Goal: Information Seeking & Learning: Learn about a topic

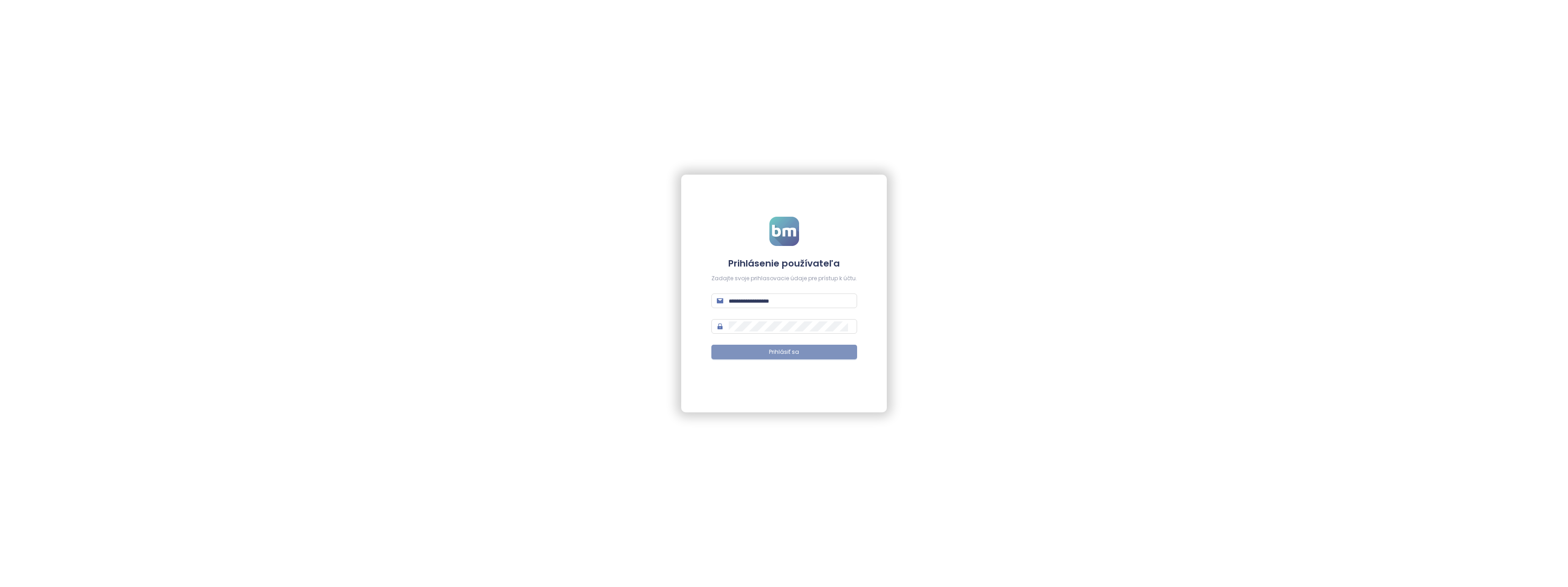
type input "**********"
click at [787, 356] on button "Prihlásiť sa" at bounding box center [784, 352] width 145 height 15
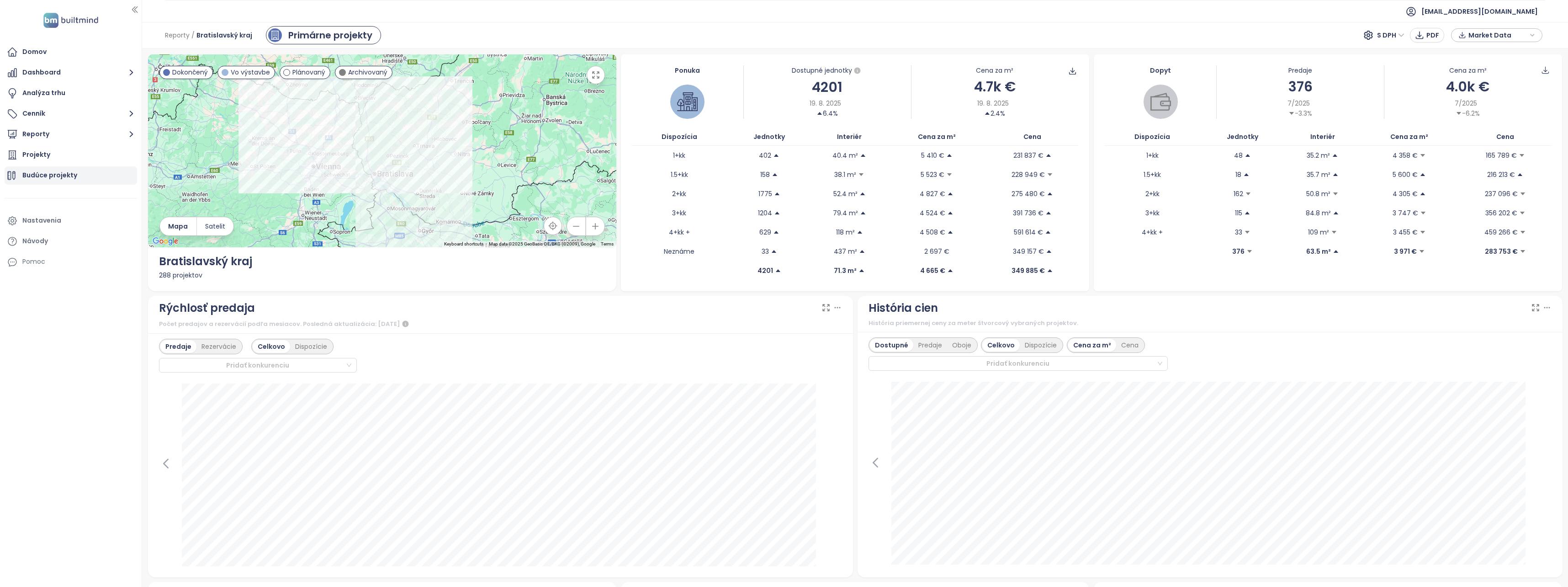
click at [61, 170] on div "Budúce projekty" at bounding box center [50, 175] width 55 height 12
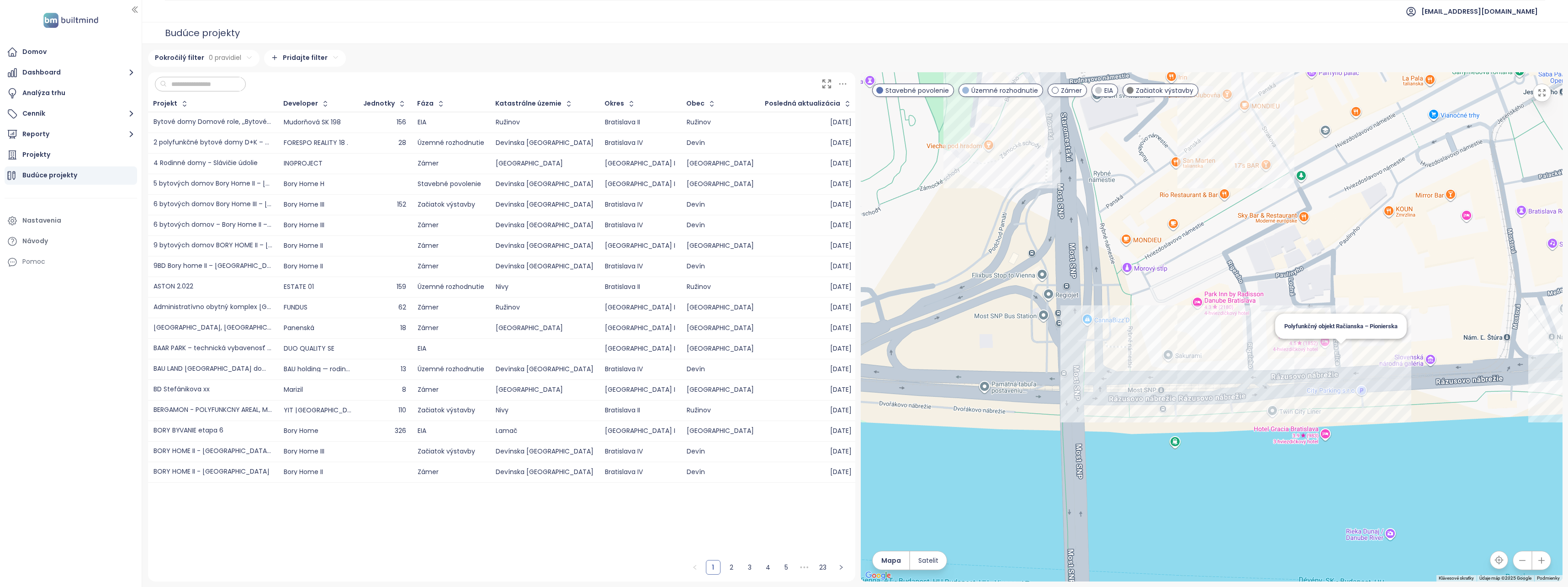
click at [1333, 353] on div "Polyfunkčný objekt Račianska – Pionierska" at bounding box center [1211, 327] width 702 height 509
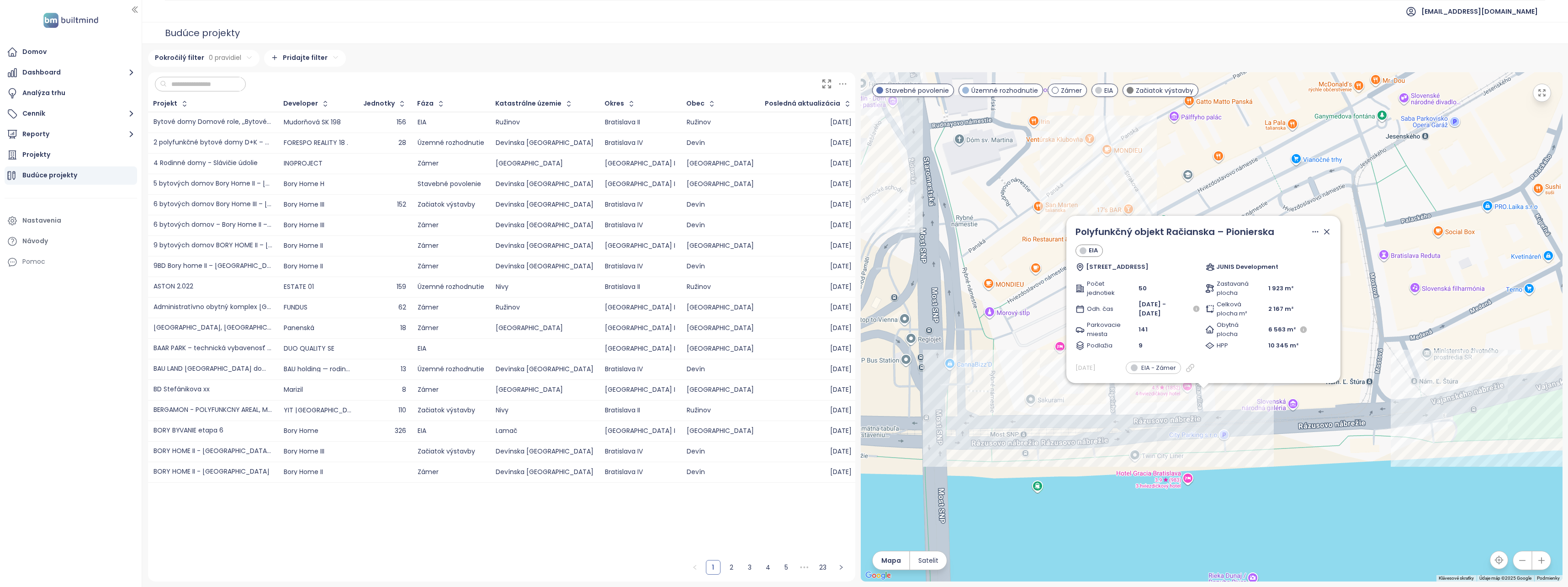
drag, startPoint x: 1279, startPoint y: 360, endPoint x: 1270, endPoint y: 446, distance: 86.5
click at [1270, 446] on div "Polyfunkčný objekt Račianska – Pionierska EIA Rázusovo nábrežie 6, 811 02 Brati…" at bounding box center [1211, 327] width 702 height 509
click at [1188, 369] on icon at bounding box center [1189, 370] width 9 height 9
click at [1321, 234] on icon at bounding box center [1326, 234] width 9 height 9
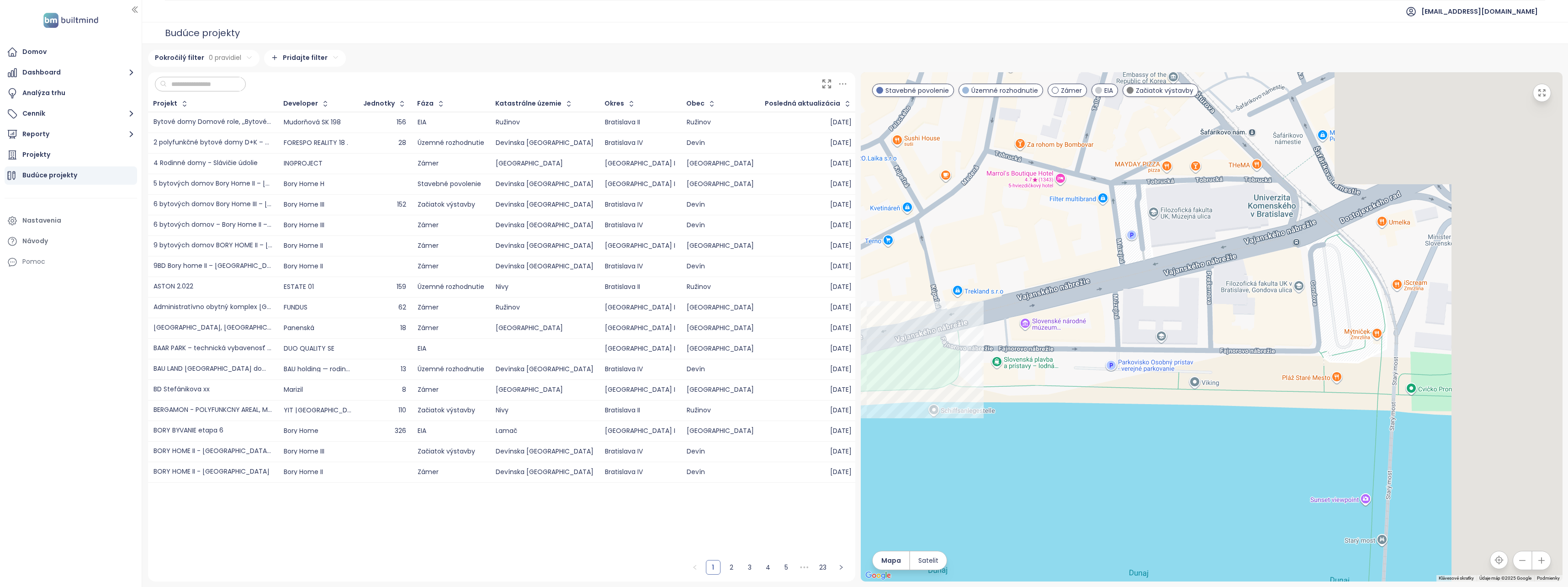
drag, startPoint x: 1458, startPoint y: 278, endPoint x: 796, endPoint y: 228, distance: 663.9
click at [796, 228] on div "Projekt Developer Jednotky Fáza Katastrálne územie Okres Obec Posledná aktualiz…" at bounding box center [855, 327] width 1415 height 509
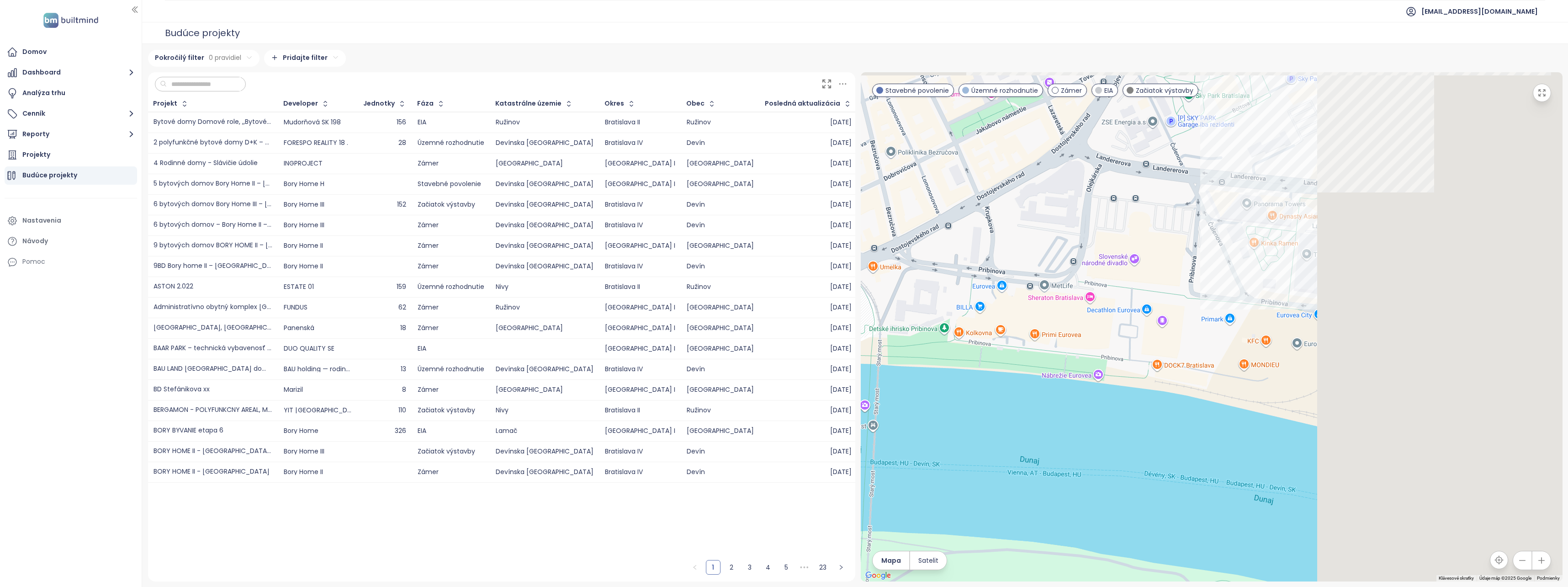
drag, startPoint x: 1443, startPoint y: 282, endPoint x: 935, endPoint y: 296, distance: 508.2
click at [935, 296] on div at bounding box center [1211, 327] width 702 height 509
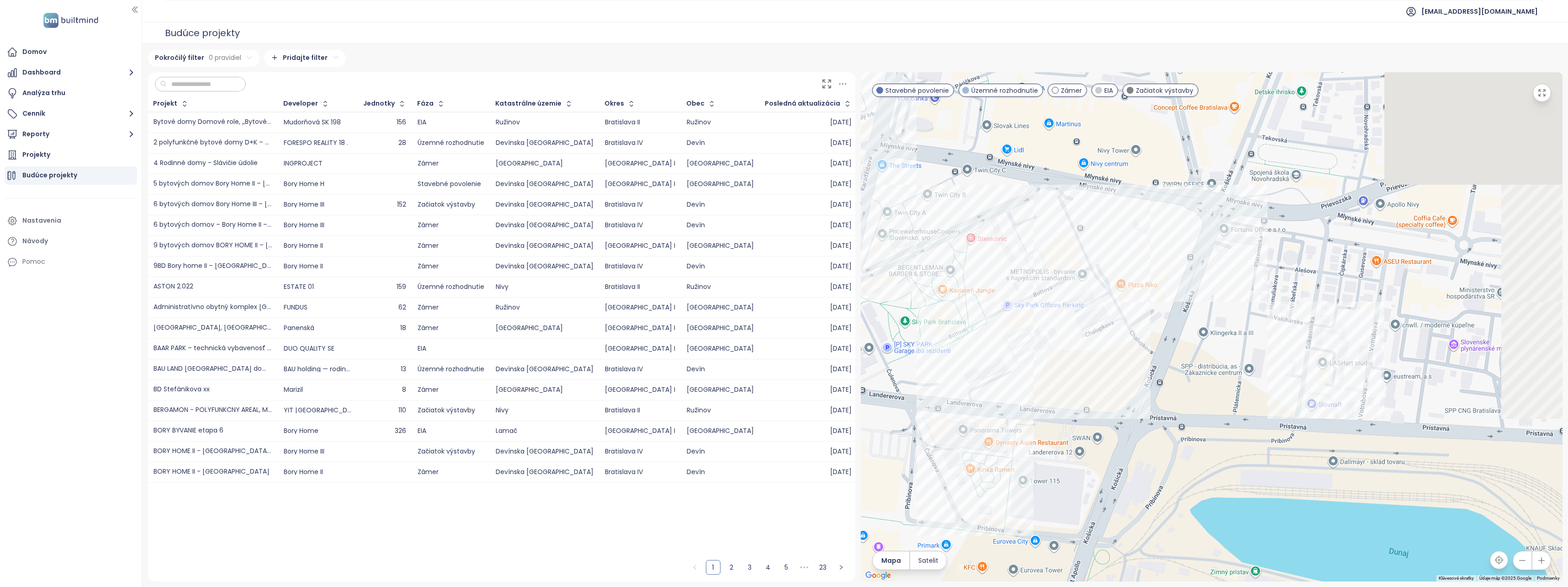
drag, startPoint x: 1418, startPoint y: 201, endPoint x: 1242, endPoint y: 445, distance: 300.9
click at [1245, 445] on div at bounding box center [1211, 327] width 702 height 509
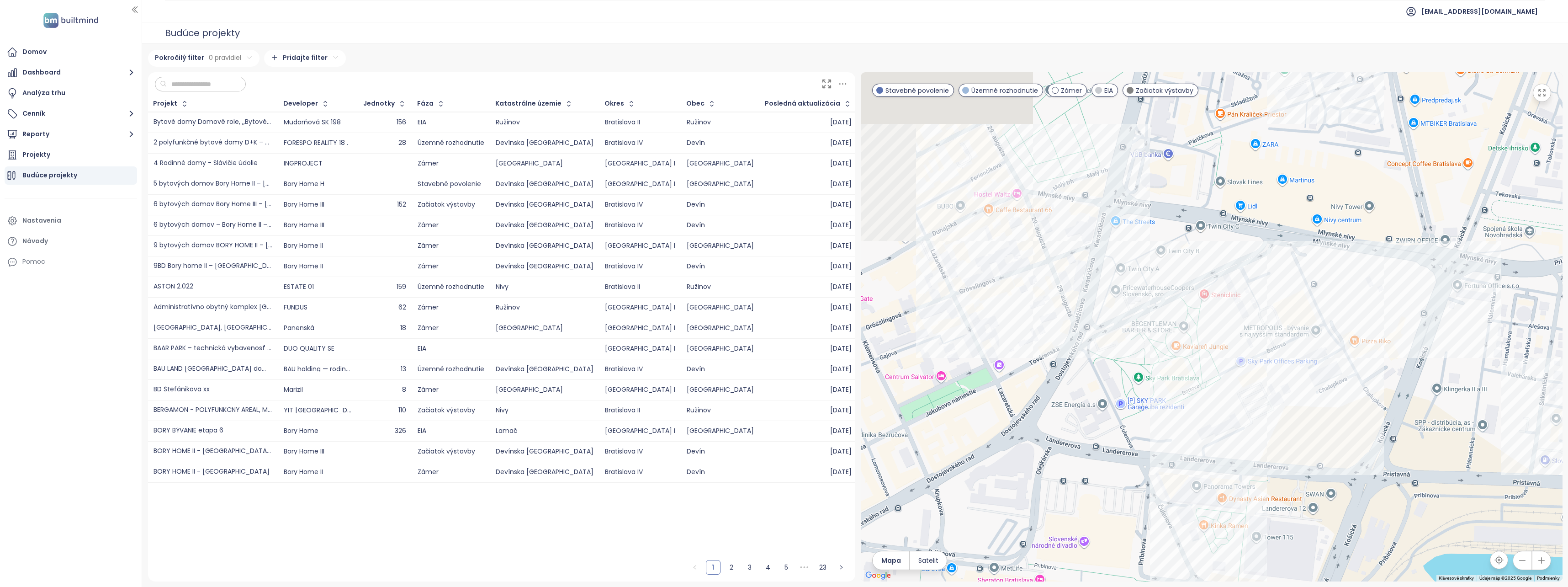
drag, startPoint x: 1004, startPoint y: 395, endPoint x: 1136, endPoint y: 421, distance: 134.5
click at [1136, 421] on div at bounding box center [1211, 327] width 702 height 509
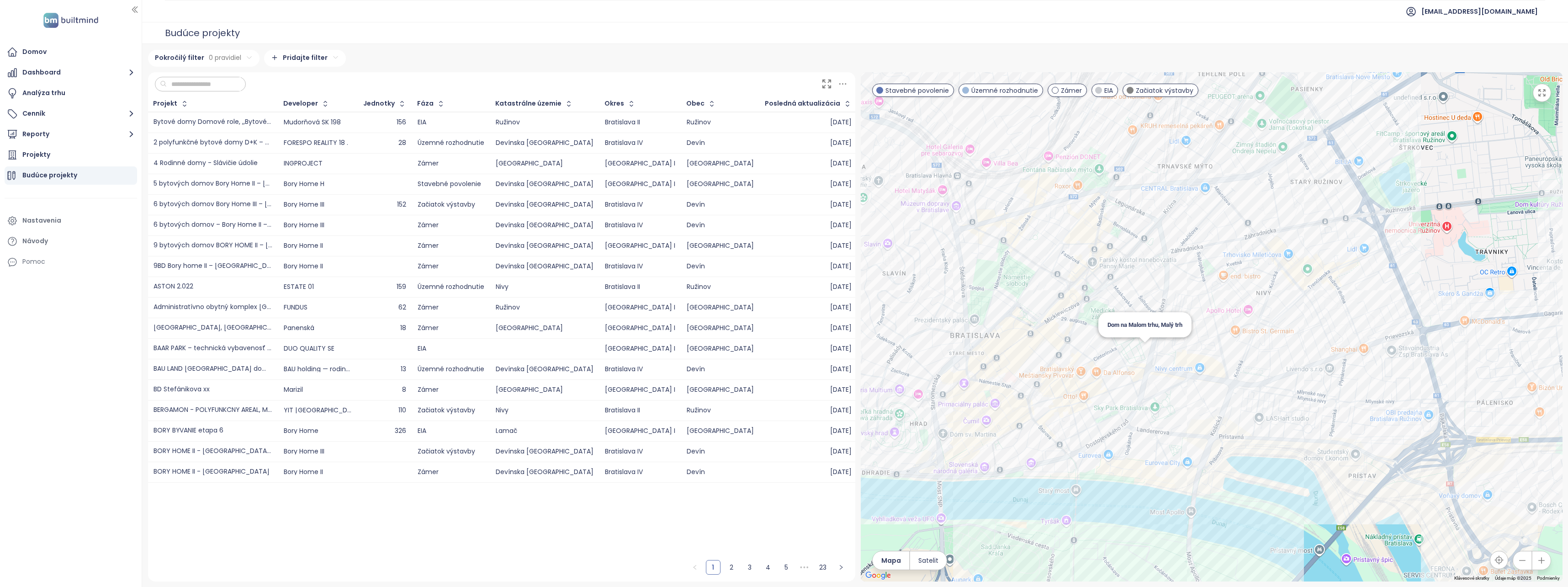
click at [1140, 351] on div "Dom na Malom trhu, Malý trh" at bounding box center [1211, 327] width 702 height 509
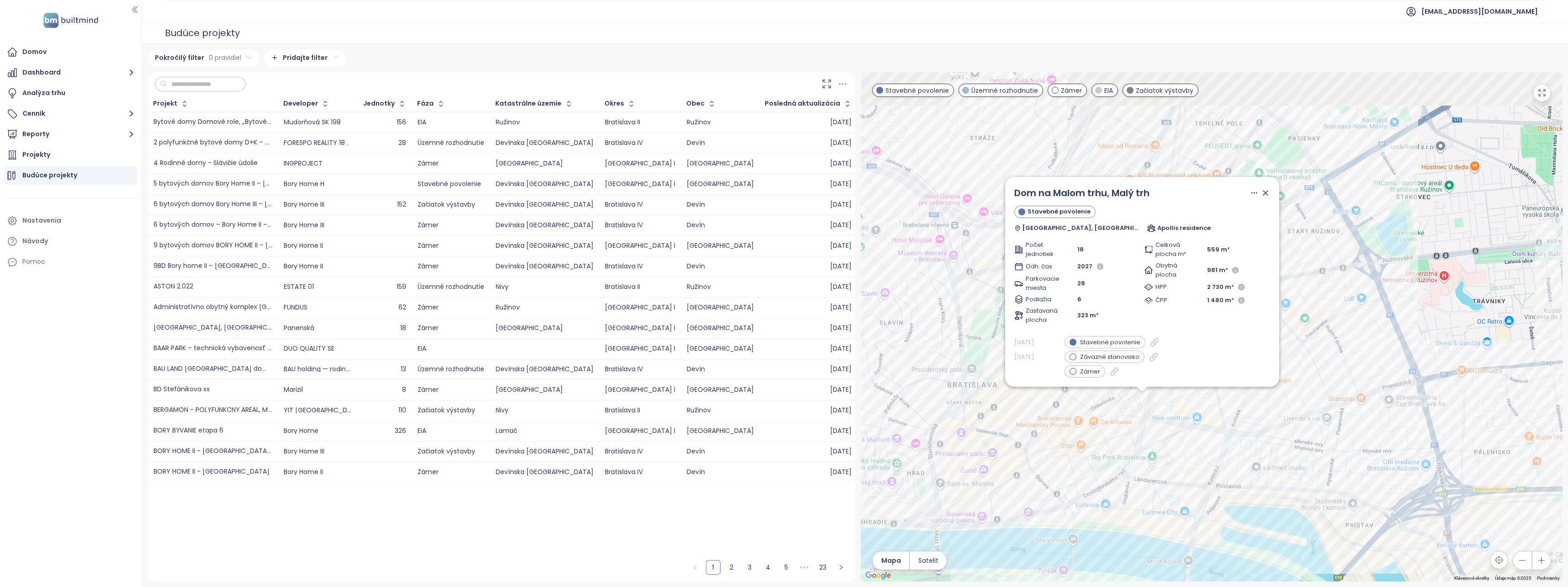
drag, startPoint x: 1305, startPoint y: 406, endPoint x: 1234, endPoint y: 493, distance: 112.3
click at [1234, 493] on div "Dom na Malom trhu, Malý trh Stavebné povolenie Údolná ulica, Bratislava, 811 02…" at bounding box center [1211, 327] width 702 height 509
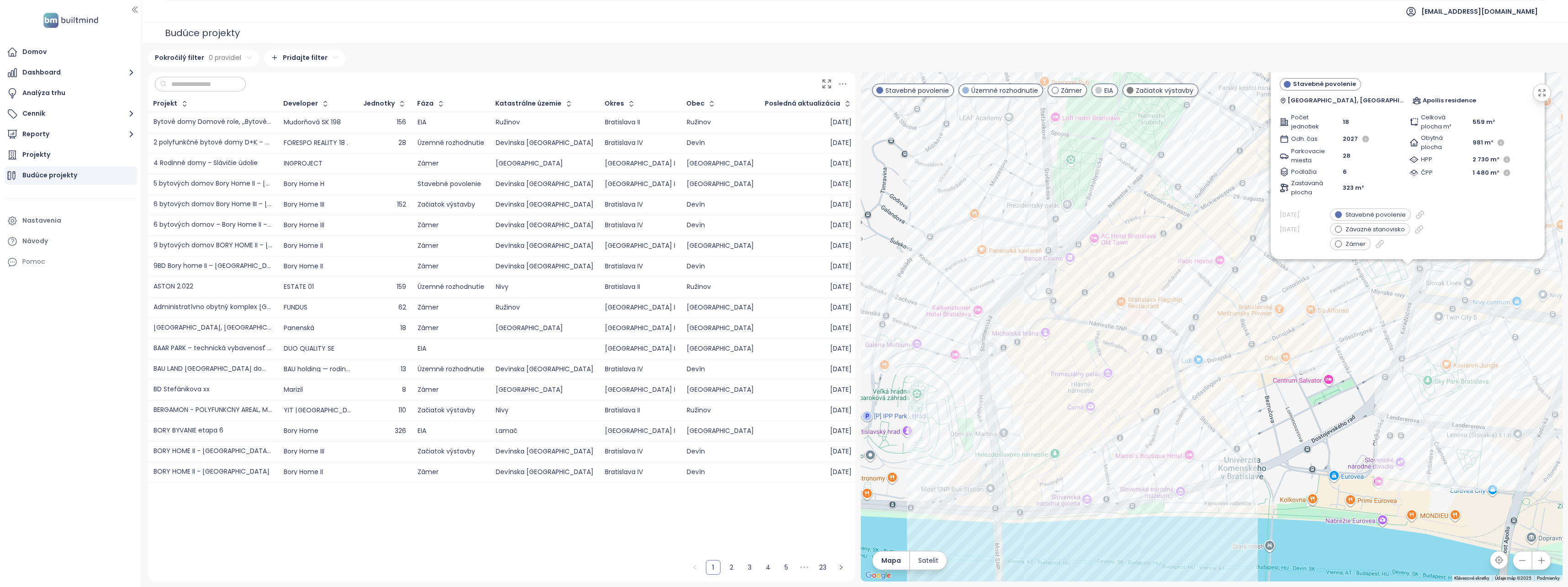
drag, startPoint x: 1006, startPoint y: 493, endPoint x: 1156, endPoint y: 378, distance: 189.0
click at [1156, 378] on div "Dom na Malom trhu, Malý trh Stavebné povolenie Údolná ulica, Bratislava, 811 02…" at bounding box center [1211, 327] width 702 height 509
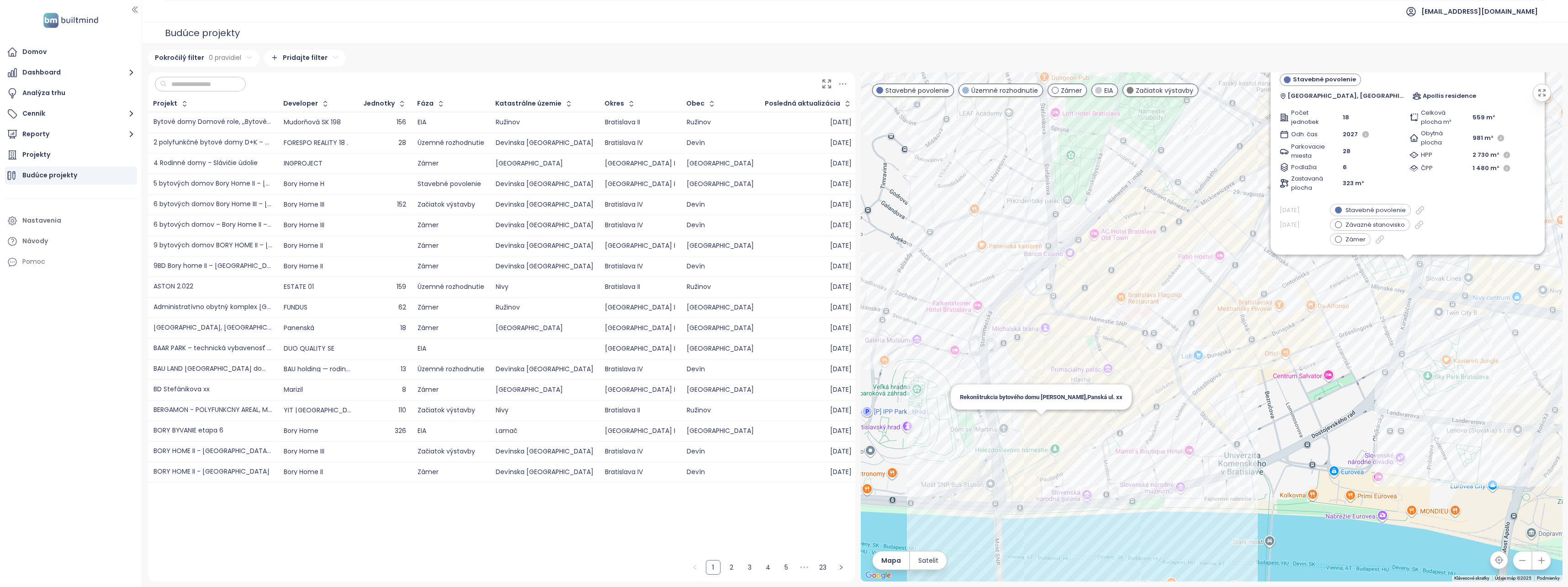
click at [1041, 431] on div "Dom na Malom trhu, Malý trh Stavebné povolenie Údolná ulica, Bratislava, 811 02…" at bounding box center [1211, 327] width 702 height 509
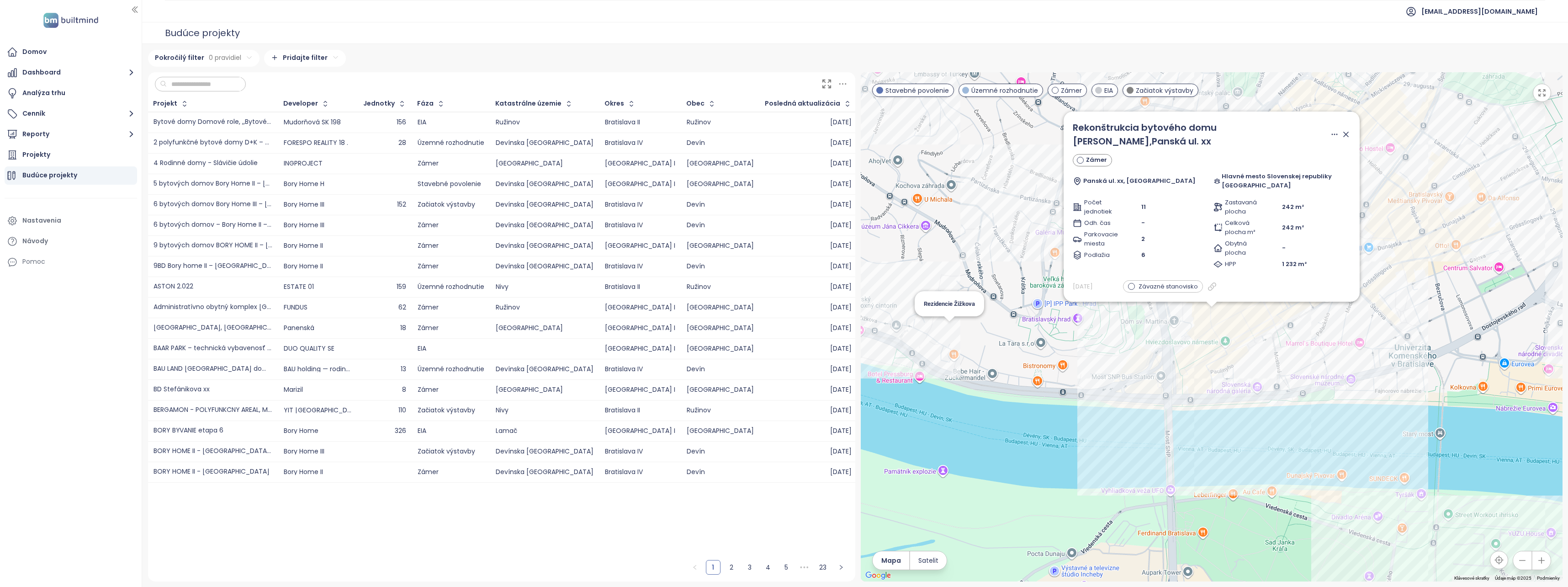
click at [946, 332] on div "Rekonštrukcia bytového domu Salvator,Panská ul. xx Zámer Panská ul. xx, Bratisl…" at bounding box center [1211, 327] width 702 height 509
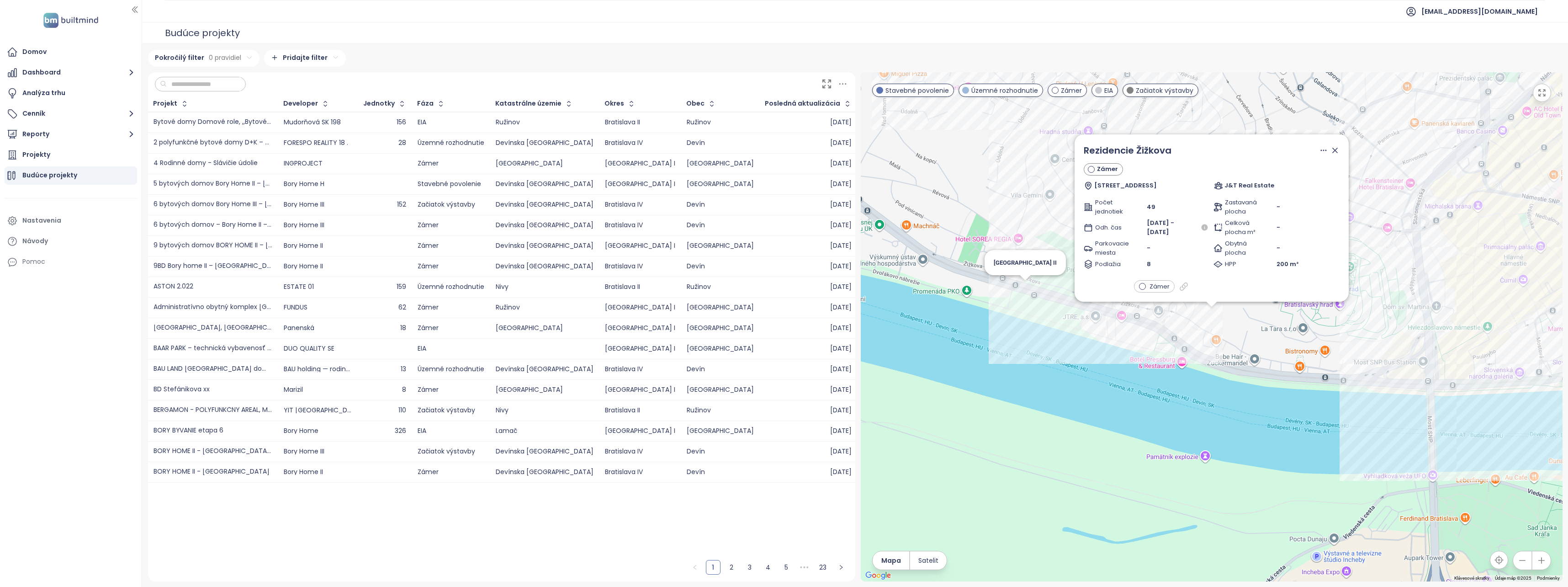
click at [1018, 290] on div "Rezidencie Žižkova Zámer Žižkova 24, 811 02 Bratislava J&T Real Estate Počet je…" at bounding box center [1211, 327] width 702 height 509
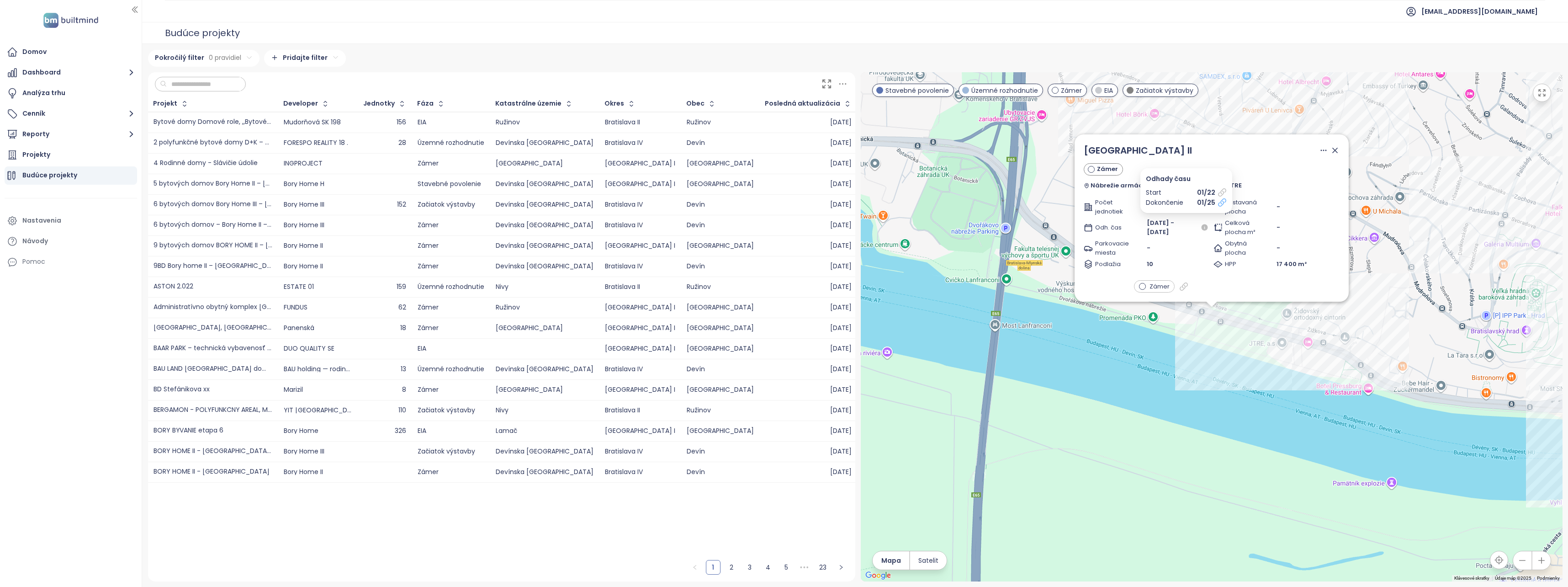
click at [1222, 205] on icon at bounding box center [1222, 202] width 9 height 9
click at [1274, 376] on div "River Park II Zámer Nábrežie armádneho generála Ludvíka Svobodu 1, 811 02 Brati…" at bounding box center [1211, 327] width 702 height 509
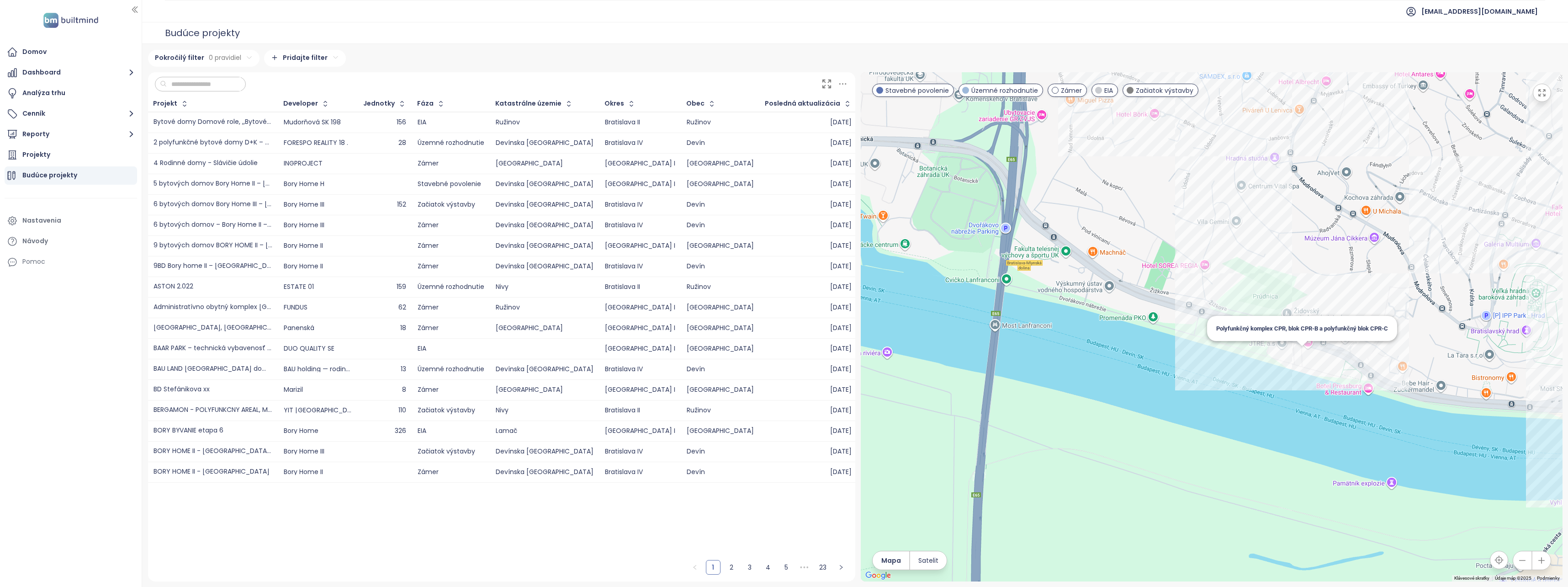
click at [1297, 356] on div "Polyfunkčný komplex CPR, blok CPR-B a polyfunkčný blok CPR-C" at bounding box center [1211, 327] width 702 height 509
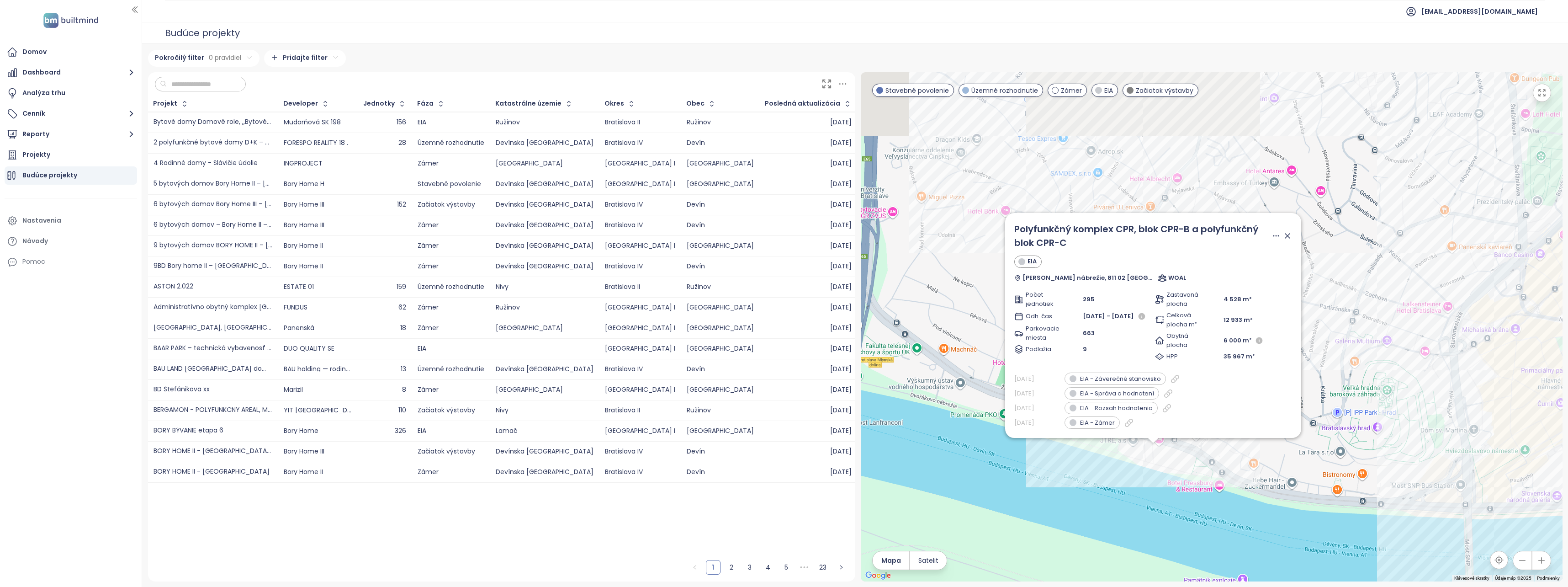
drag, startPoint x: 1391, startPoint y: 216, endPoint x: 1335, endPoint y: 361, distance: 155.4
click at [1335, 361] on div "Polyfunkčný komplex CPR, blok CPR-B a polyfunkčný blok CPR-C EIA Dvořákovo nábr…" at bounding box center [1211, 327] width 702 height 509
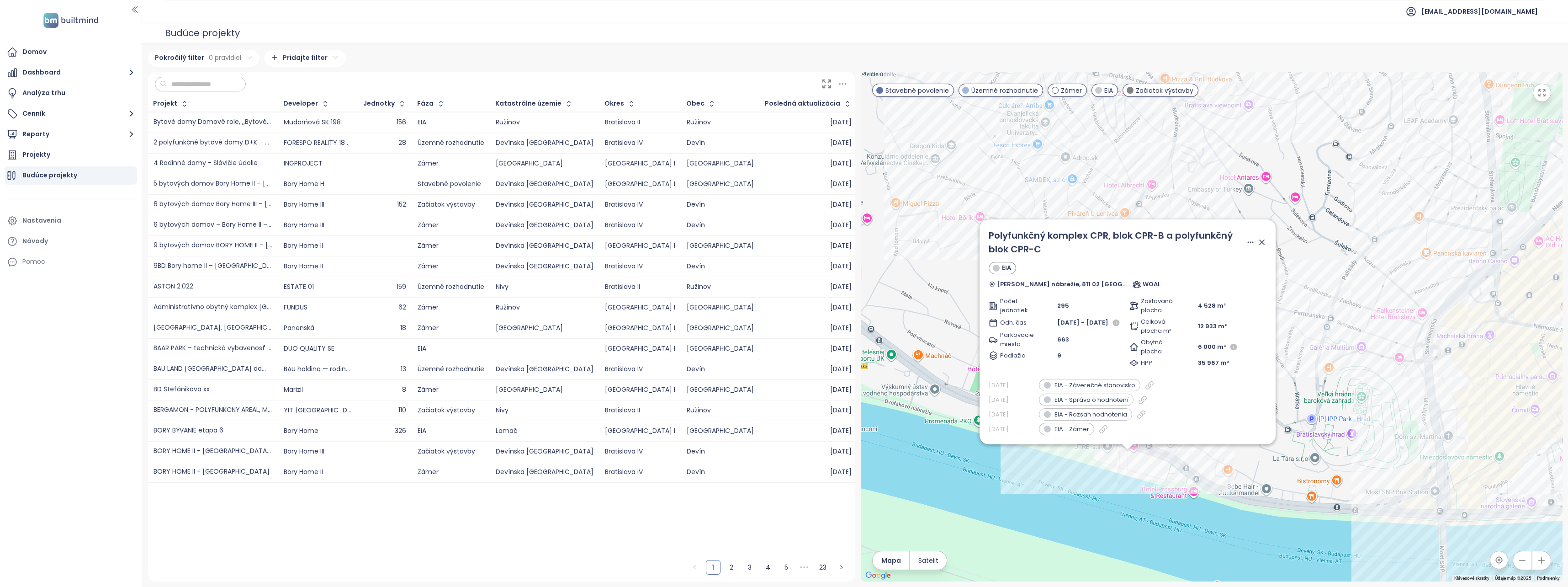
drag, startPoint x: 1398, startPoint y: 485, endPoint x: 1371, endPoint y: 476, distance: 28.5
click at [1371, 476] on div "Polyfunkčný komplex CPR, blok CPR-B a polyfunkčný blok CPR-C EIA Dvořákovo nábr…" at bounding box center [1211, 327] width 702 height 509
click at [1362, 481] on div "Polyfunkčný komplex CPR, blok CPR-B a polyfunkčný blok CPR-C EIA Dvořákovo nábr…" at bounding box center [1211, 327] width 702 height 509
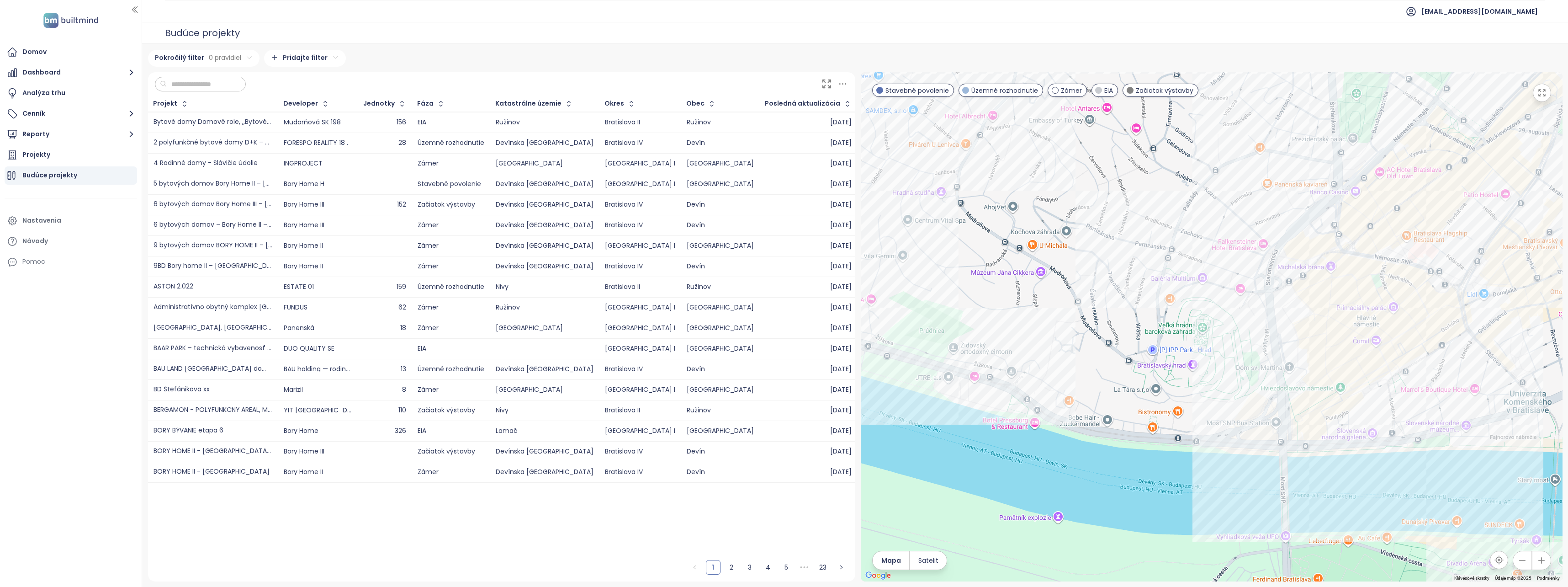
drag, startPoint x: 1292, startPoint y: 412, endPoint x: 1135, endPoint y: 343, distance: 171.5
click at [1135, 343] on div at bounding box center [1211, 327] width 702 height 509
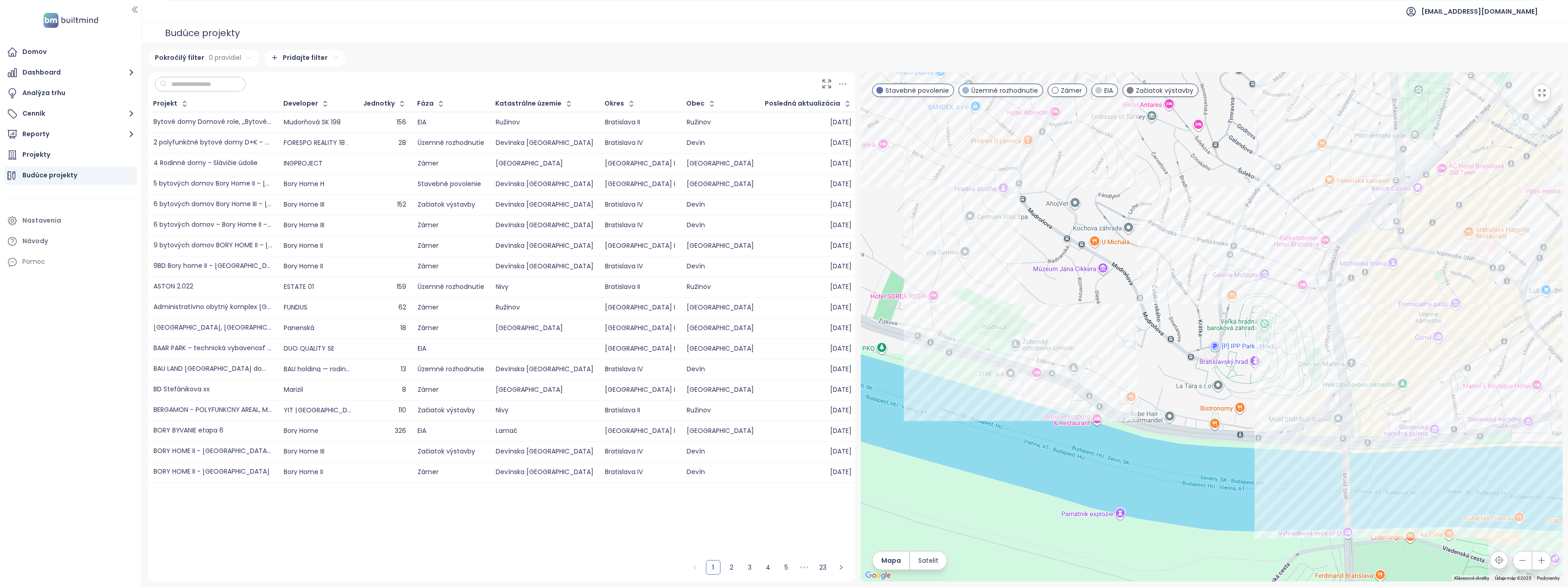
drag, startPoint x: 1080, startPoint y: 357, endPoint x: 1188, endPoint y: 362, distance: 108.1
click at [1188, 362] on div at bounding box center [1211, 327] width 702 height 509
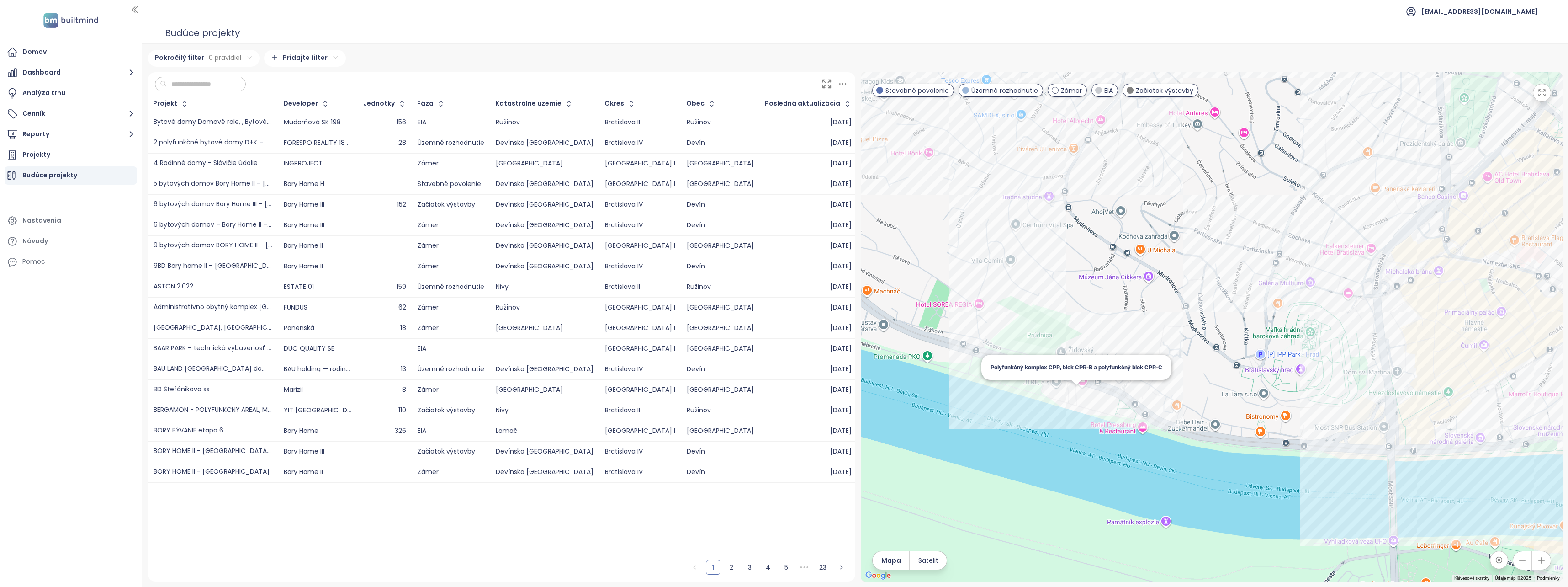
click at [1074, 395] on div "Polyfunkčný komplex CPR, blok CPR-B a polyfunkčný blok CPR-C" at bounding box center [1211, 327] width 702 height 509
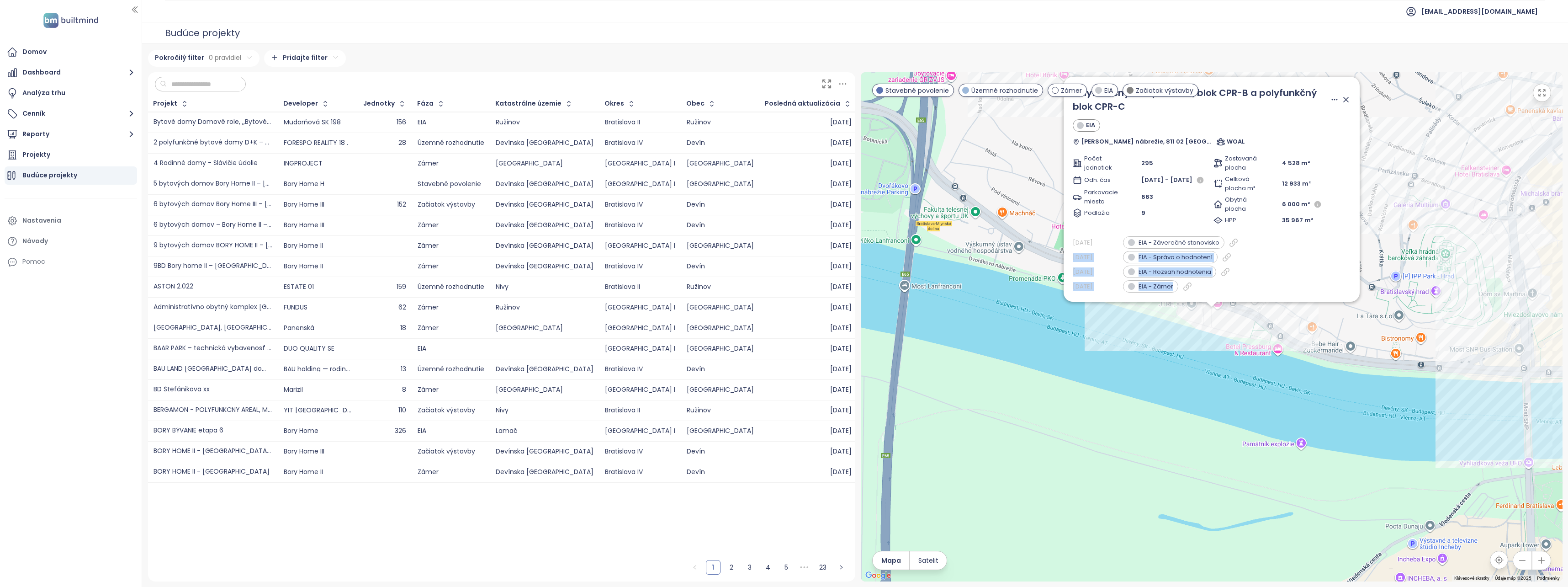
drag, startPoint x: 1272, startPoint y: 240, endPoint x: 1235, endPoint y: 300, distance: 70.5
click at [1235, 300] on div "Polyfunkčný komplex CPR, blok CPR-B a polyfunkčný blok CPR-C EIA Dvořákovo nábr…" at bounding box center [1211, 189] width 296 height 225
drag, startPoint x: 1235, startPoint y: 300, endPoint x: 1293, endPoint y: 190, distance: 124.4
click at [1293, 191] on div "Celková plocha m² 12 933 m²" at bounding box center [1282, 184] width 137 height 18
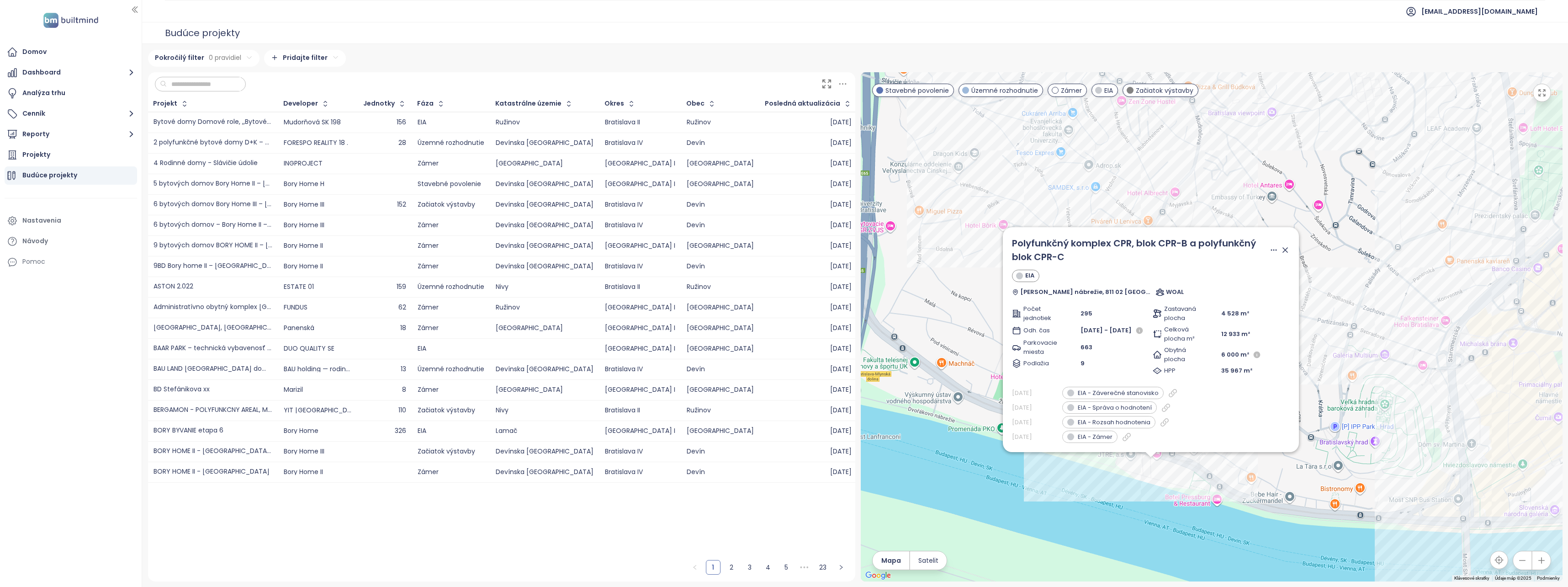
drag, startPoint x: 1457, startPoint y: 267, endPoint x: 1402, endPoint y: 410, distance: 153.2
click at [1402, 410] on div "Polyfunkčný komplex CPR, blok CPR-B a polyfunkčný blok CPR-C EIA Dvořákovo nábr…" at bounding box center [1211, 327] width 702 height 509
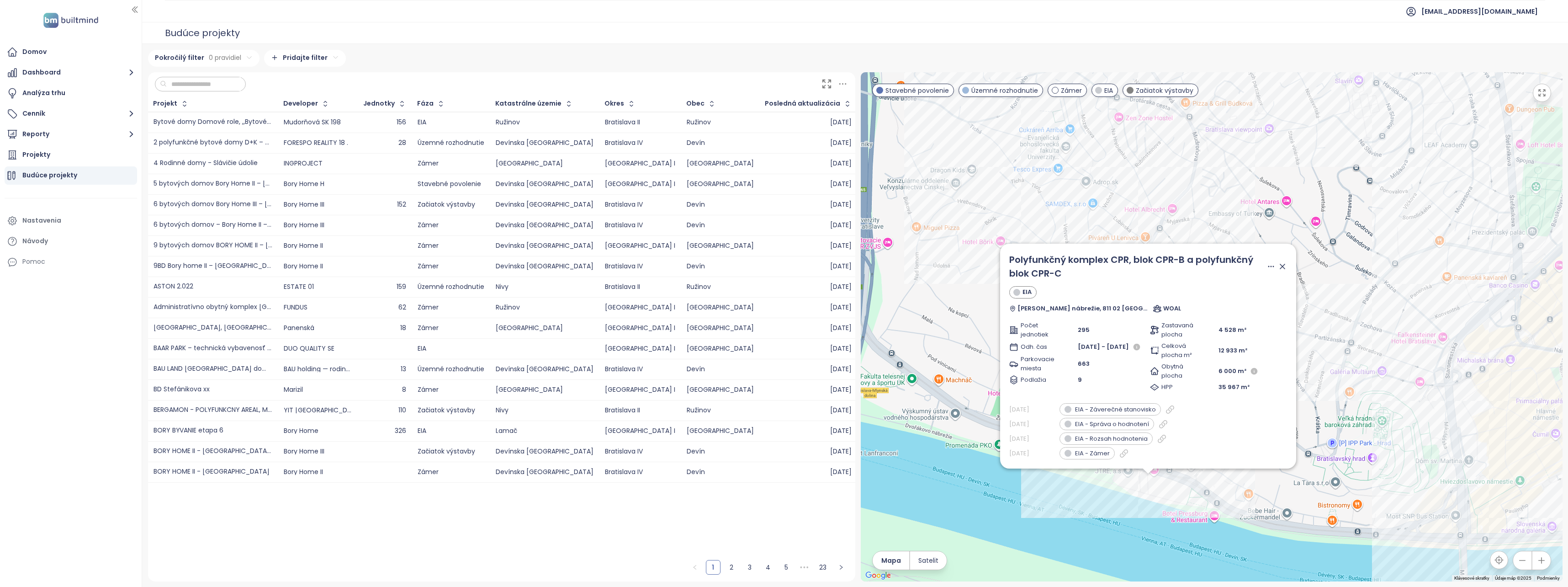
click at [1267, 264] on icon at bounding box center [1271, 266] width 9 height 9
click at [1136, 272] on div "Polyfunkčný komplex CPR, blok CPR-B a polyfunkčný blok CPR-C" at bounding box center [1138, 266] width 257 height 27
click at [1269, 267] on icon at bounding box center [1271, 266] width 5 height 1
click at [1244, 307] on span "Download PDF" at bounding box center [1251, 306] width 49 height 10
click at [1122, 452] on icon at bounding box center [1124, 453] width 7 height 7
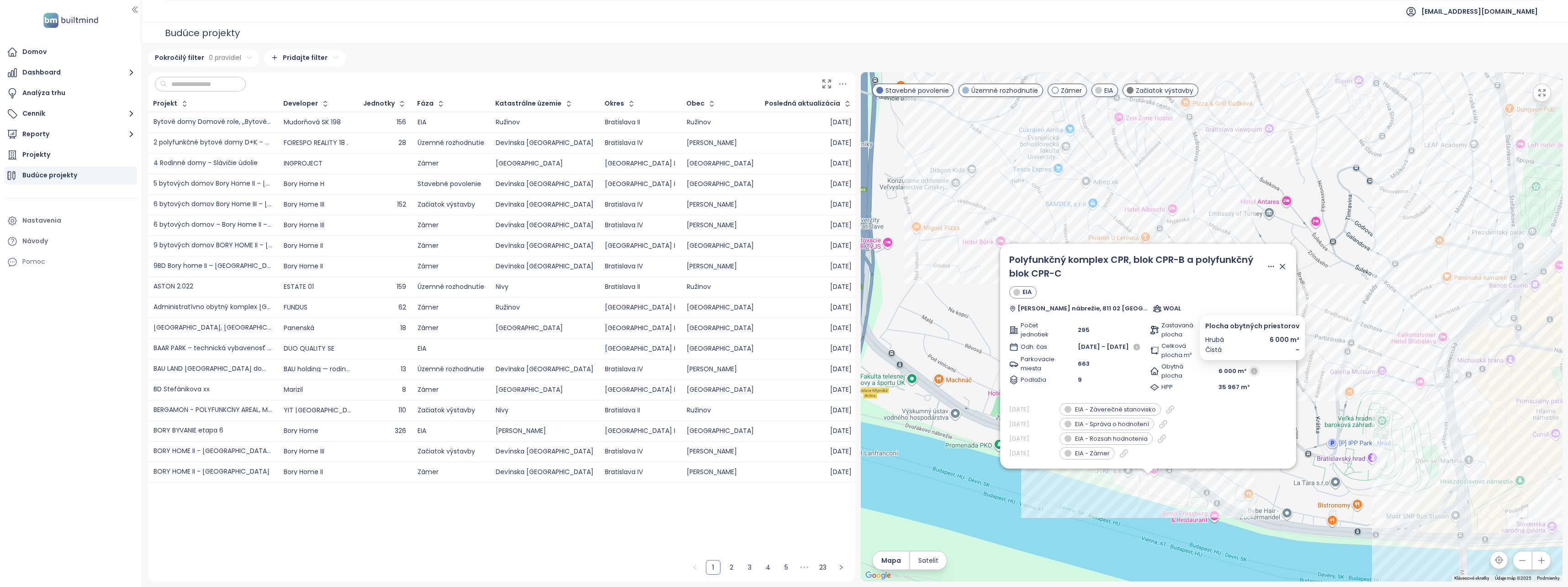
click at [1253, 373] on icon "button" at bounding box center [1254, 371] width 7 height 7
click at [1283, 267] on icon at bounding box center [1282, 266] width 9 height 9
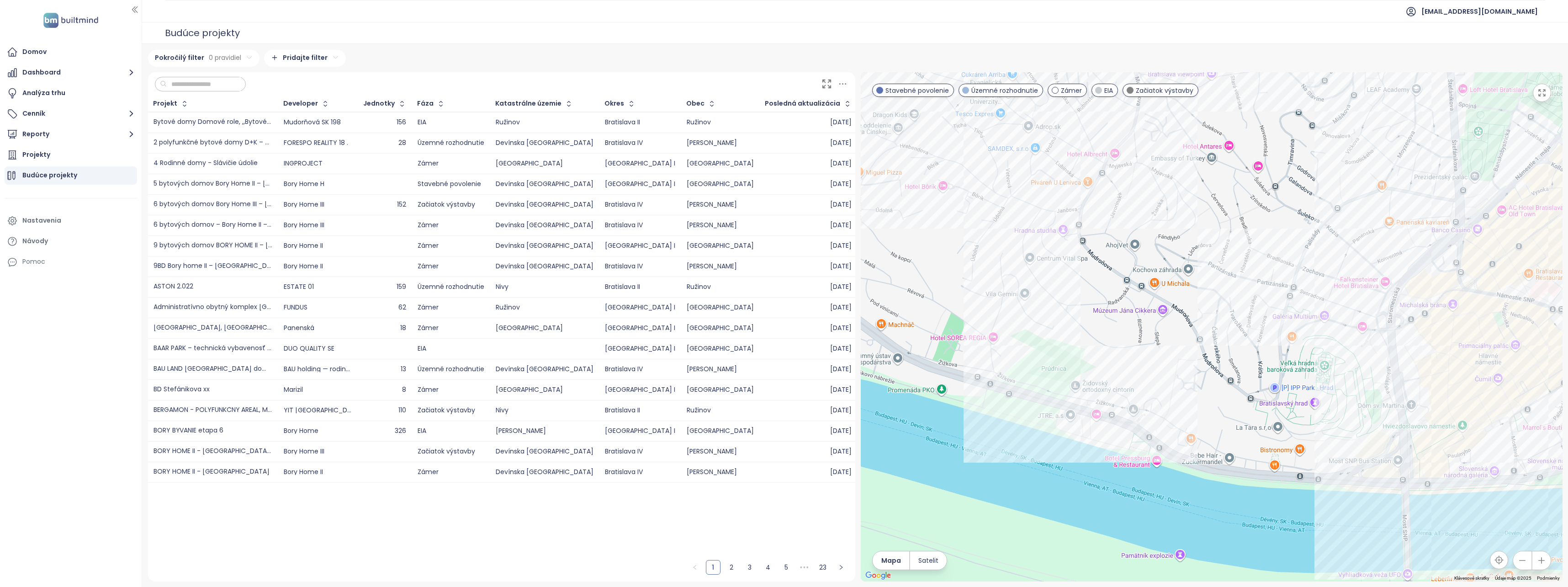
drag, startPoint x: 1272, startPoint y: 456, endPoint x: 1214, endPoint y: 401, distance: 79.9
click at [1214, 401] on div at bounding box center [1211, 327] width 702 height 509
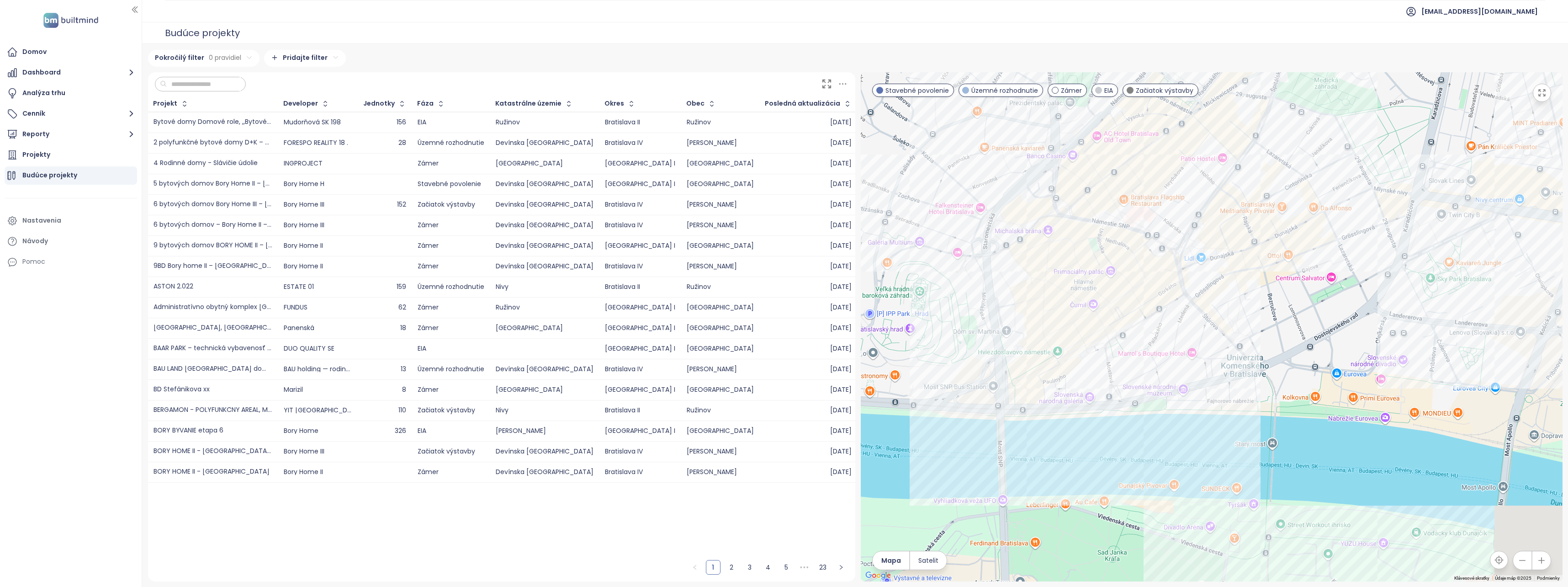
drag, startPoint x: 1141, startPoint y: 488, endPoint x: 1237, endPoint y: 387, distance: 139.3
click at [1237, 387] on div at bounding box center [1211, 327] width 702 height 509
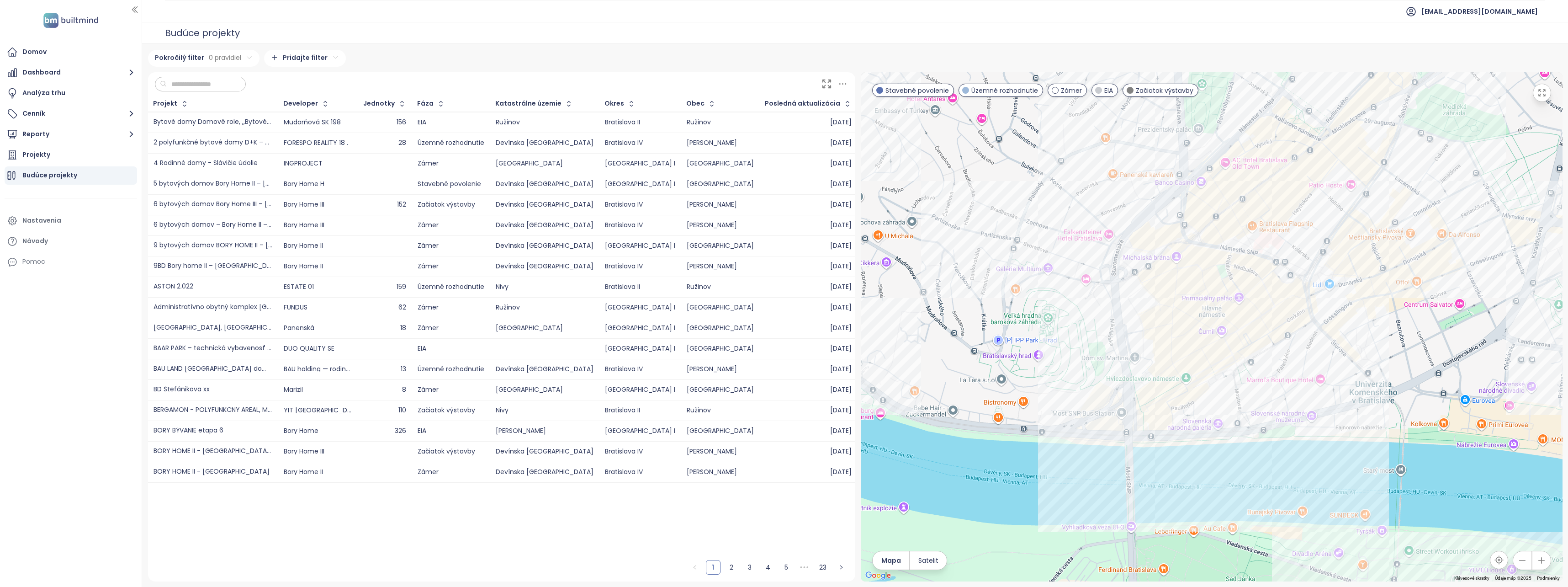
drag, startPoint x: 1233, startPoint y: 429, endPoint x: 1337, endPoint y: 474, distance: 113.3
click at [1337, 474] on div at bounding box center [1211, 327] width 702 height 509
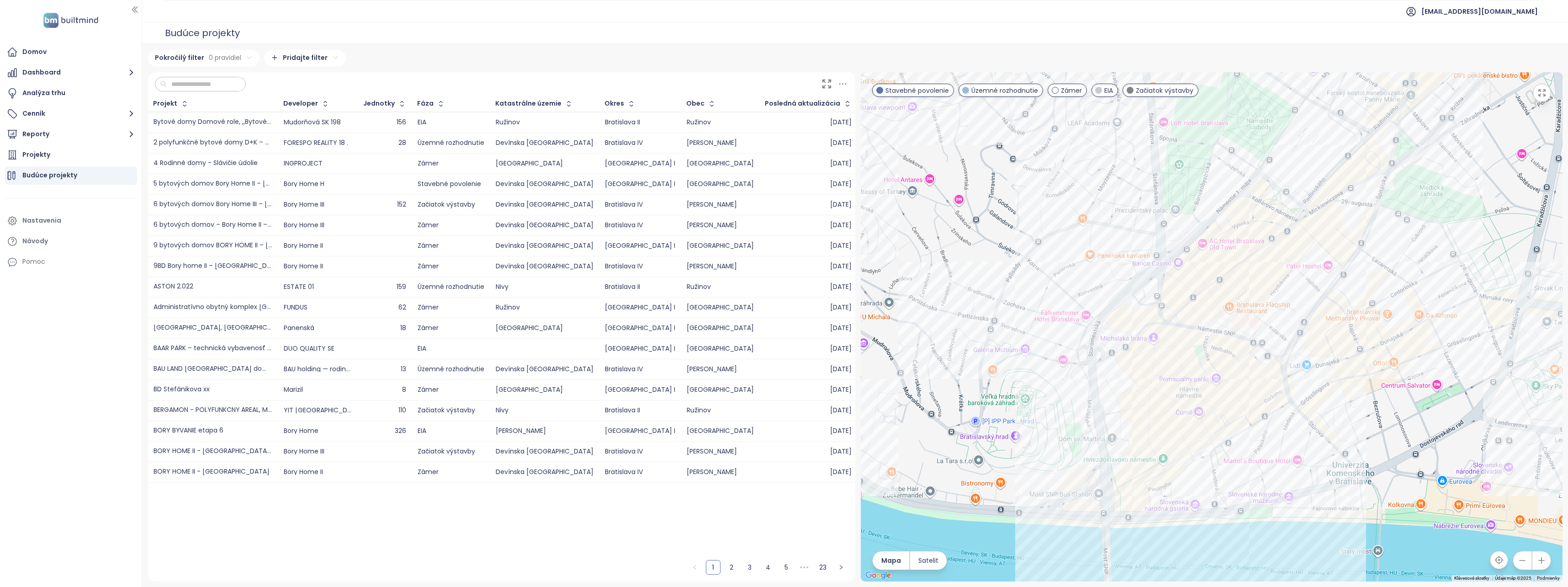
drag, startPoint x: 1200, startPoint y: 349, endPoint x: 1177, endPoint y: 429, distance: 83.2
click at [1177, 429] on div at bounding box center [1211, 327] width 702 height 509
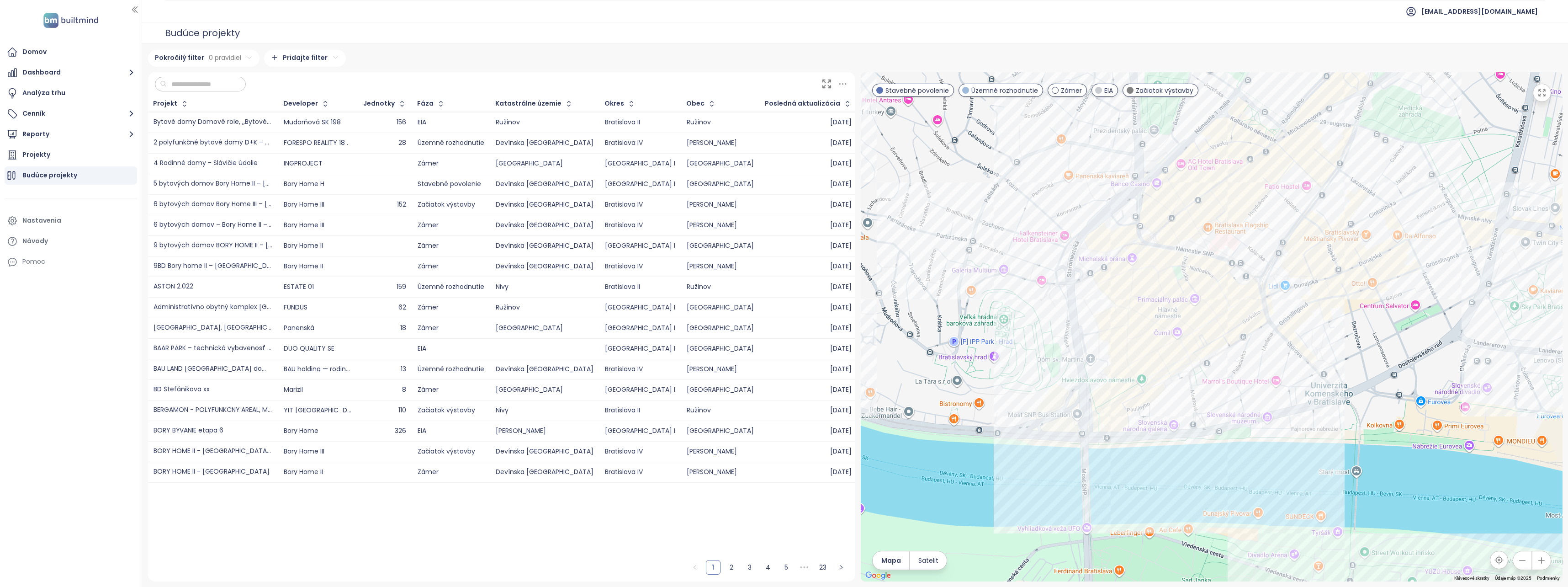
drag, startPoint x: 1247, startPoint y: 507, endPoint x: 1226, endPoint y: 426, distance: 83.7
click at [1226, 426] on div at bounding box center [1211, 327] width 702 height 509
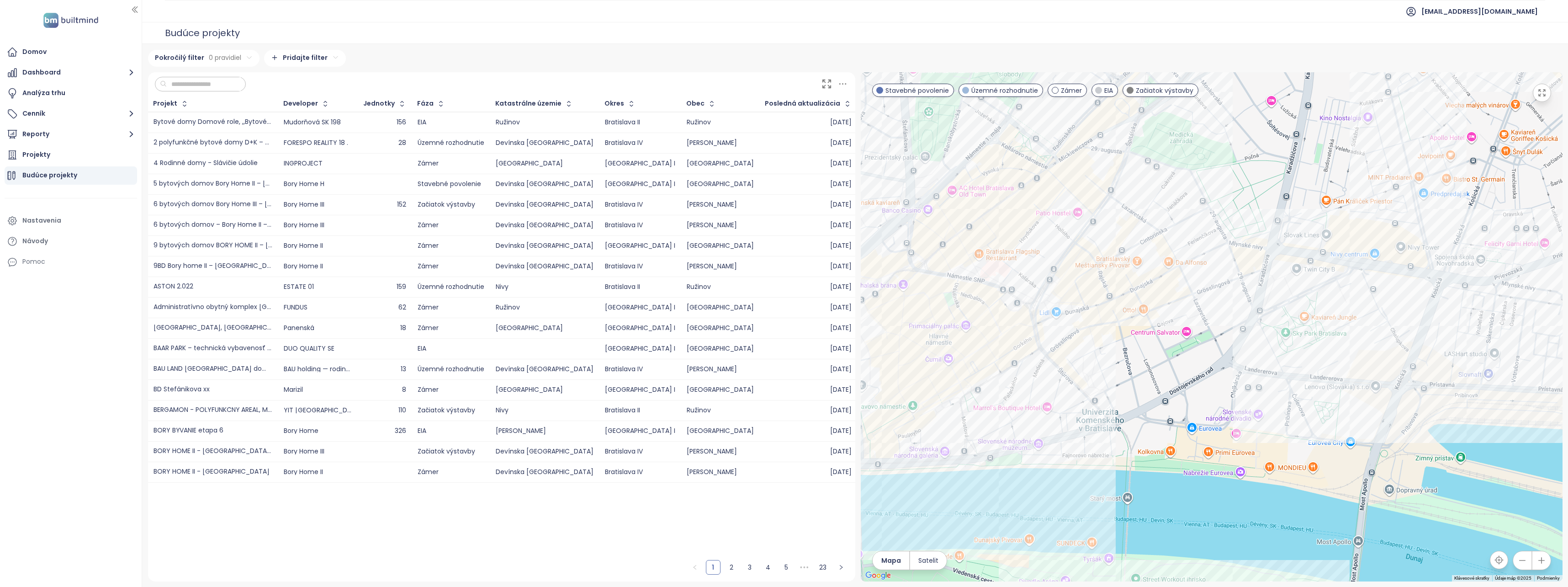
drag, startPoint x: 1457, startPoint y: 440, endPoint x: 1294, endPoint y: 462, distance: 164.5
click at [1294, 462] on div at bounding box center [1211, 327] width 702 height 509
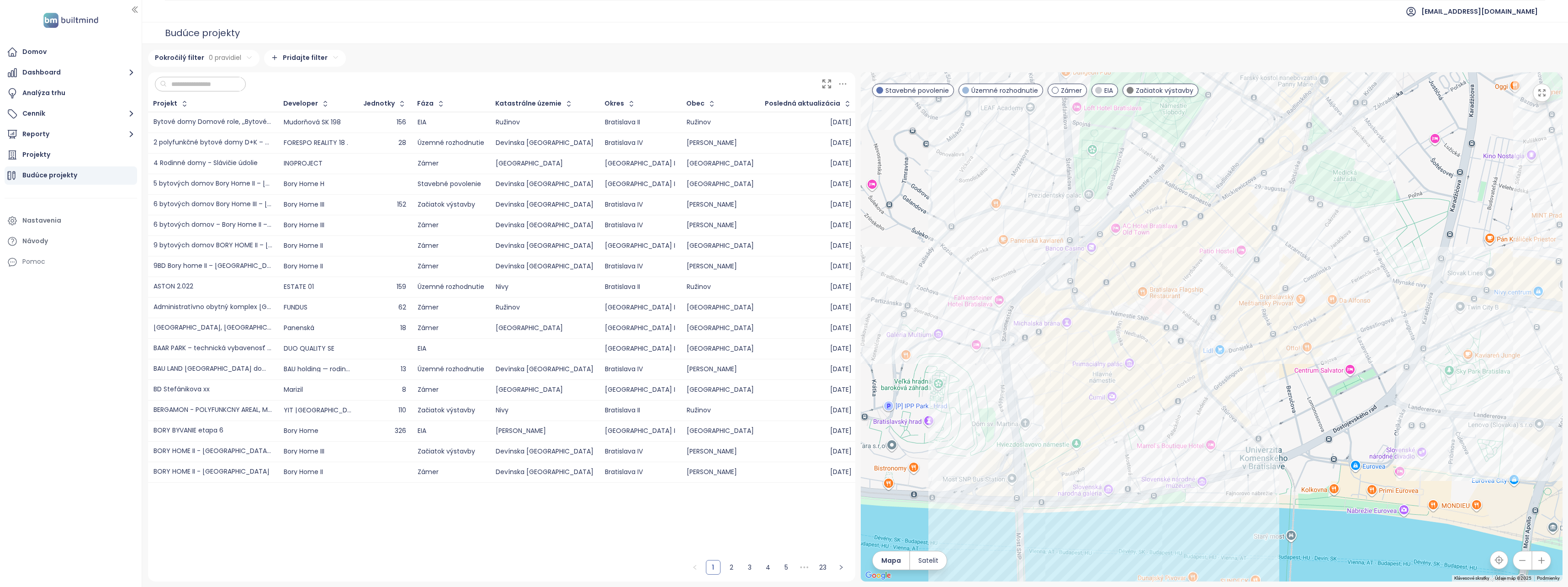
drag, startPoint x: 1278, startPoint y: 485, endPoint x: 1443, endPoint y: 524, distance: 169.5
click at [1443, 524] on div at bounding box center [1211, 327] width 702 height 509
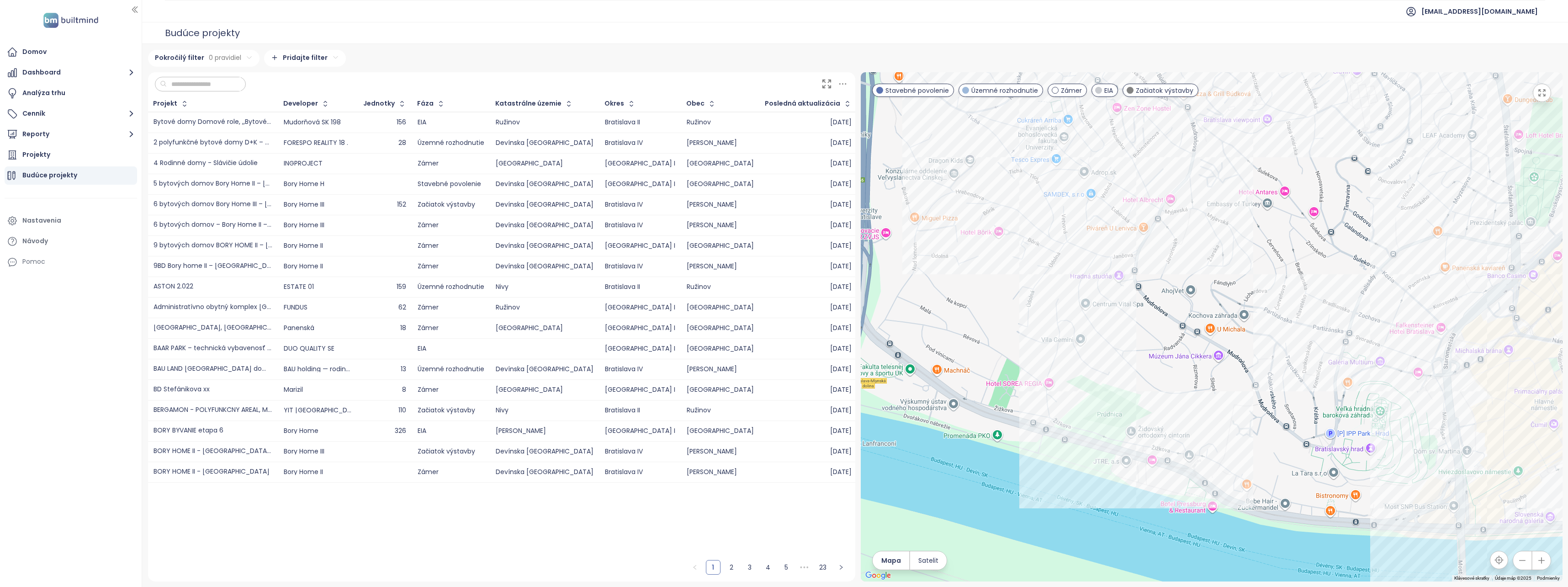
drag, startPoint x: 934, startPoint y: 451, endPoint x: 1098, endPoint y: 479, distance: 166.4
click at [1098, 479] on div at bounding box center [1211, 327] width 702 height 509
click at [1055, 439] on div "[GEOGRAPHIC_DATA] II" at bounding box center [1211, 327] width 702 height 509
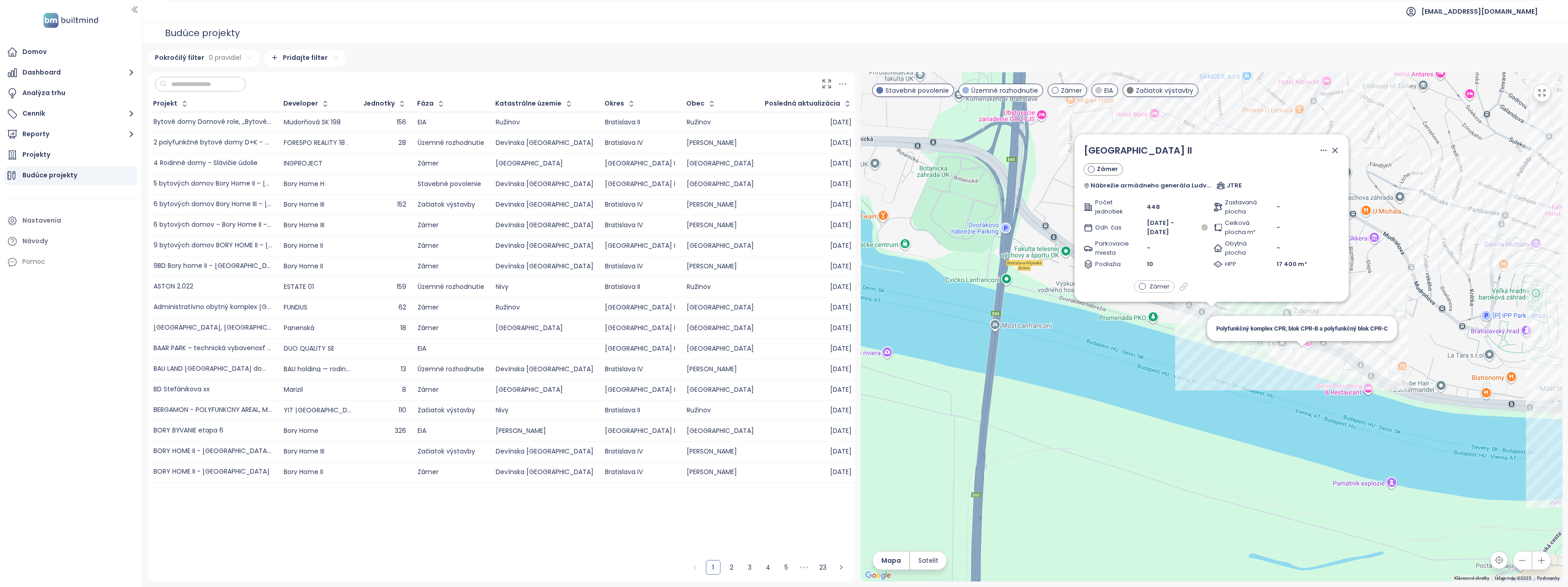
click at [1300, 357] on div "River Park II Zámer Nábrežie armádneho generála Ludvíka Svobodu 1, 811 02 Brati…" at bounding box center [1211, 327] width 702 height 509
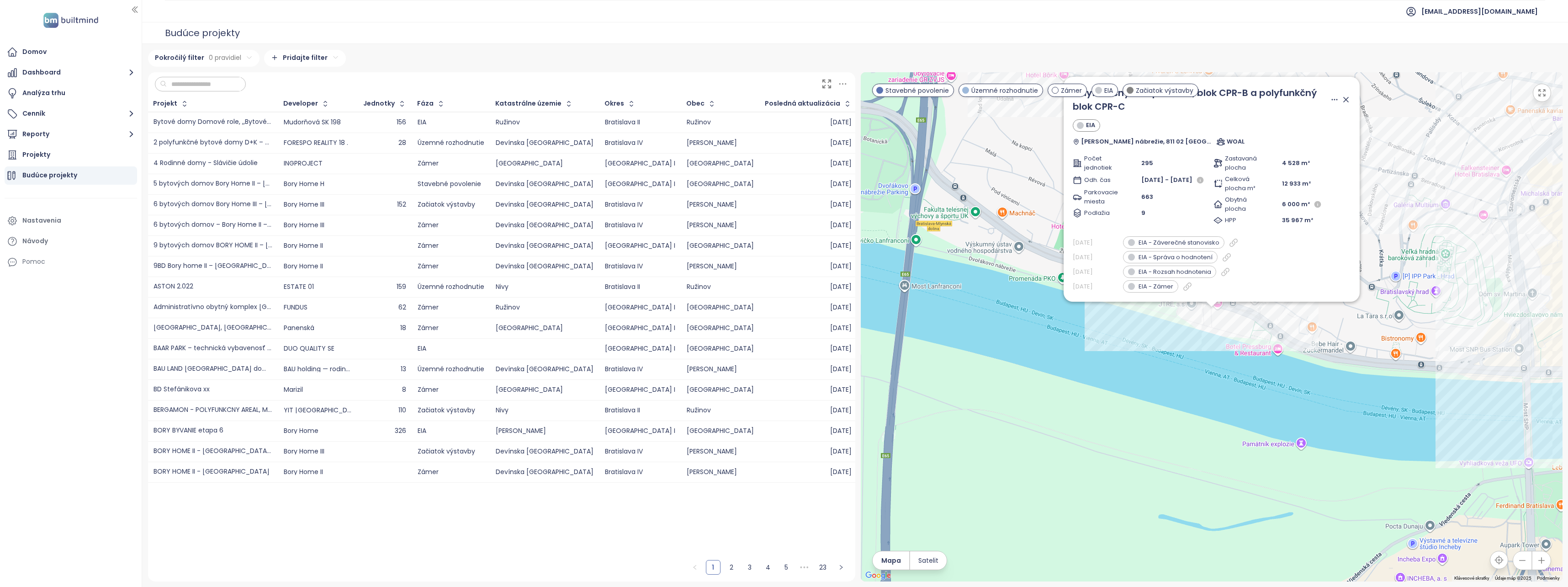
drag, startPoint x: 1292, startPoint y: 359, endPoint x: 1289, endPoint y: 448, distance: 89.1
click at [1289, 448] on div "Polyfunkčný komplex CPR, blok CPR-B a polyfunkčný blok CPR-C EIA Dvořákovo nábr…" at bounding box center [1211, 327] width 702 height 509
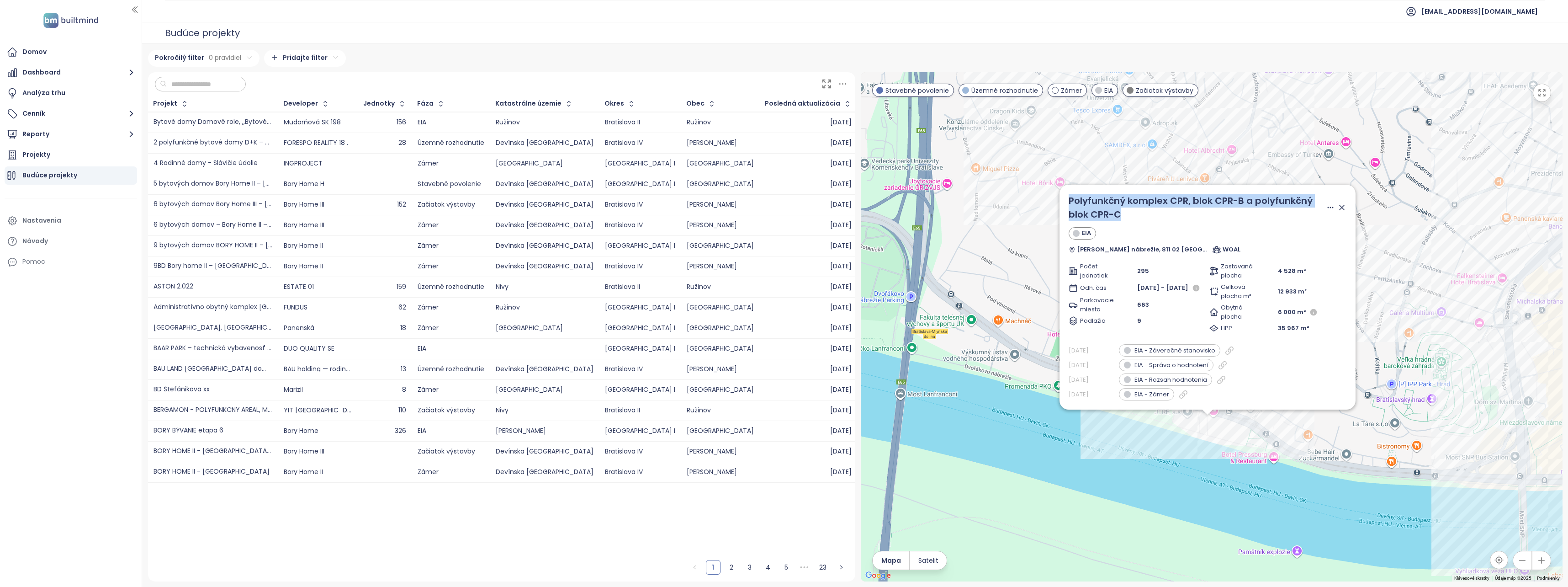
drag, startPoint x: 1135, startPoint y: 215, endPoint x: 1063, endPoint y: 194, distance: 75.0
click at [1063, 194] on div "Polyfunkčný komplex CPR, blok CPR-B a polyfunkčný blok CPR-C EIA Dvořákovo nábr…" at bounding box center [1208, 297] width 296 height 225
copy span "Polyfunkčný komplex CPR, blok CPR-B a polyfunkčný blok CPR-C"
click at [1115, 455] on div "Polyfunkčný komplex CPR, blok CPR-B a polyfunkčný blok CPR-C EIA Dvořákovo nábr…" at bounding box center [1211, 327] width 702 height 509
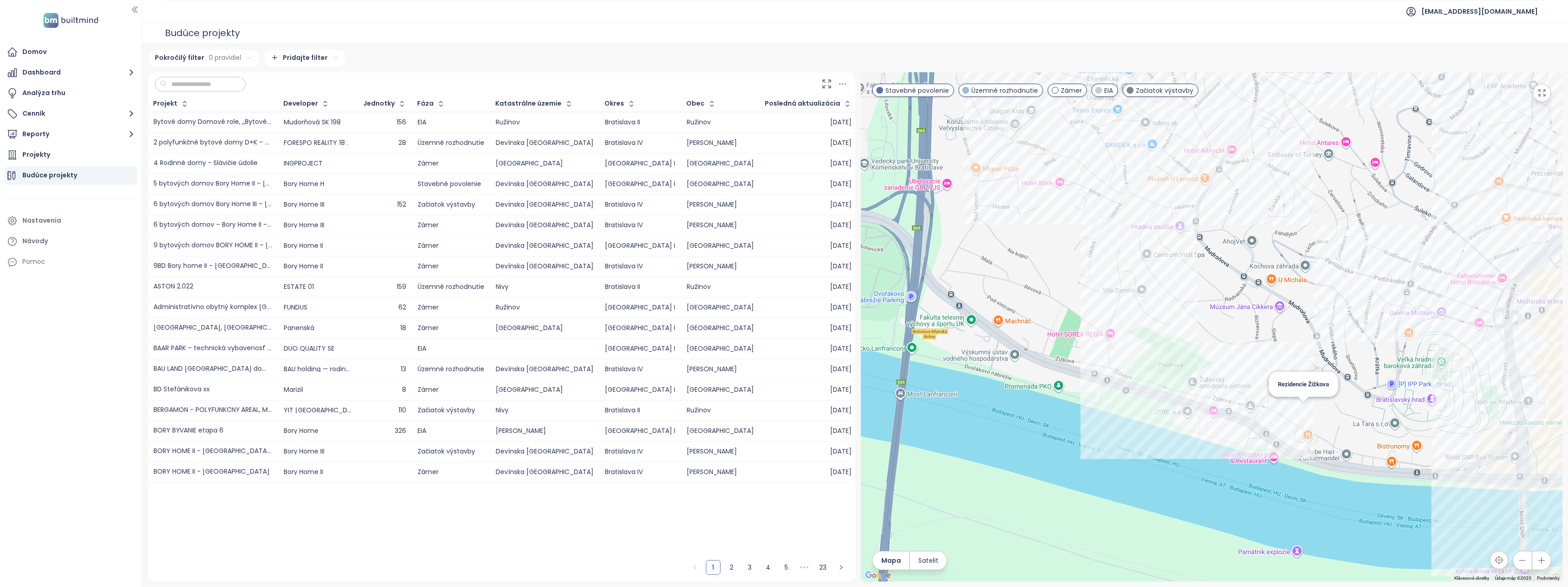
click at [1298, 409] on div "Rezidencie Žižkova" at bounding box center [1211, 327] width 702 height 509
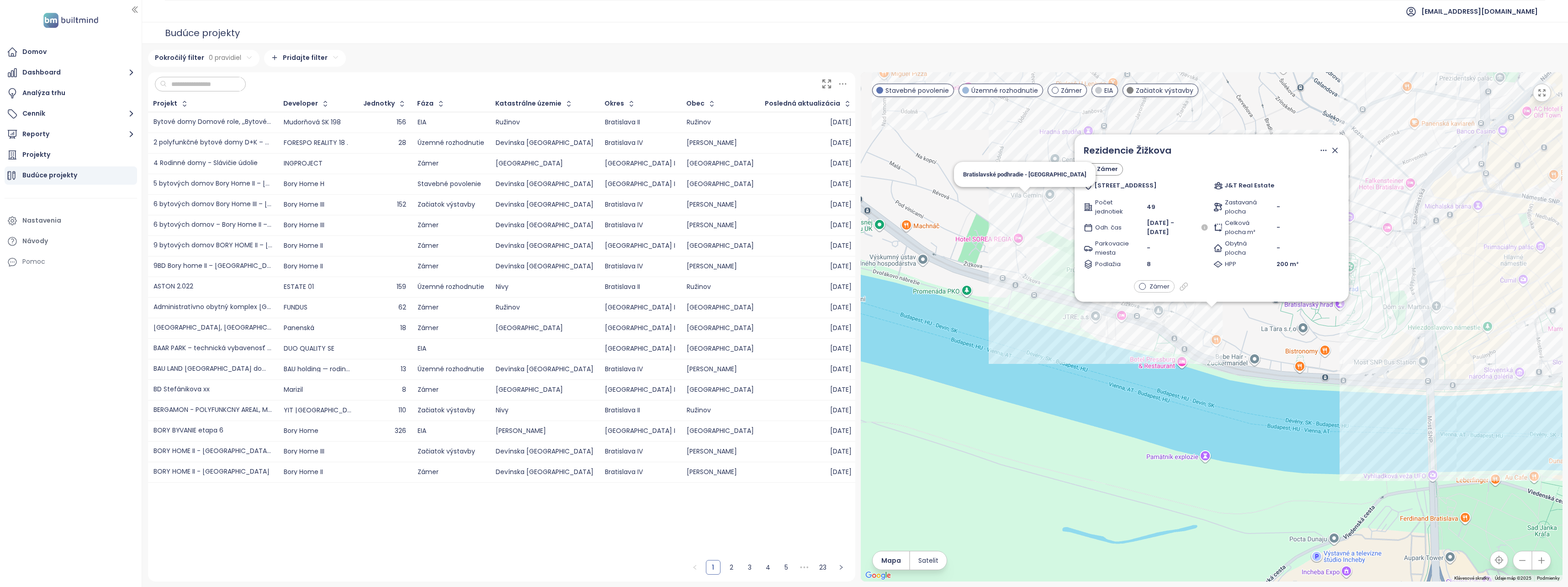
click at [1018, 200] on div "Rezidencie Žižkova Zámer Žižkova 24, 811 02 Bratislava J&T Real Estate Počet je…" at bounding box center [1211, 327] width 702 height 509
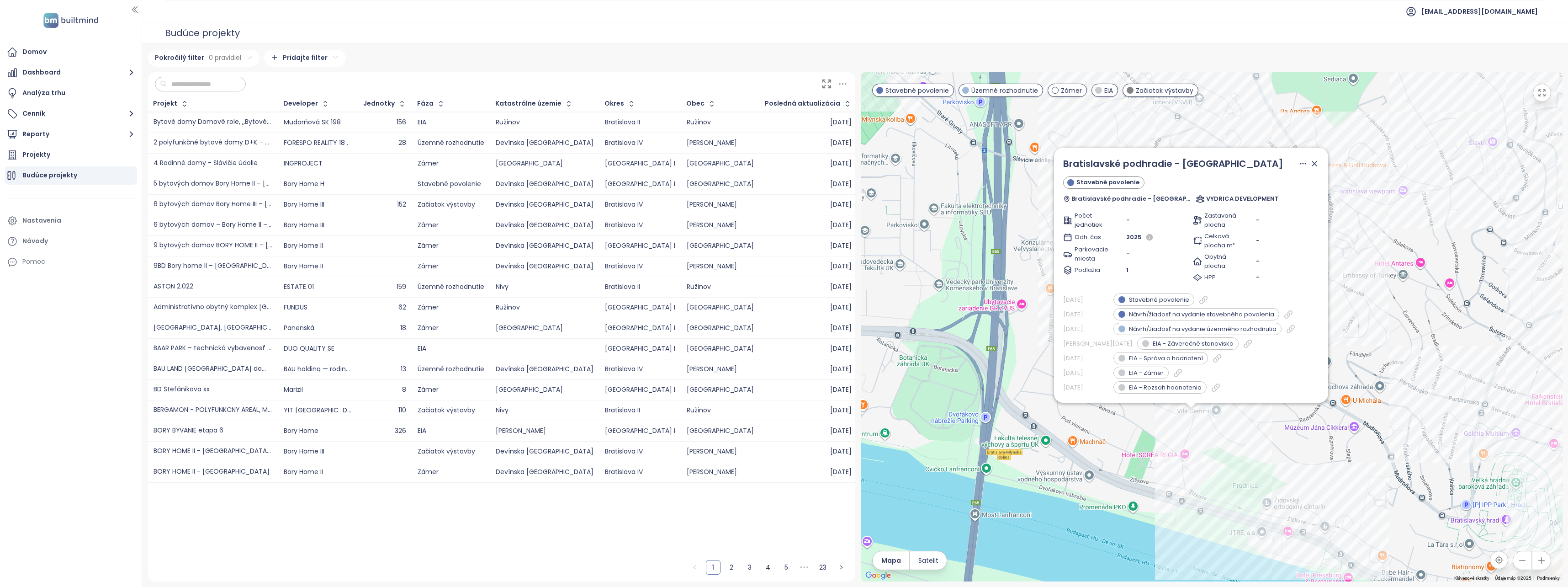
drag, startPoint x: 1279, startPoint y: 342, endPoint x: 1256, endPoint y: 445, distance: 105.5
click at [1256, 445] on div "Bratislavské podhradie - Vydrica Stavebné povolenie Bratislavské podhradie - Vy…" at bounding box center [1211, 327] width 702 height 509
click at [1348, 496] on div "Bratislavské podhradie - Vydrica Stavebné povolenie Bratislavské podhradie - Vy…" at bounding box center [1211, 327] width 702 height 509
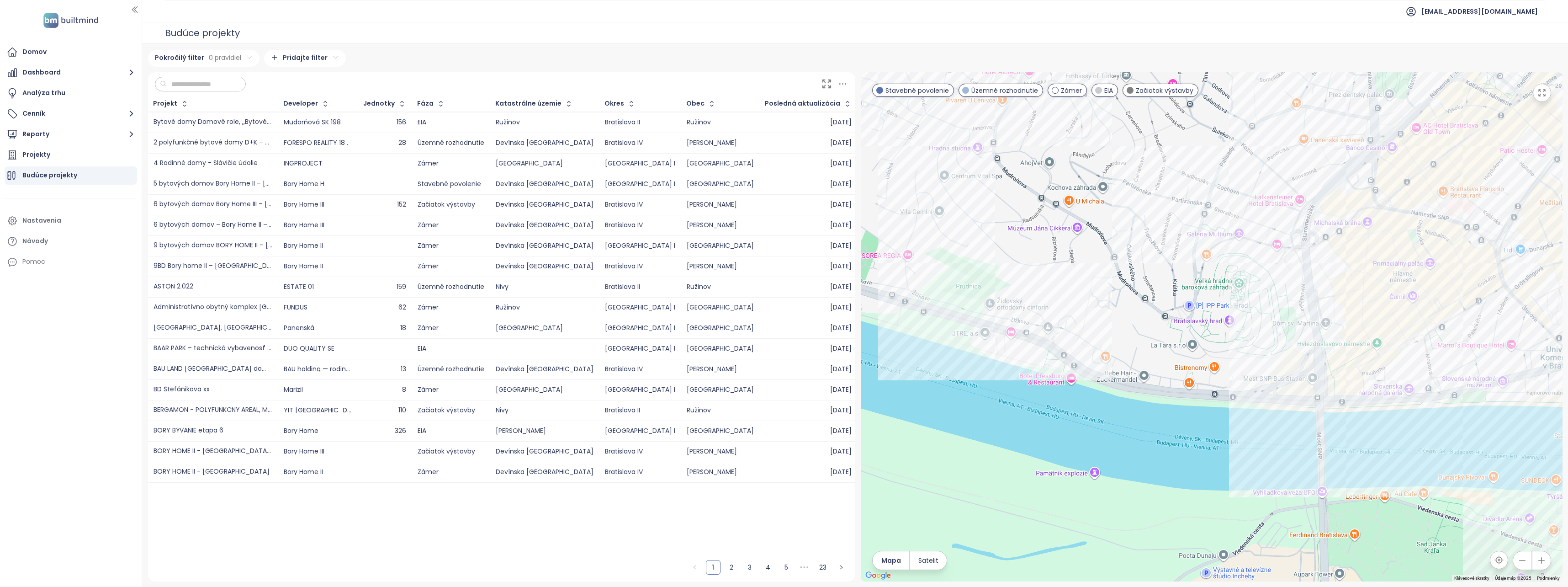
drag, startPoint x: 1382, startPoint y: 492, endPoint x: 1057, endPoint y: 262, distance: 398.2
click at [1057, 262] on div at bounding box center [1211, 327] width 702 height 509
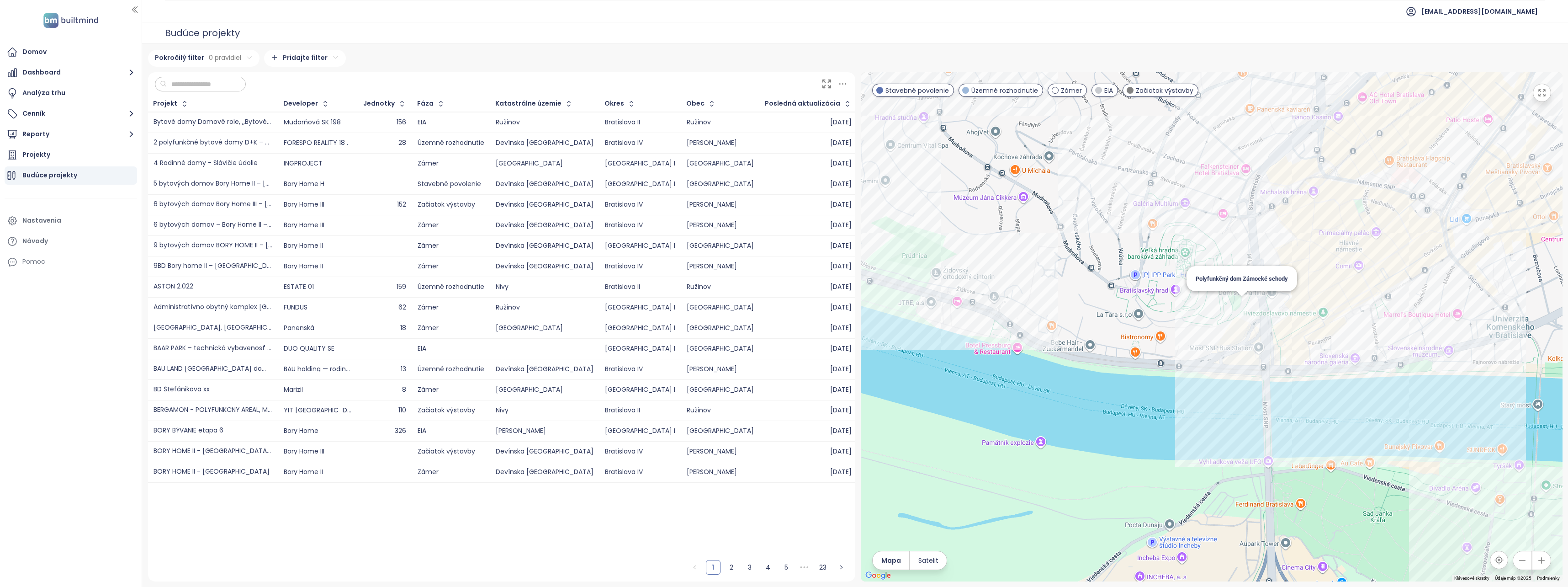
click at [1243, 312] on div "Polyfunkčný dom Zámocké schody" at bounding box center [1211, 327] width 702 height 509
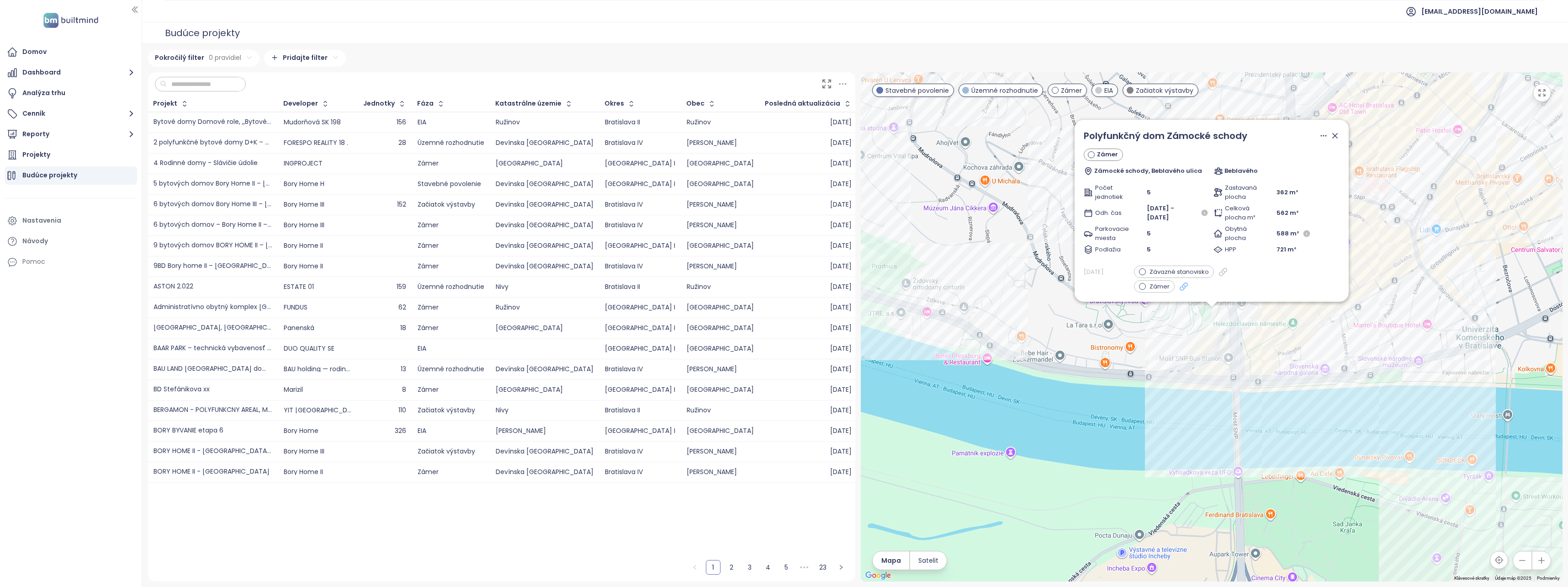
click at [1180, 287] on icon at bounding box center [1183, 286] width 9 height 9
click at [1261, 319] on div "Polyfunkčný dom Zámocké schody Zámer Zámocké schody, Beblavého ulica Beblavého …" at bounding box center [1211, 327] width 702 height 509
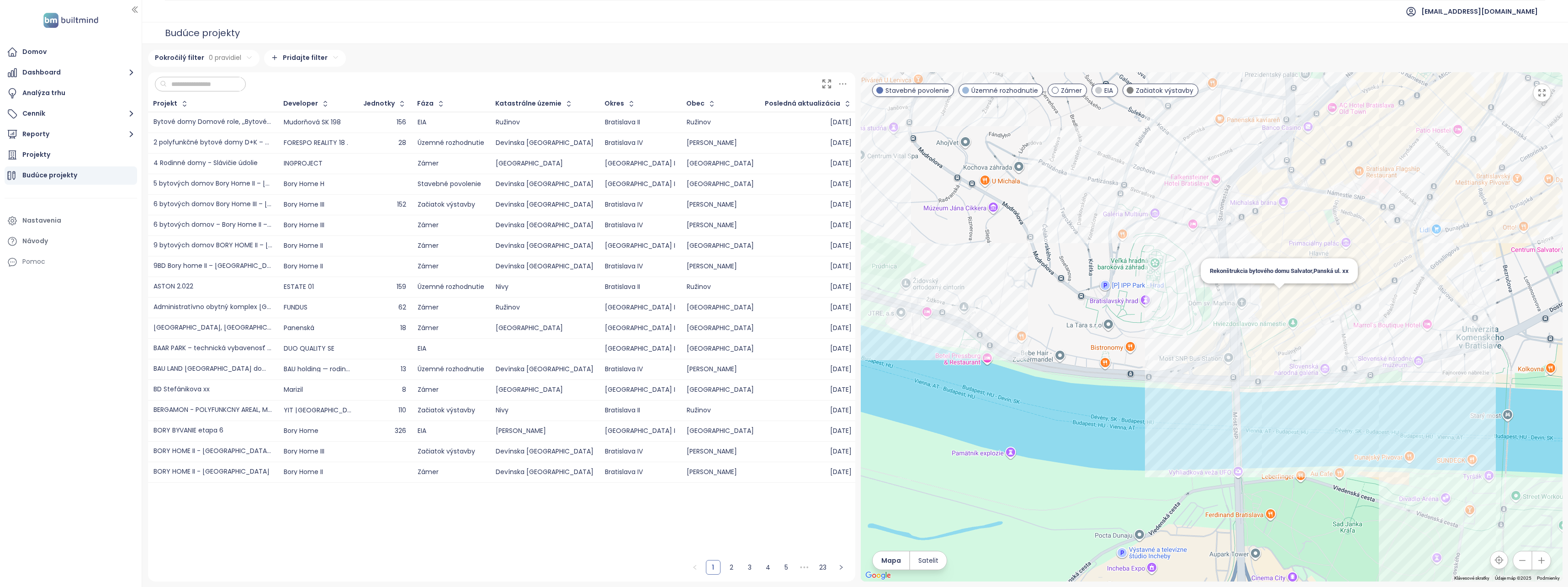
click at [1275, 298] on div "Rekonštrukcia bytového domu Salvator,Panská ul. xx" at bounding box center [1211, 327] width 702 height 509
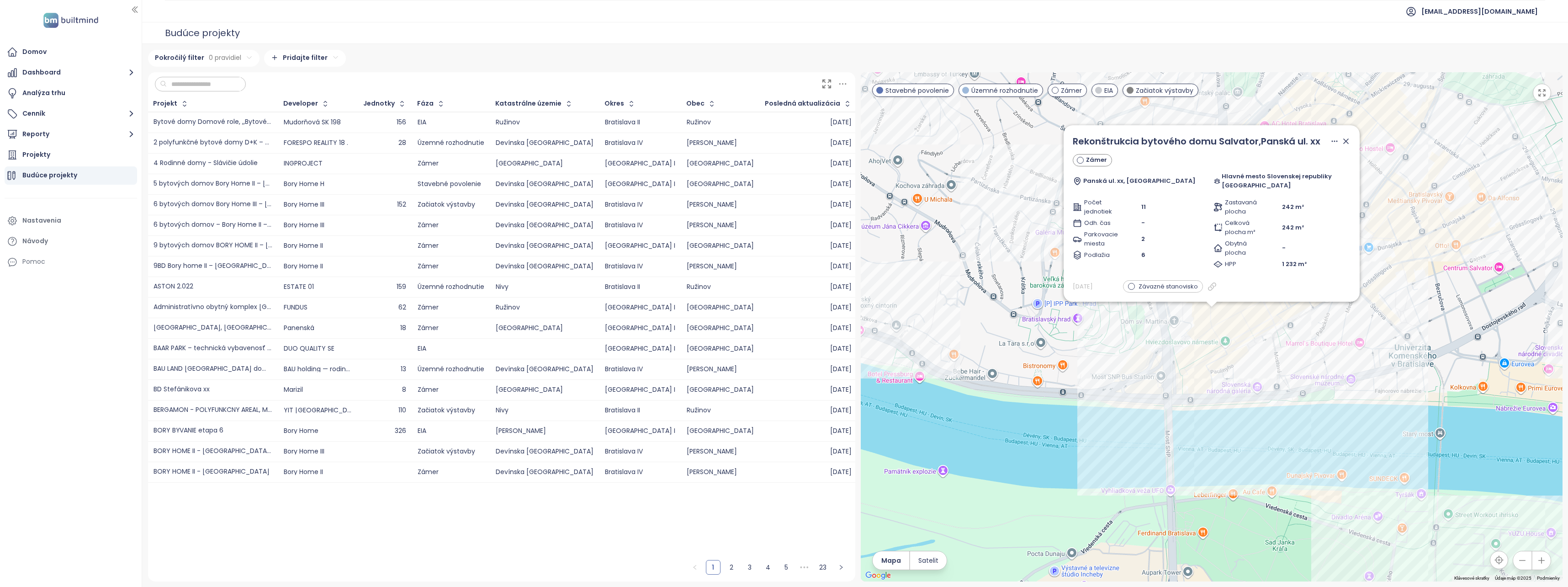
click at [1342, 143] on icon at bounding box center [1346, 141] width 9 height 9
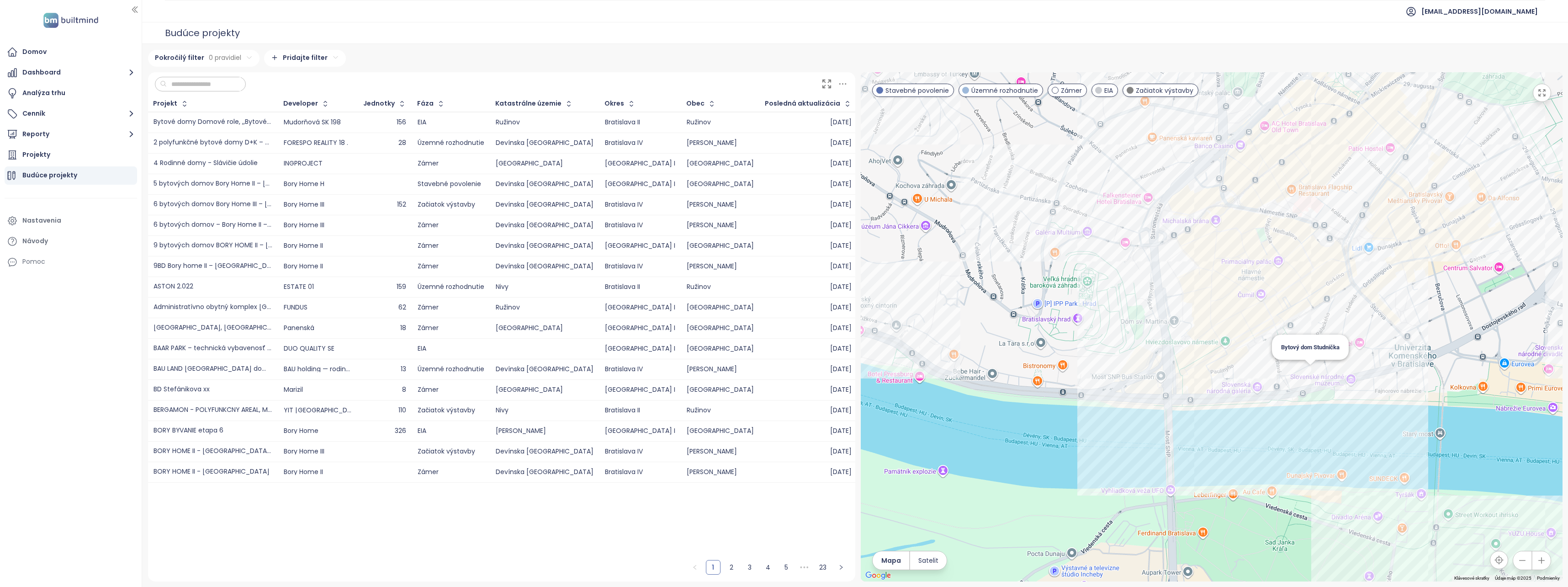
click at [1311, 382] on div "Bytový dom Studnička" at bounding box center [1211, 327] width 702 height 509
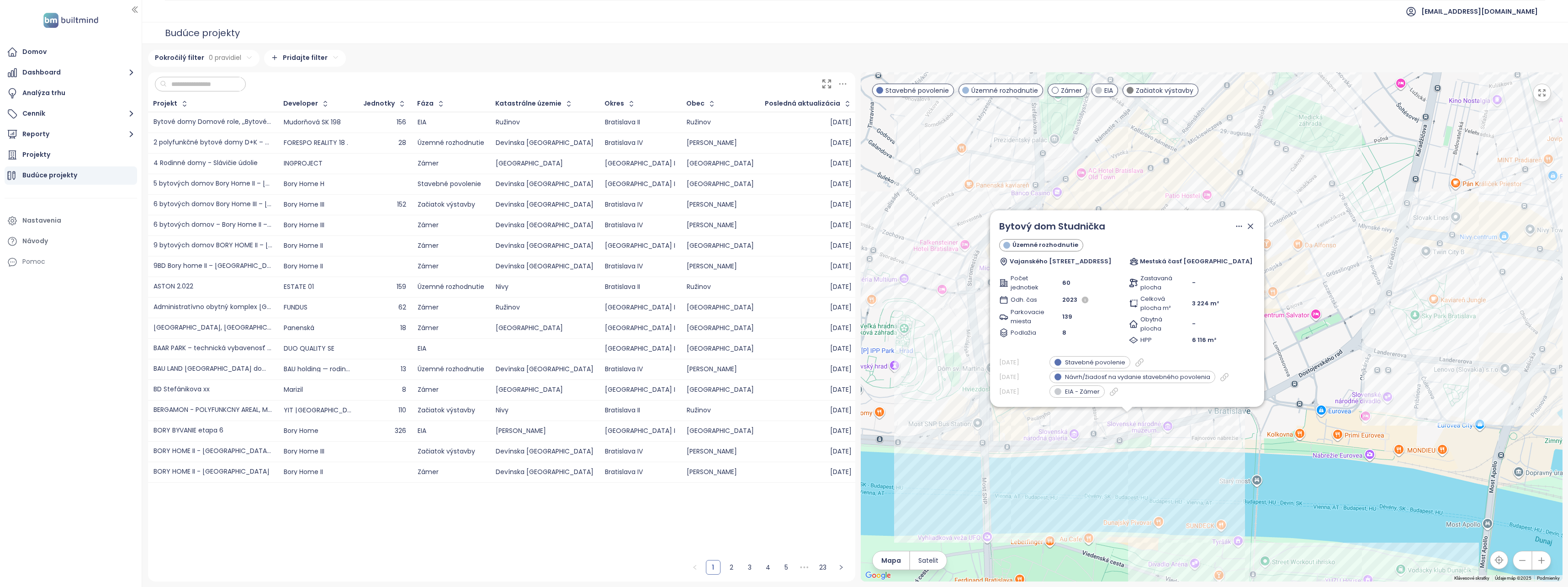
drag, startPoint x: 1444, startPoint y: 272, endPoint x: 1359, endPoint y: 379, distance: 136.7
click at [1359, 379] on div "Bytový dom Studnička Územné rozhodnutie Vajanského nábrežie 3, 814 21 Bratislav…" at bounding box center [1211, 327] width 702 height 509
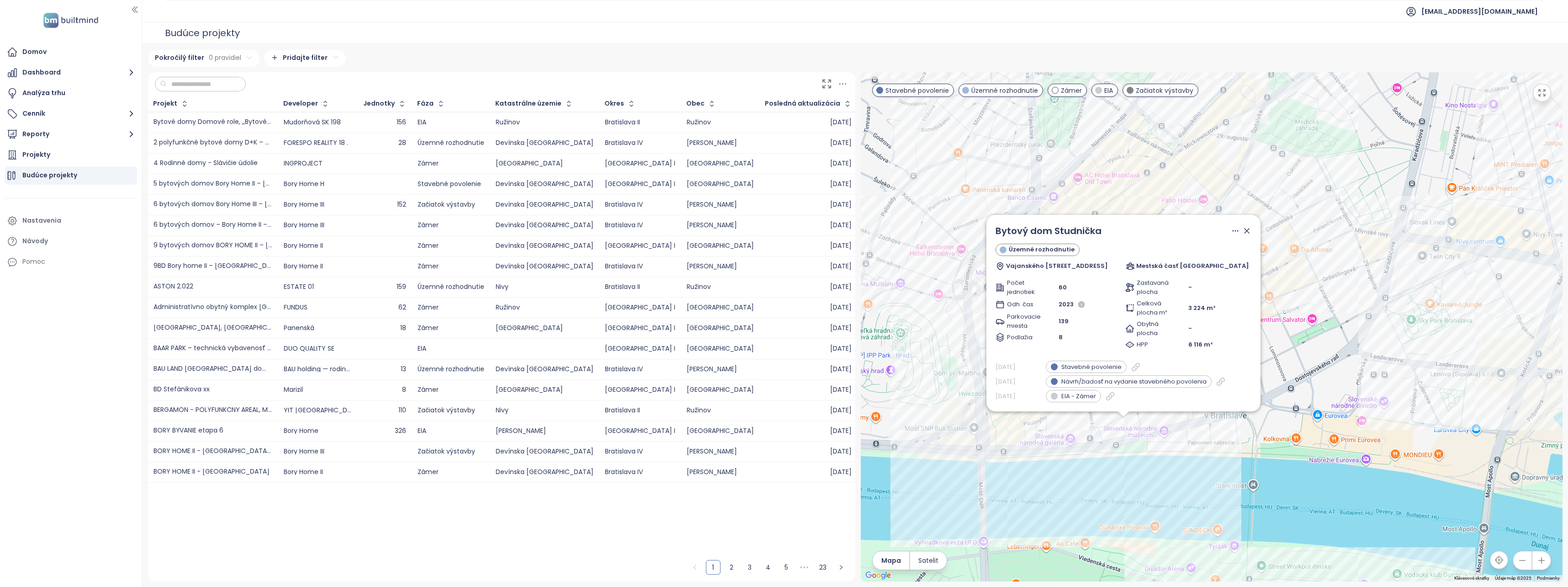
click at [1245, 232] on icon at bounding box center [1247, 231] width 5 height 5
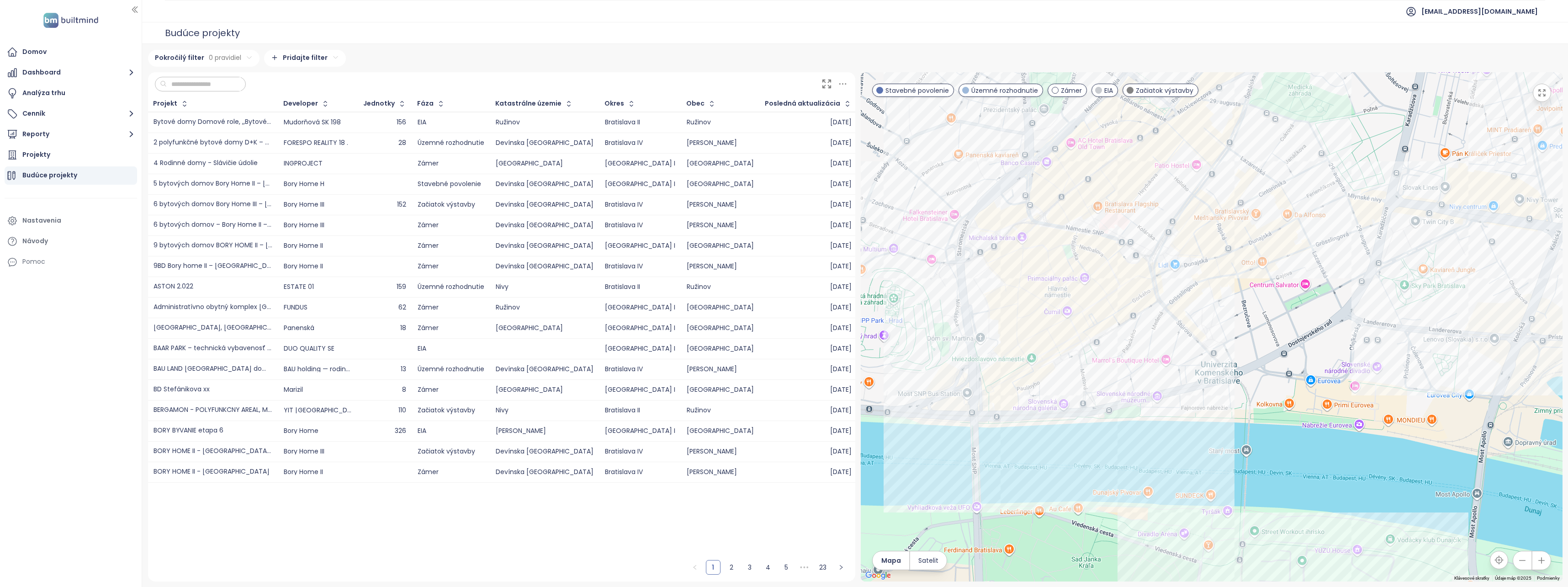
drag, startPoint x: 1225, startPoint y: 405, endPoint x: 1219, endPoint y: 372, distance: 33.5
click at [1219, 372] on div at bounding box center [1211, 327] width 702 height 509
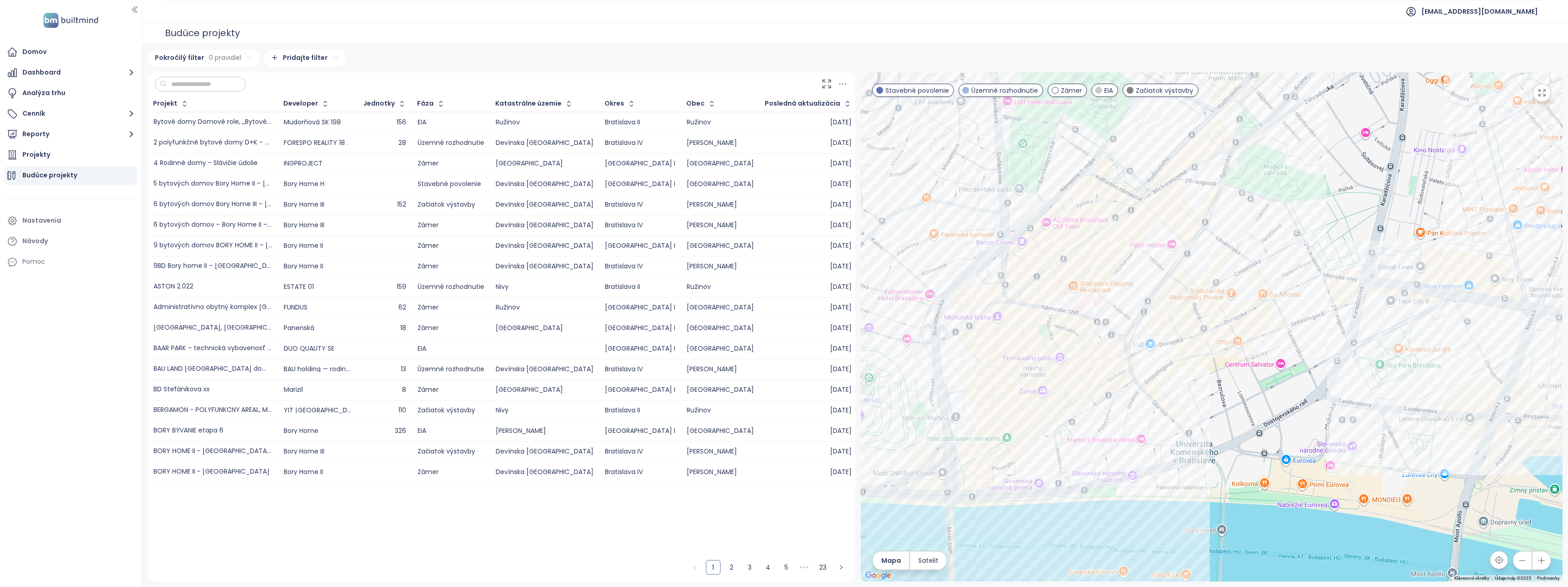
drag, startPoint x: 1259, startPoint y: 346, endPoint x: 1236, endPoint y: 426, distance: 83.2
click at [1235, 427] on div at bounding box center [1211, 327] width 702 height 509
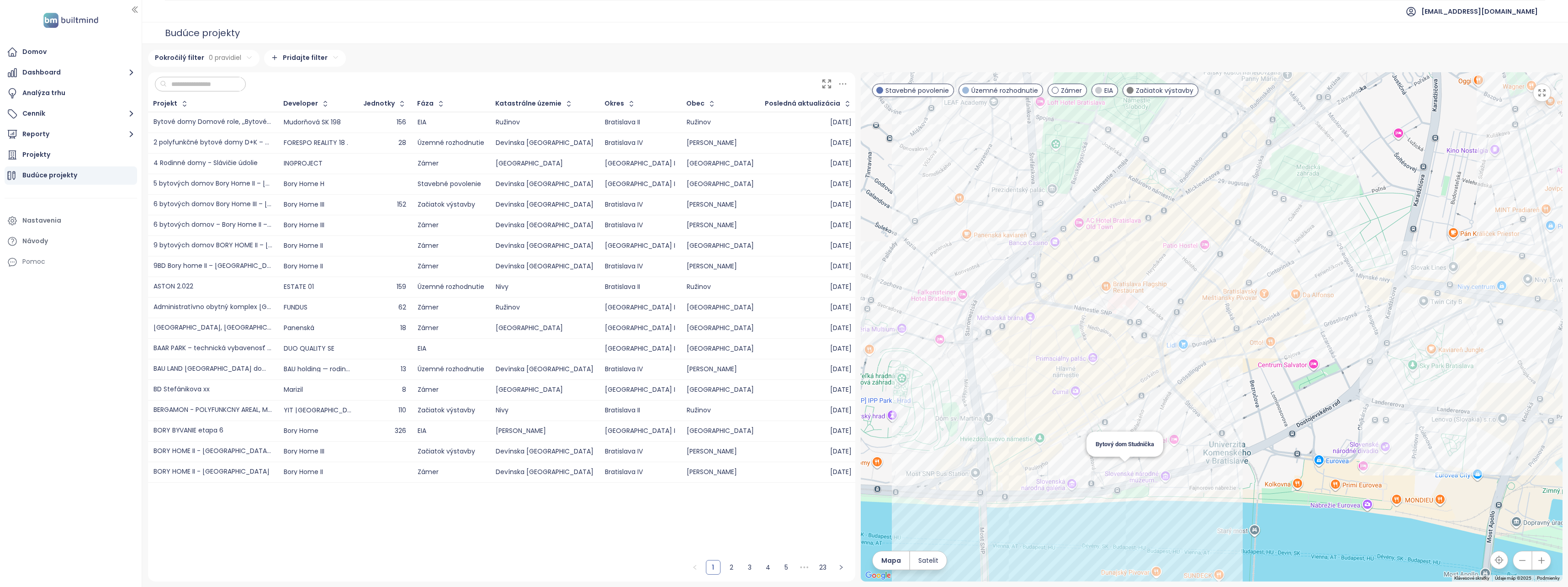
click at [1127, 475] on div "Bytový dom Studnička" at bounding box center [1211, 327] width 702 height 509
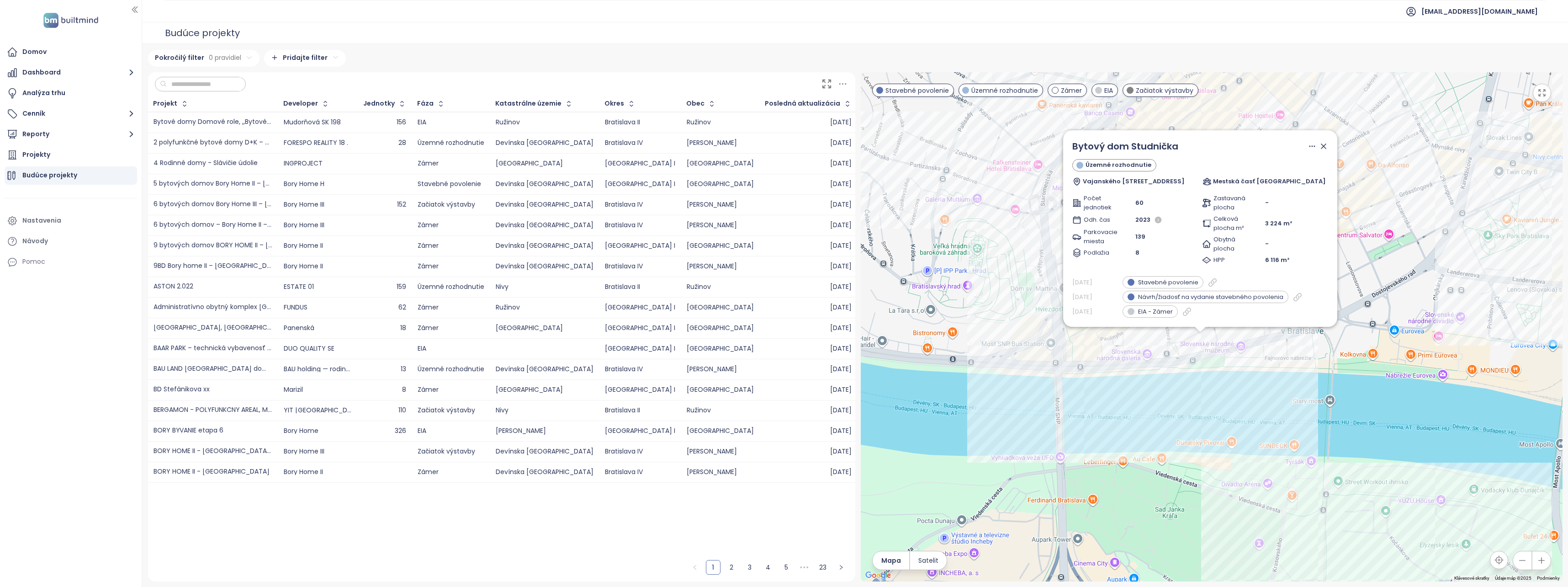
drag, startPoint x: 1244, startPoint y: 396, endPoint x: 1236, endPoint y: 412, distance: 17.9
click at [1236, 412] on div "Bytový dom Studnička Územné rozhodnutie Vajanského nábrežie 3, 814 21 Bratislav…" at bounding box center [1211, 327] width 702 height 509
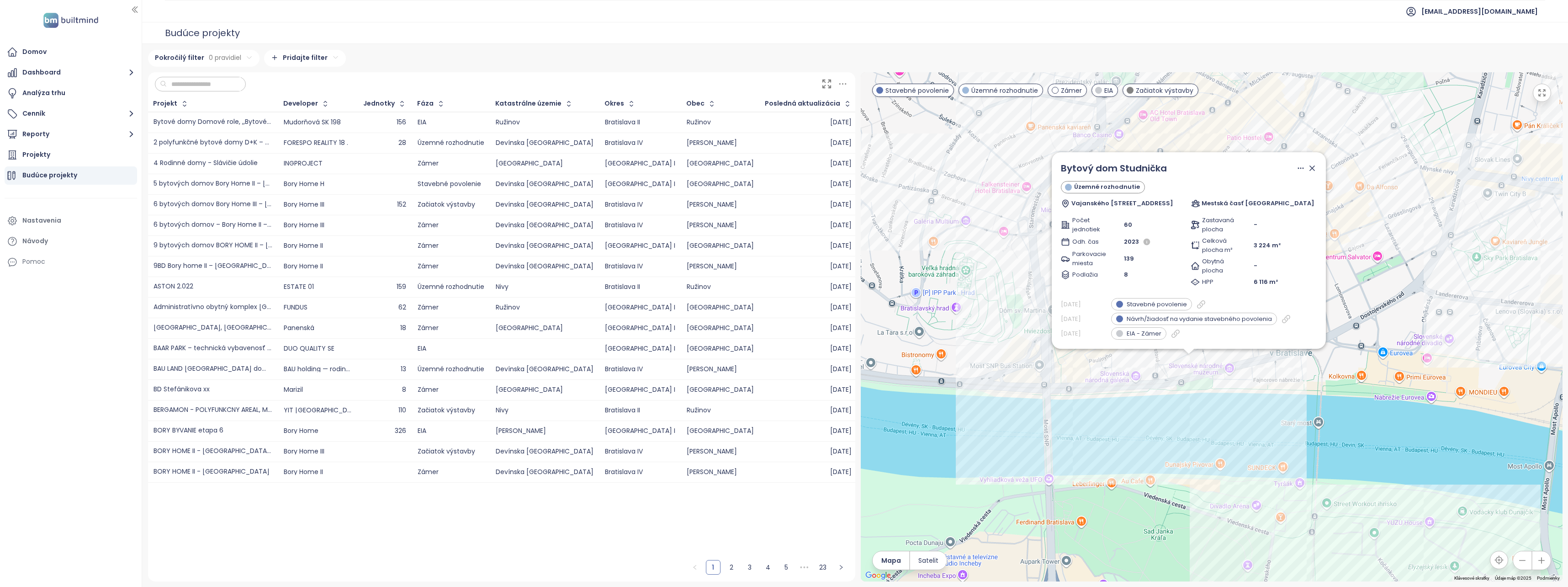
click at [1027, 327] on div "Bytový dom Studnička Územné rozhodnutie Vajanského nábrežie 3, 814 21 Bratislav…" at bounding box center [1211, 327] width 702 height 509
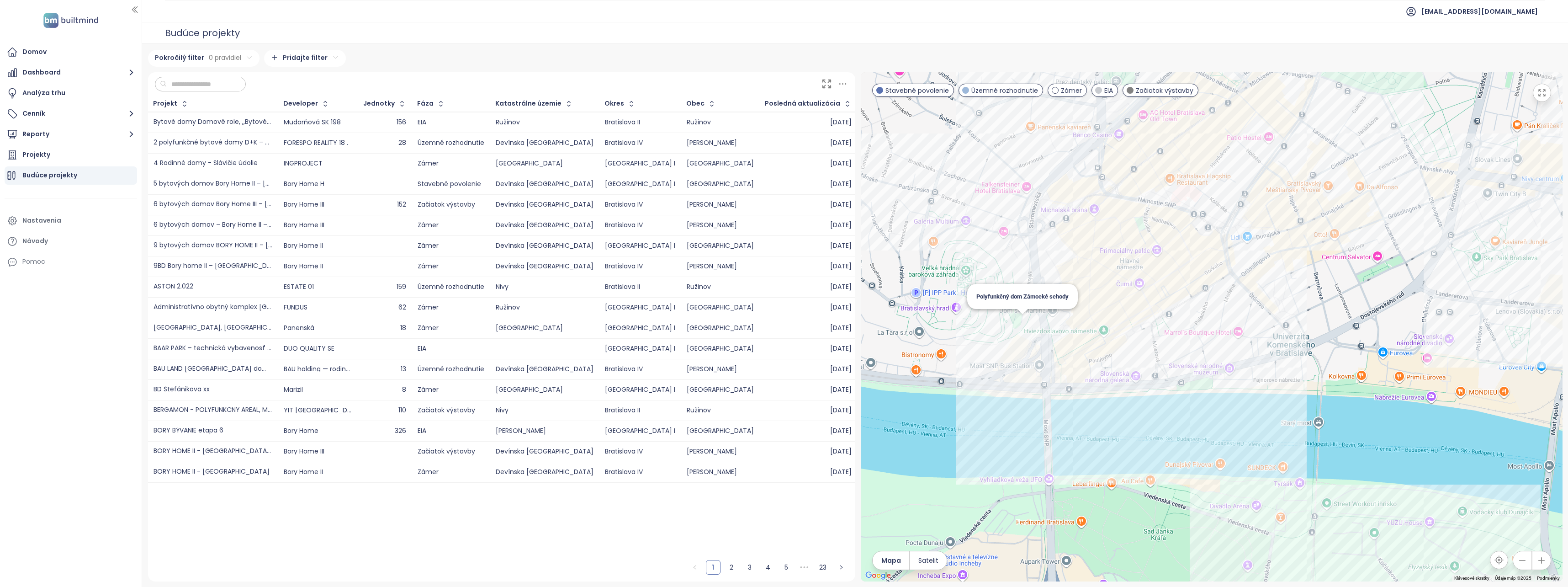
click at [1020, 329] on div "Polyfunkčný dom Zámocké schody" at bounding box center [1211, 327] width 702 height 509
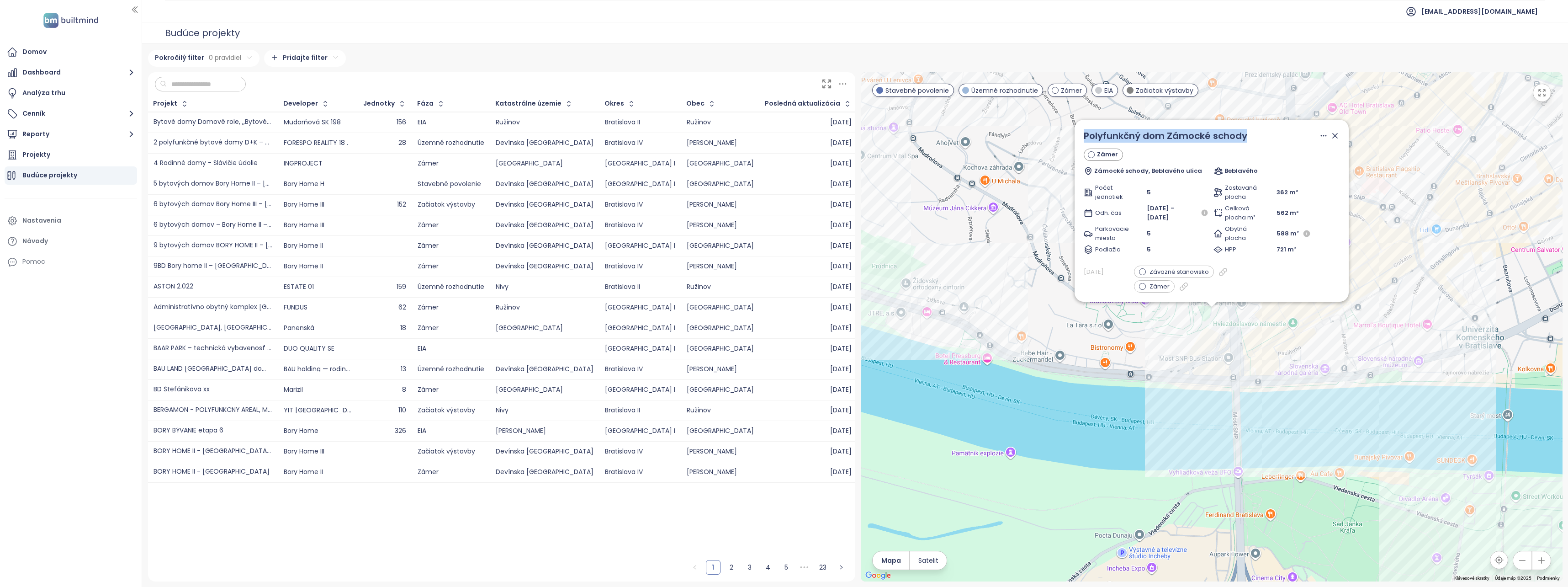
drag, startPoint x: 1260, startPoint y: 138, endPoint x: 1071, endPoint y: 137, distance: 189.0
click at [1071, 137] on div "Polyfunkčný dom Zámocké schody Zámer Zámocké schody, Beblavého ulica Beblavého …" at bounding box center [1211, 327] width 702 height 509
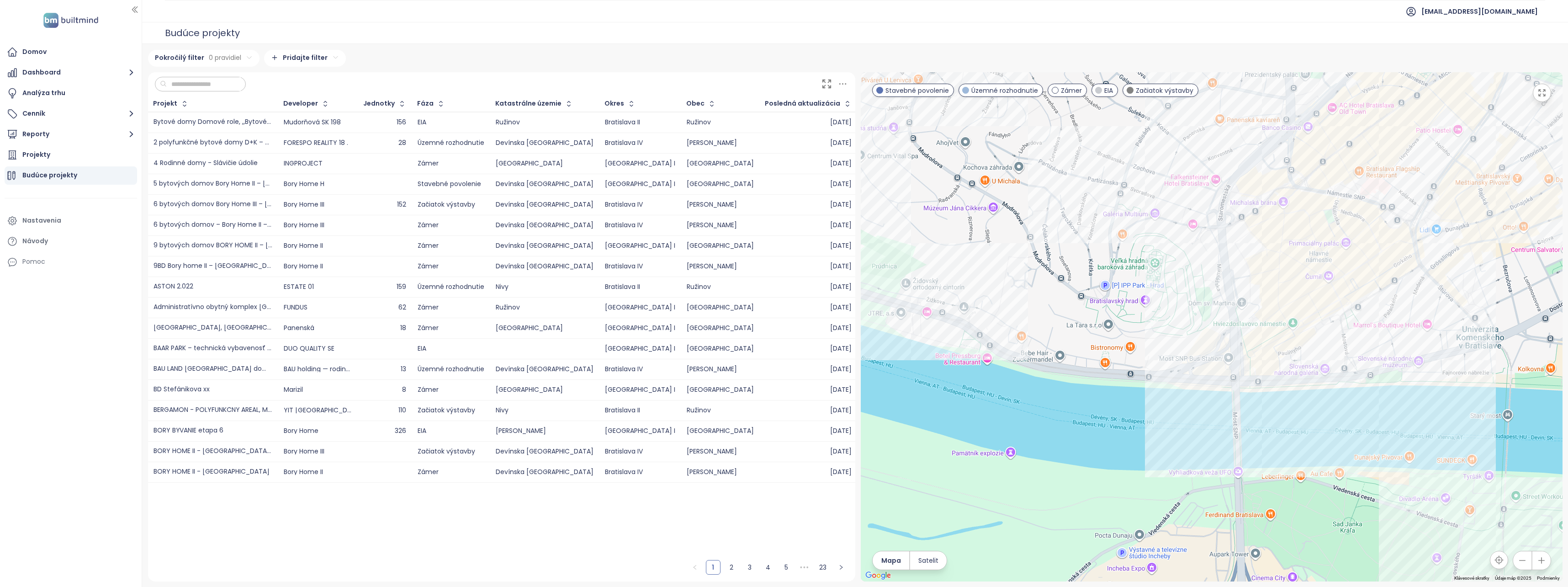
click at [1225, 315] on div at bounding box center [1211, 327] width 702 height 509
click at [1213, 320] on div "Polyfunkčný dom Zámocké schody" at bounding box center [1211, 327] width 702 height 509
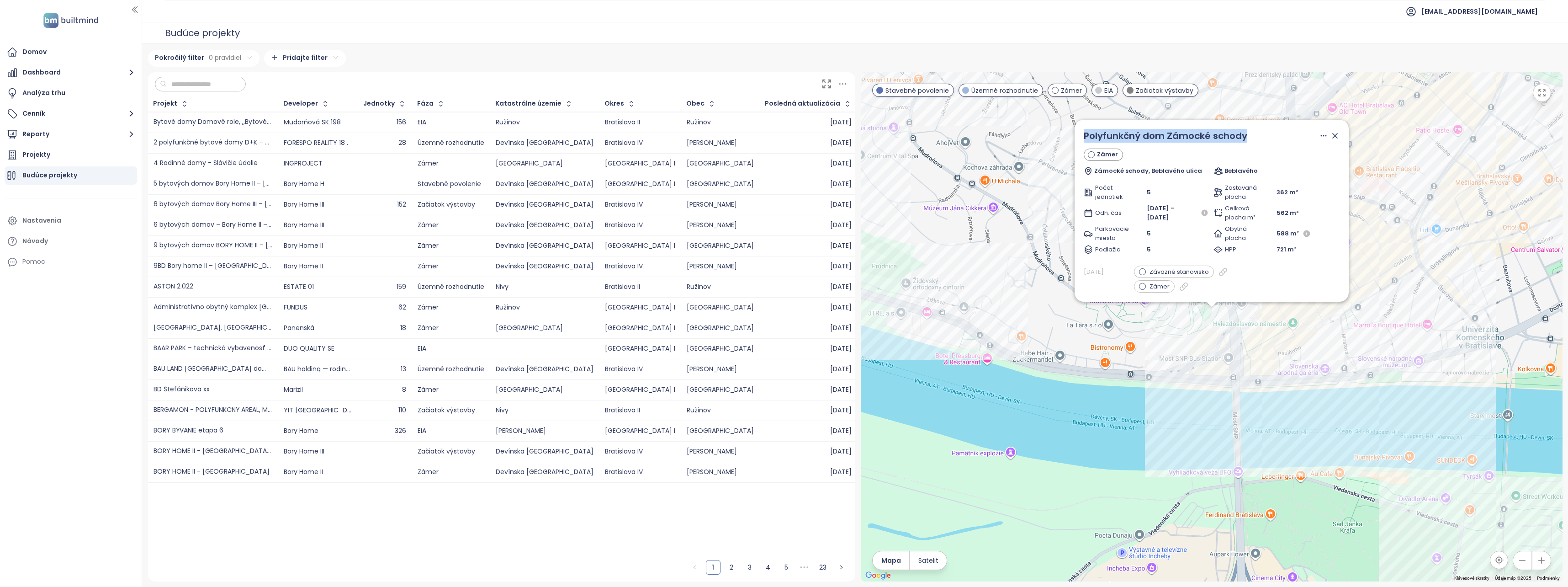
drag, startPoint x: 1258, startPoint y: 131, endPoint x: 1073, endPoint y: 133, distance: 185.0
click at [1074, 133] on div "Polyfunkčný dom Zámocké schody Zámer Zámocké schody, Beblavého ulica Beblavého …" at bounding box center [1211, 211] width 274 height 182
copy span "Polyfunkčný dom Zámocké schody"
click at [1332, 136] on icon at bounding box center [1335, 136] width 5 height 5
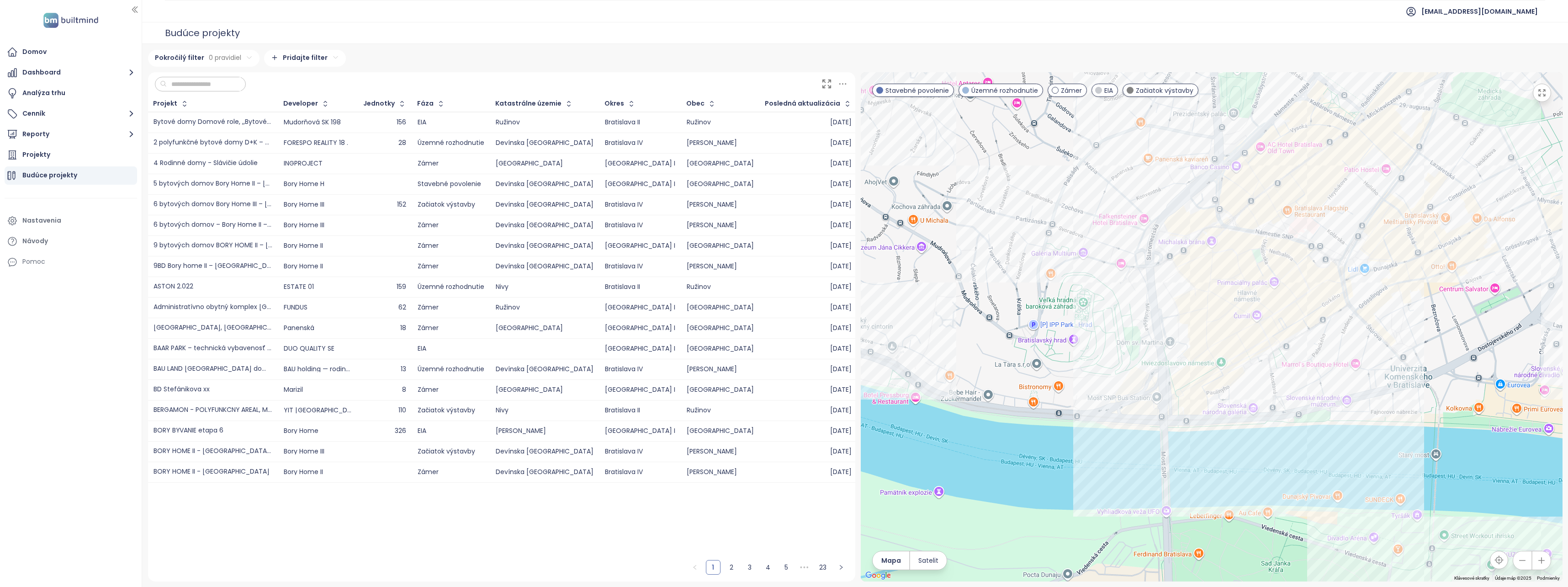
drag, startPoint x: 1345, startPoint y: 287, endPoint x: 1239, endPoint y: 351, distance: 123.8
click at [1239, 351] on div at bounding box center [1211, 327] width 702 height 509
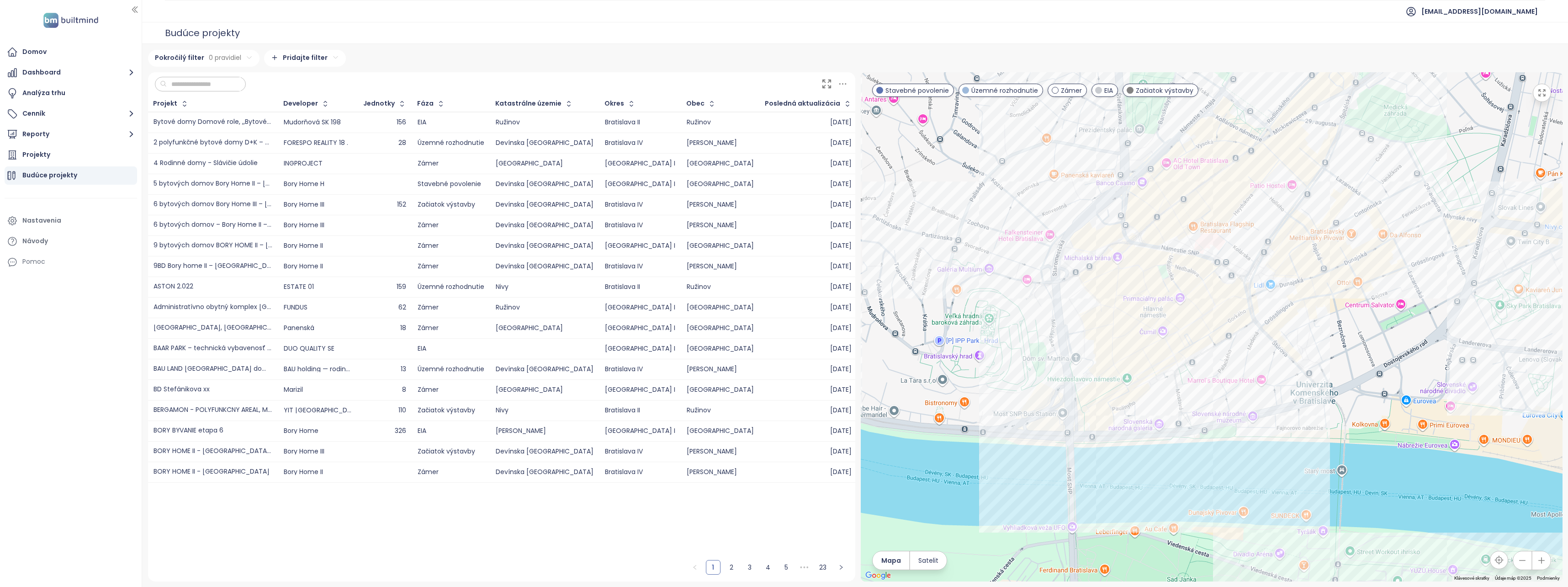
drag, startPoint x: 1335, startPoint y: 413, endPoint x: 1210, endPoint y: 406, distance: 125.2
click at [1210, 406] on div at bounding box center [1211, 327] width 702 height 509
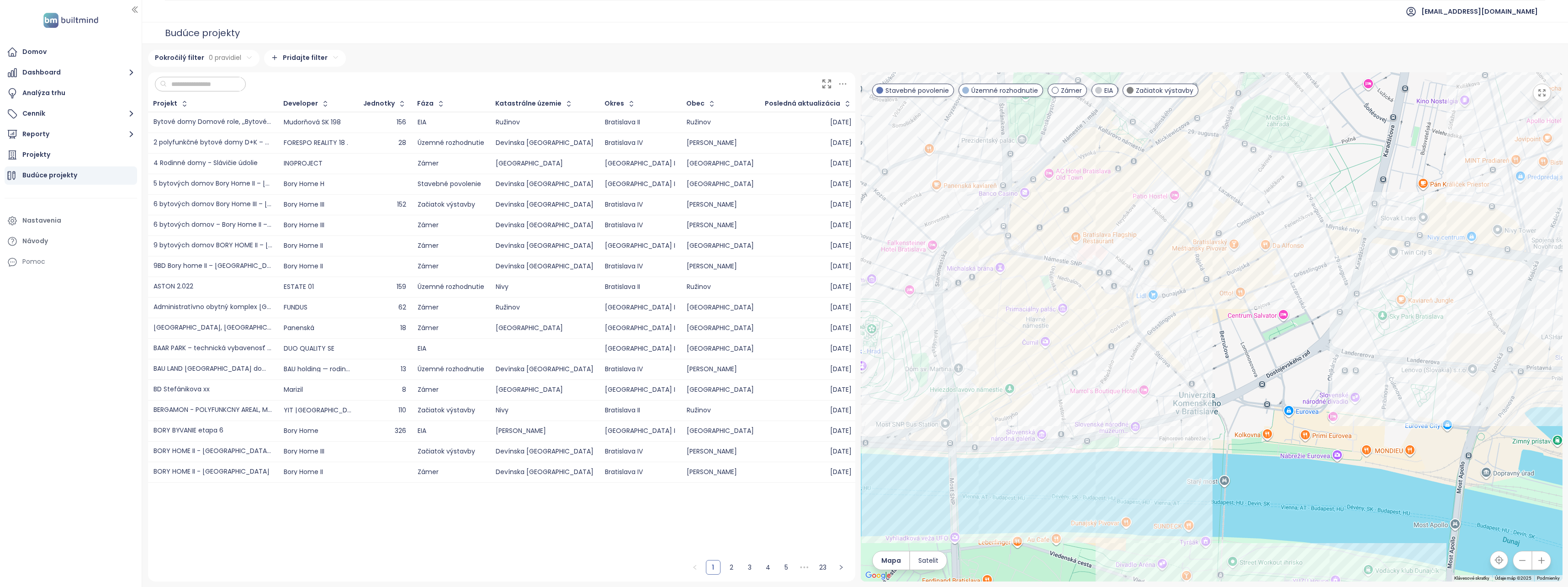
drag, startPoint x: 1172, startPoint y: 308, endPoint x: 1181, endPoint y: 328, distance: 21.9
click at [1181, 328] on div at bounding box center [1211, 327] width 702 height 509
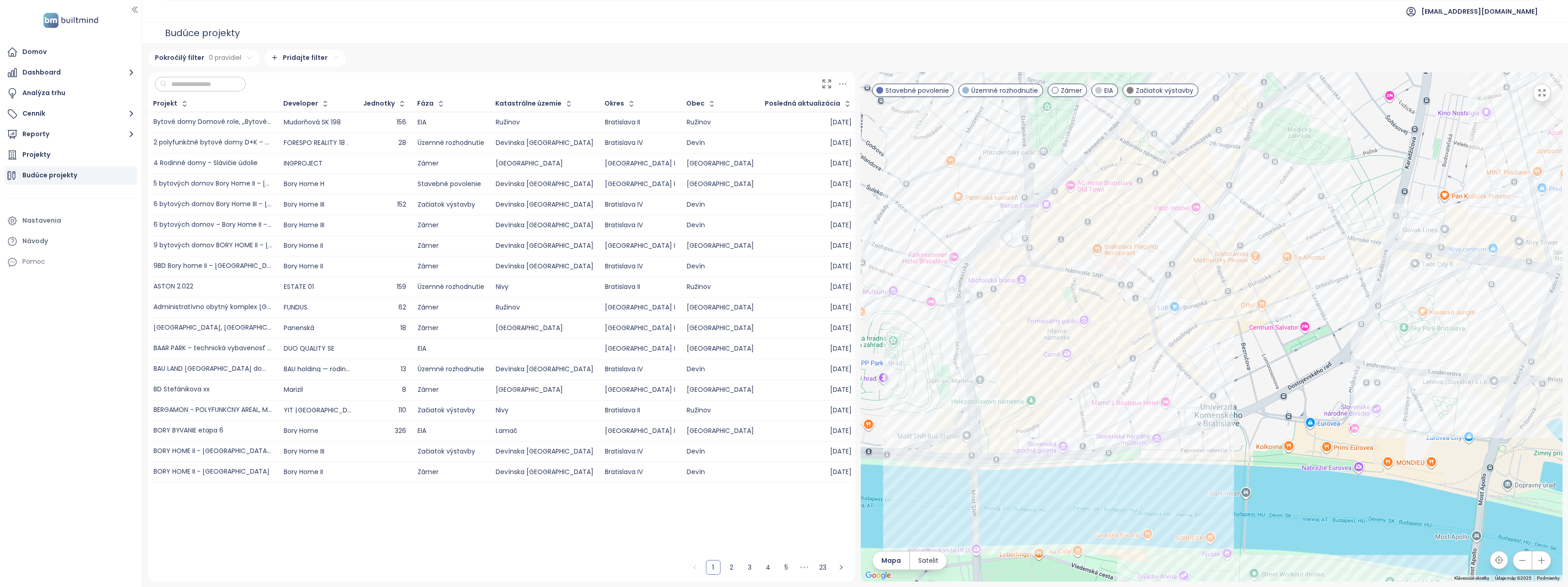
drag, startPoint x: 1150, startPoint y: 377, endPoint x: 1175, endPoint y: 389, distance: 27.7
click at [1175, 389] on div at bounding box center [1211, 327] width 702 height 509
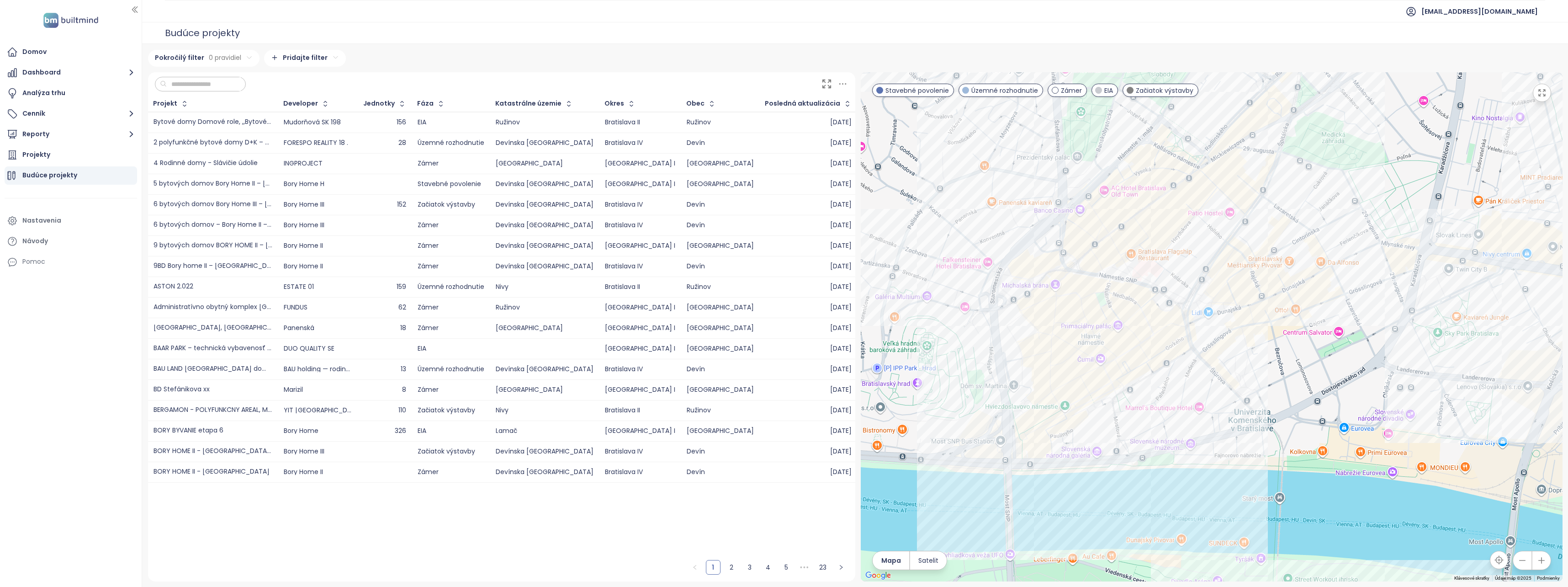
drag, startPoint x: 1063, startPoint y: 407, endPoint x: 1152, endPoint y: 405, distance: 89.0
click at [1152, 405] on div at bounding box center [1211, 327] width 702 height 509
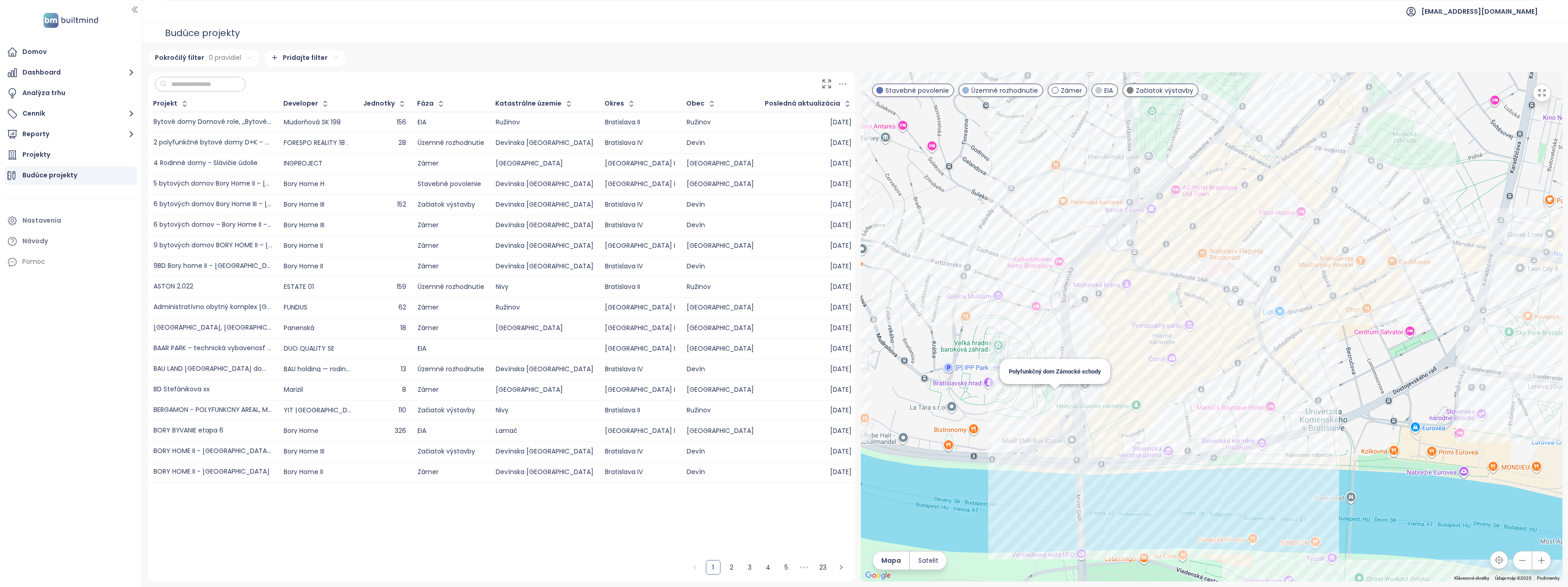
click at [1050, 401] on div "Polyfunkčný dom Zámocké schody" at bounding box center [1211, 327] width 702 height 509
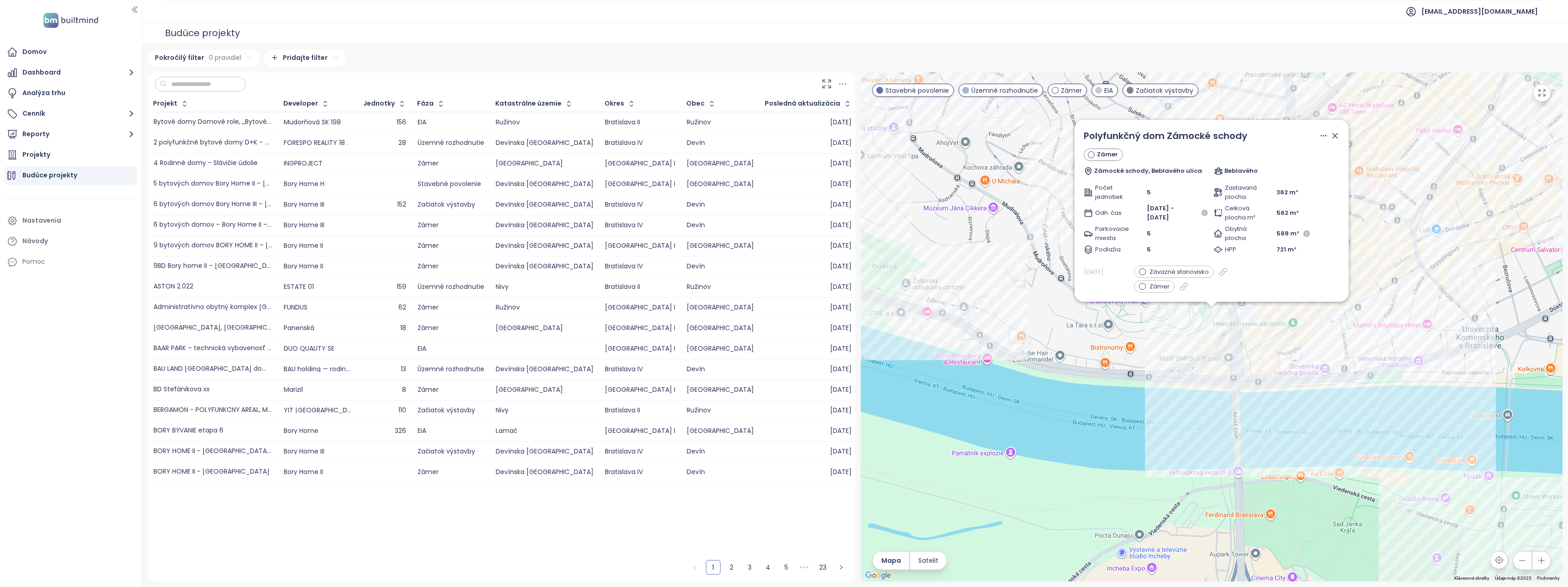
click at [841, 82] on icon at bounding box center [842, 83] width 12 height 12
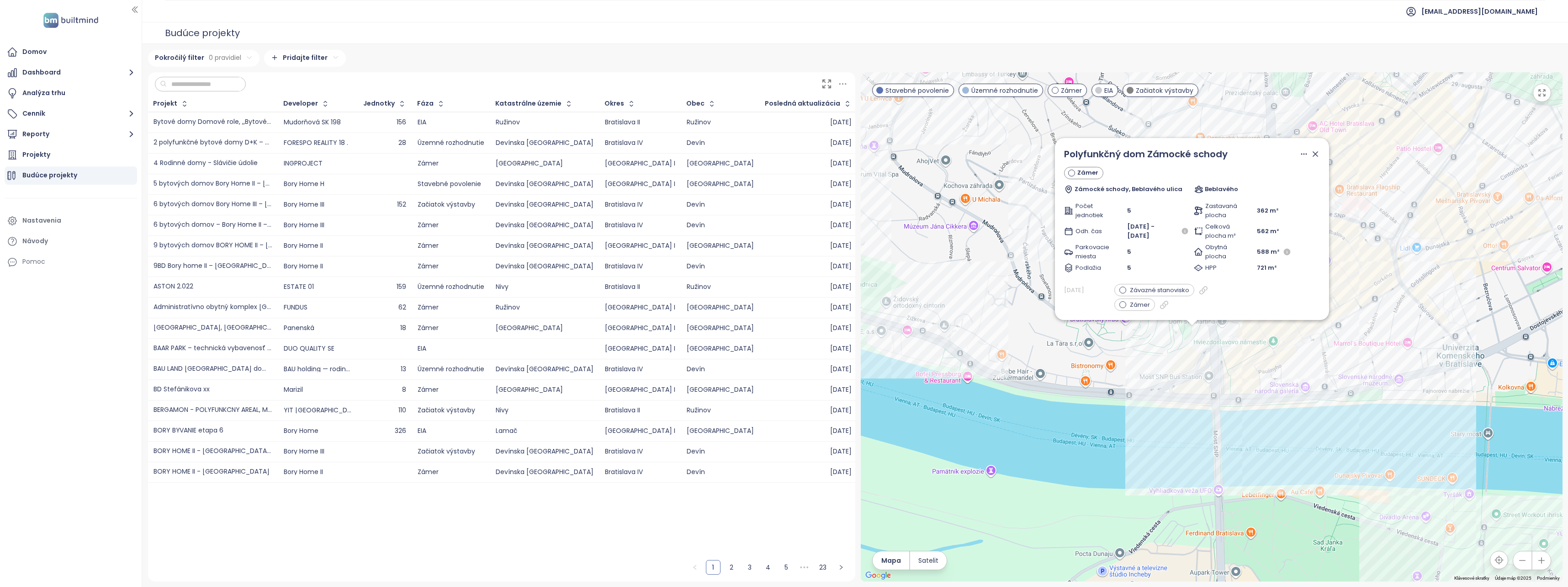
drag, startPoint x: 1424, startPoint y: 397, endPoint x: 1377, endPoint y: 430, distance: 57.4
click at [1377, 430] on div "Polyfunkčný dom Zámocké schody Zámer Zámocké schody, Beblavého ulica Beblavého …" at bounding box center [1211, 327] width 702 height 509
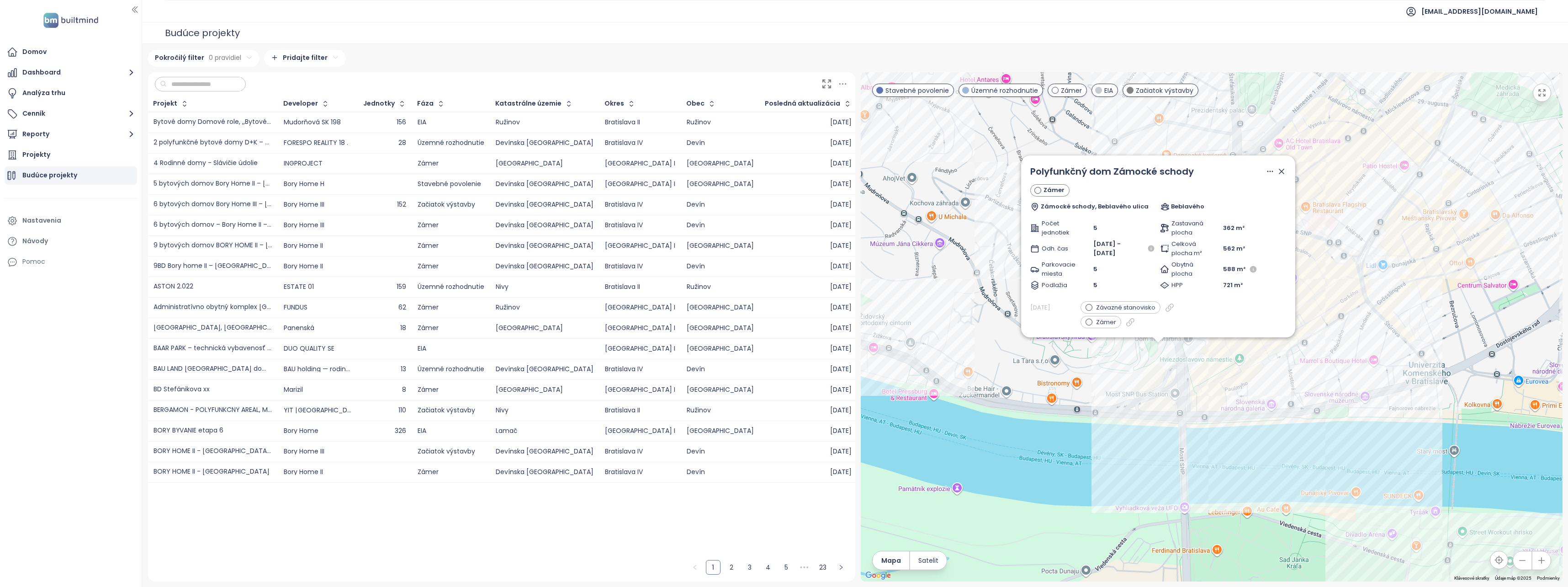
click at [1357, 330] on div "Polyfunkčný dom Zámocké schody Zámer Zámocké schody, Beblavého ulica Beblavého …" at bounding box center [1211, 327] width 702 height 509
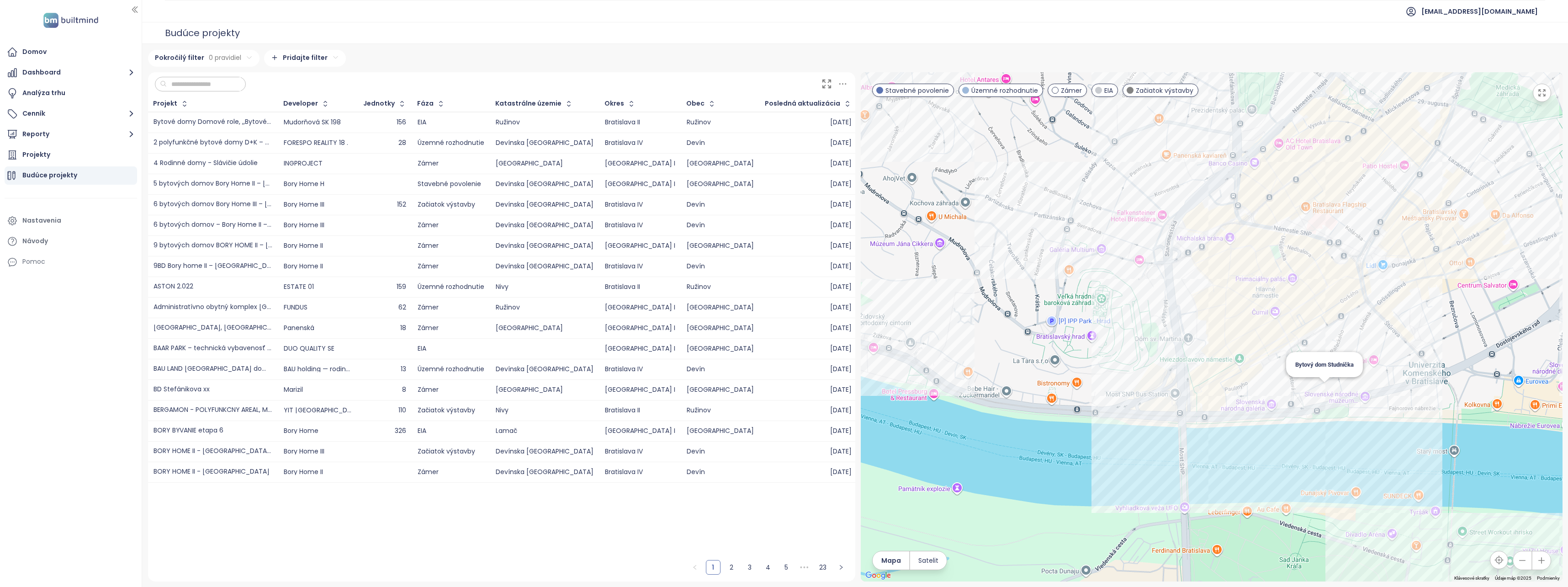
click at [1323, 396] on div "Bytový dom Studnička" at bounding box center [1211, 327] width 702 height 509
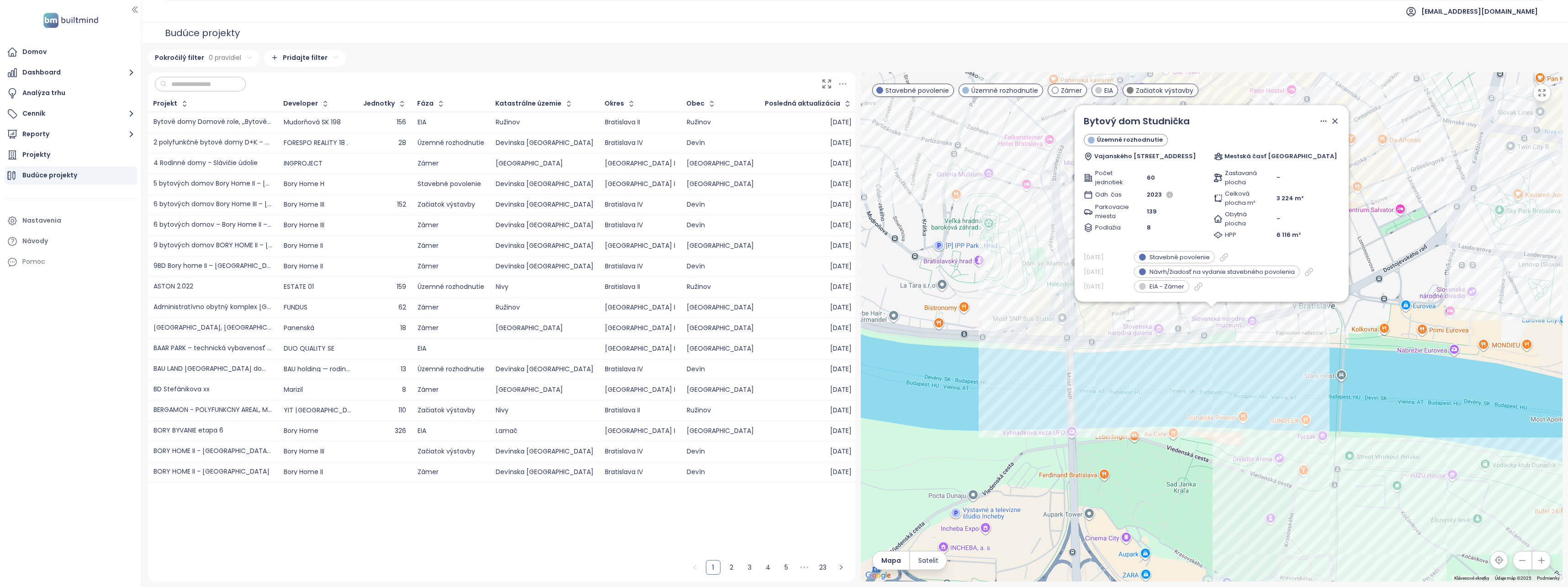
click at [1188, 290] on div "[DATE] EIA - Zámer" at bounding box center [1211, 286] width 256 height 12
click at [1194, 285] on icon at bounding box center [1198, 286] width 7 height 7
click at [1194, 365] on div "Bytový dom Studnička Územné rozhodnutie Vajanského nábrežie 3, 814 21 Bratislav…" at bounding box center [1211, 327] width 702 height 509
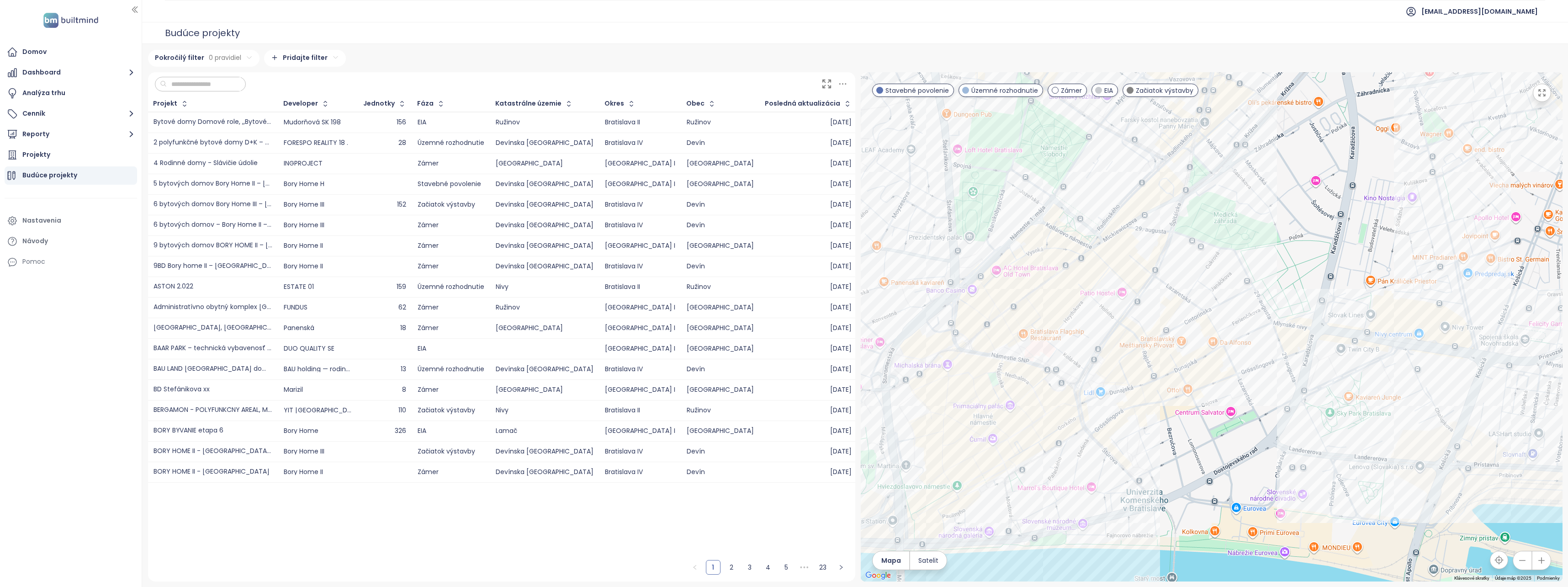
drag, startPoint x: 1329, startPoint y: 278, endPoint x: 1167, endPoint y: 472, distance: 252.7
click at [1167, 472] on div at bounding box center [1211, 327] width 702 height 509
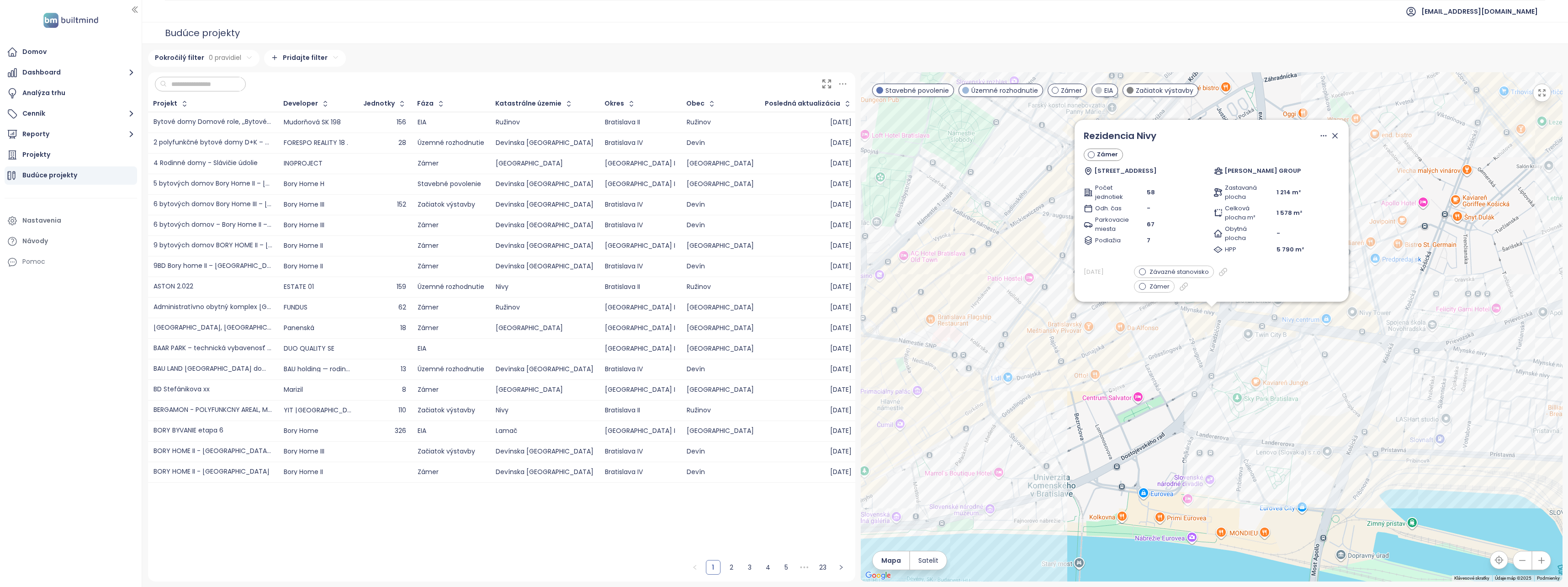
drag, startPoint x: 1201, startPoint y: 408, endPoint x: 1201, endPoint y: 432, distance: 24.0
click at [1201, 427] on div "Rezidencia Nivy Zámer Karadžičova 17 a Grösslingová 77, Bratislava MOROCZ TACOV…" at bounding box center [1211, 327] width 702 height 509
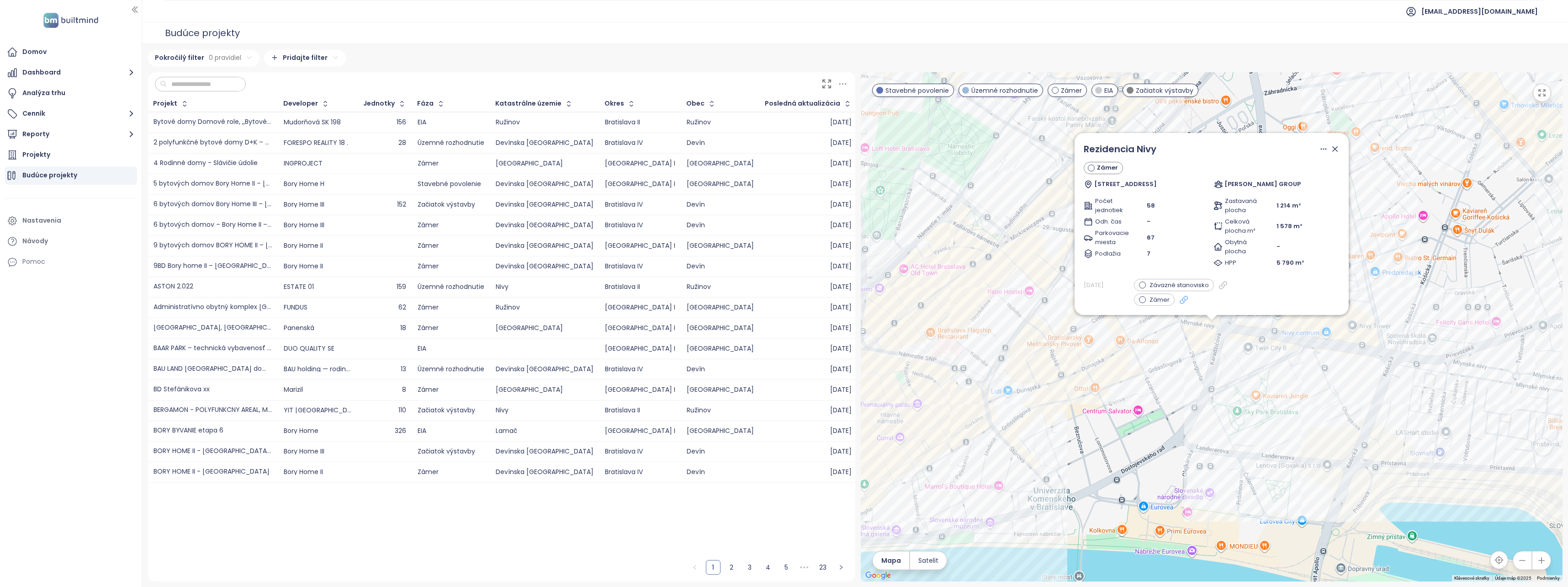
click at [1185, 301] on div "Zámer" at bounding box center [1211, 300] width 256 height 12
click at [1170, 300] on div "Zámer" at bounding box center [1154, 300] width 41 height 12
click at [1180, 298] on icon at bounding box center [1183, 299] width 9 height 9
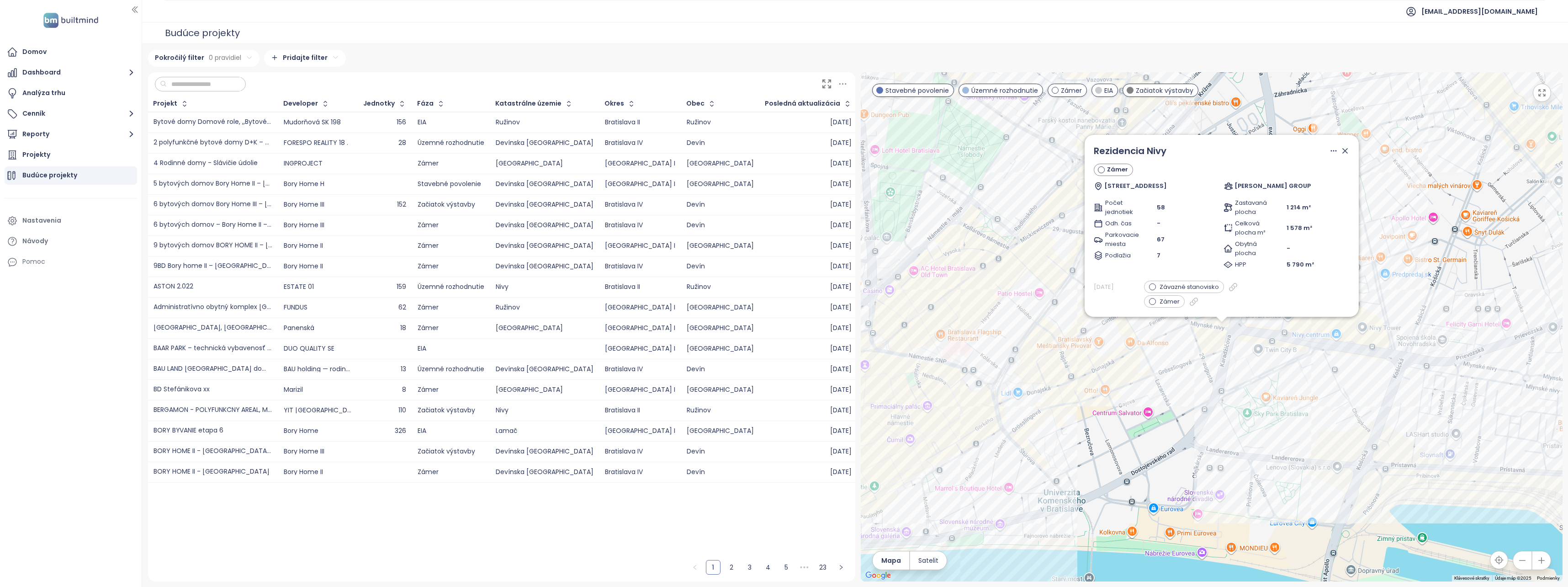
drag, startPoint x: 1019, startPoint y: 421, endPoint x: 1037, endPoint y: 419, distance: 18.1
click at [1035, 421] on div "Rezidencia Nivy Zámer Karadžičova 17 a Grösslingová 77, Bratislava MOROCZ TACOV…" at bounding box center [1211, 327] width 702 height 509
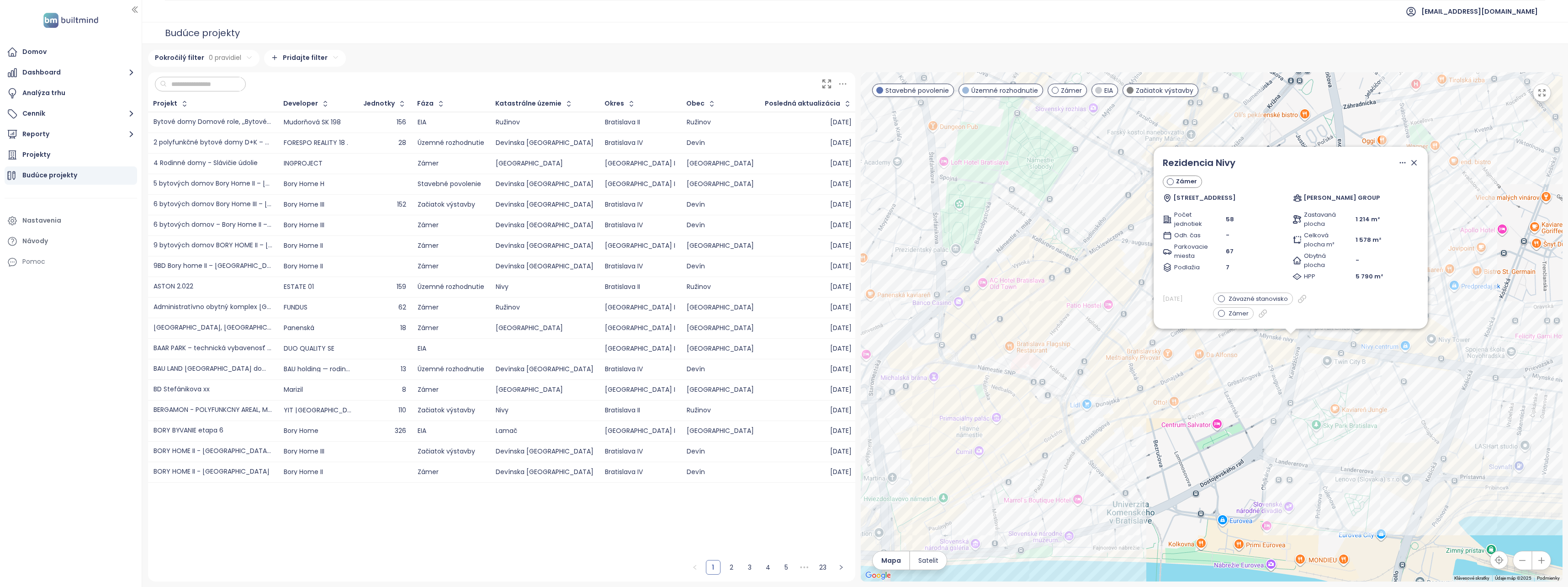
drag, startPoint x: 1003, startPoint y: 412, endPoint x: 1062, endPoint y: 423, distance: 60.0
click at [1062, 423] on div "Rezidencia [PERSON_NAME] 17 a Grösslingová 77, Bratislava [PERSON_NAME] GROUP P…" at bounding box center [1211, 327] width 702 height 509
click at [961, 435] on div "Rezidencia Nivy Zámer Karadžičova 17 a Grösslingová 77, Bratislava MOROCZ TACOV…" at bounding box center [1211, 327] width 702 height 509
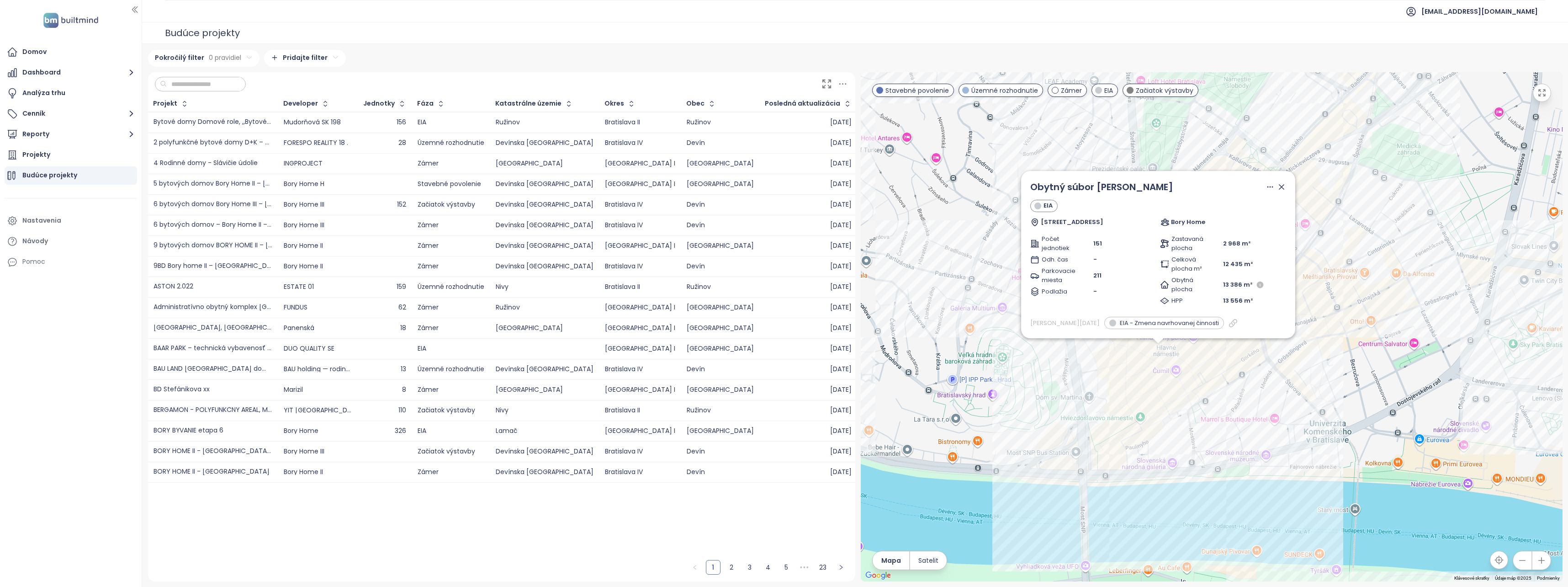
drag, startPoint x: 1418, startPoint y: 357, endPoint x: 1364, endPoint y: 394, distance: 65.5
click at [1364, 394] on div "Obytný súbor Lamač EIA Hlavné námestie, 811 01 Bratislava Bory Home Počet jedno…" at bounding box center [1211, 327] width 702 height 509
click at [1279, 189] on icon at bounding box center [1281, 186] width 9 height 9
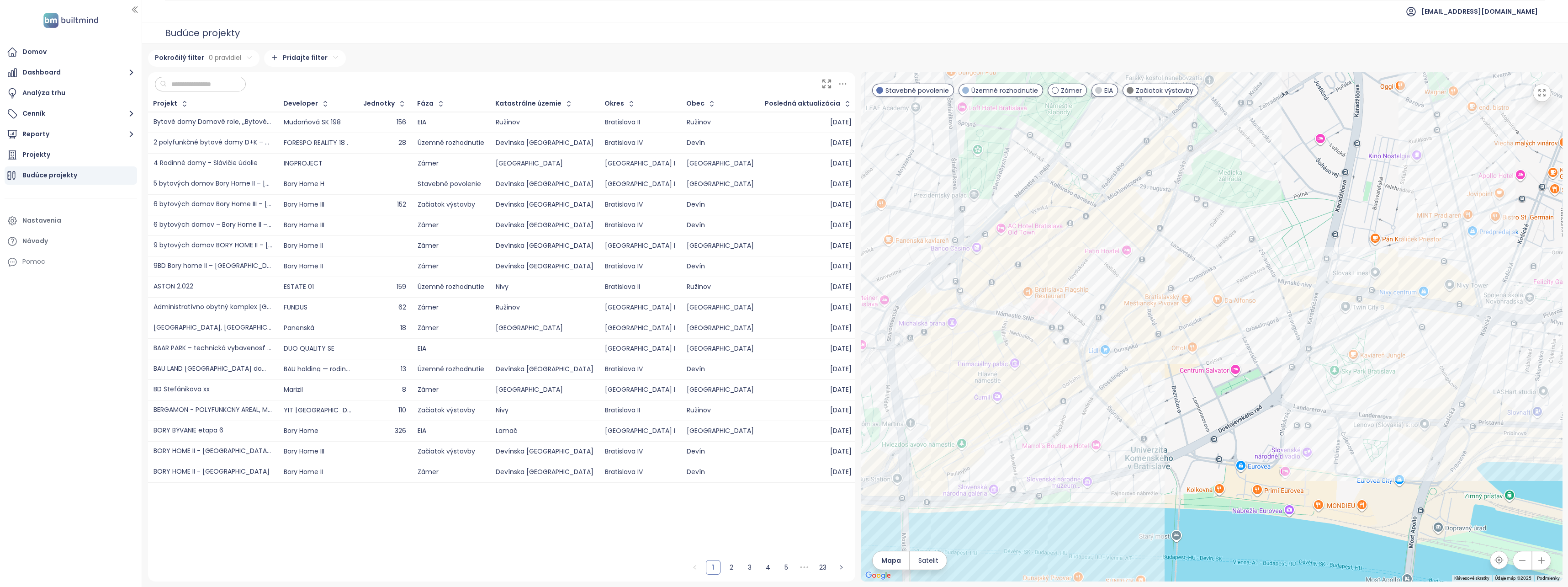
drag, startPoint x: 1266, startPoint y: 362, endPoint x: 1085, endPoint y: 388, distance: 182.9
click at [1085, 388] on div at bounding box center [1211, 327] width 702 height 509
click at [624, 107] on div "Okres" at bounding box center [614, 104] width 19 height 6
click at [234, 58] on html "Domov Dashboard Analýza trhu Cenník Reporty Projekty Budúce projekty Nastavenia…" at bounding box center [784, 294] width 1568 height 587
click at [171, 80] on html "Domov Dashboard Analýza trhu Cenník Reporty Projekty Budúce projekty Nastavenia…" at bounding box center [784, 294] width 1568 height 587
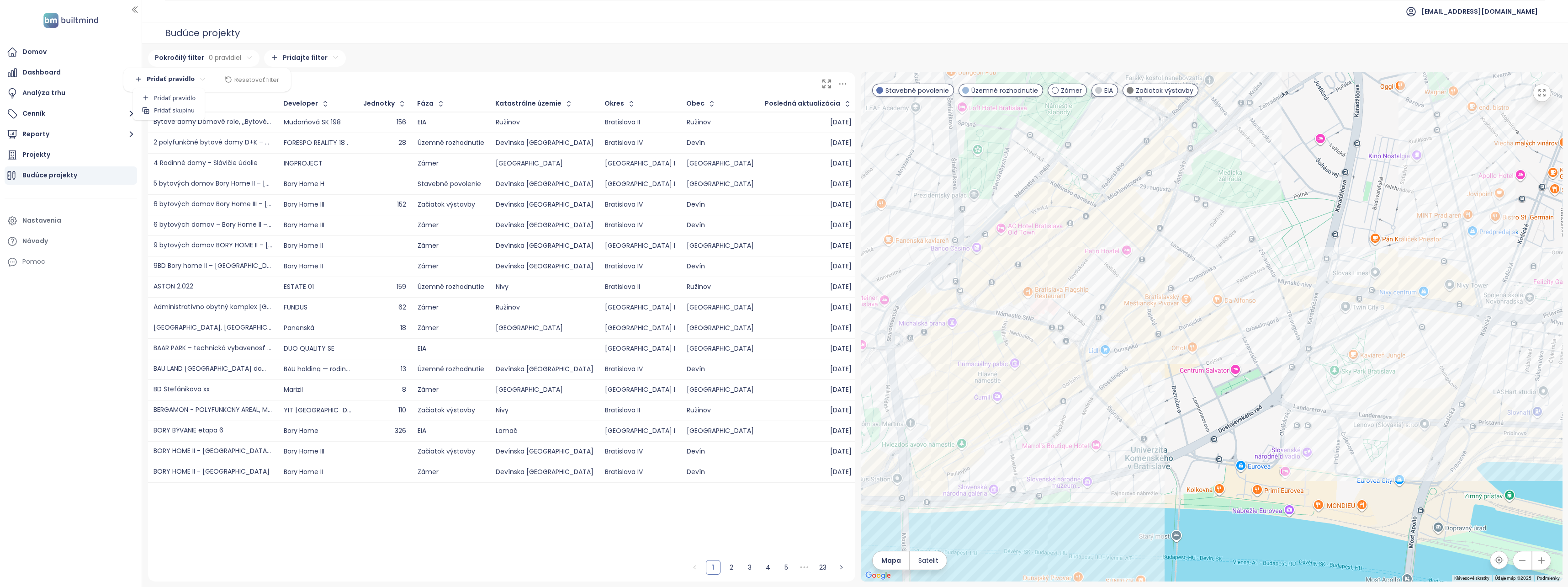
click at [171, 92] on span "Pridať pravidlo" at bounding box center [169, 98] width 67 height 13
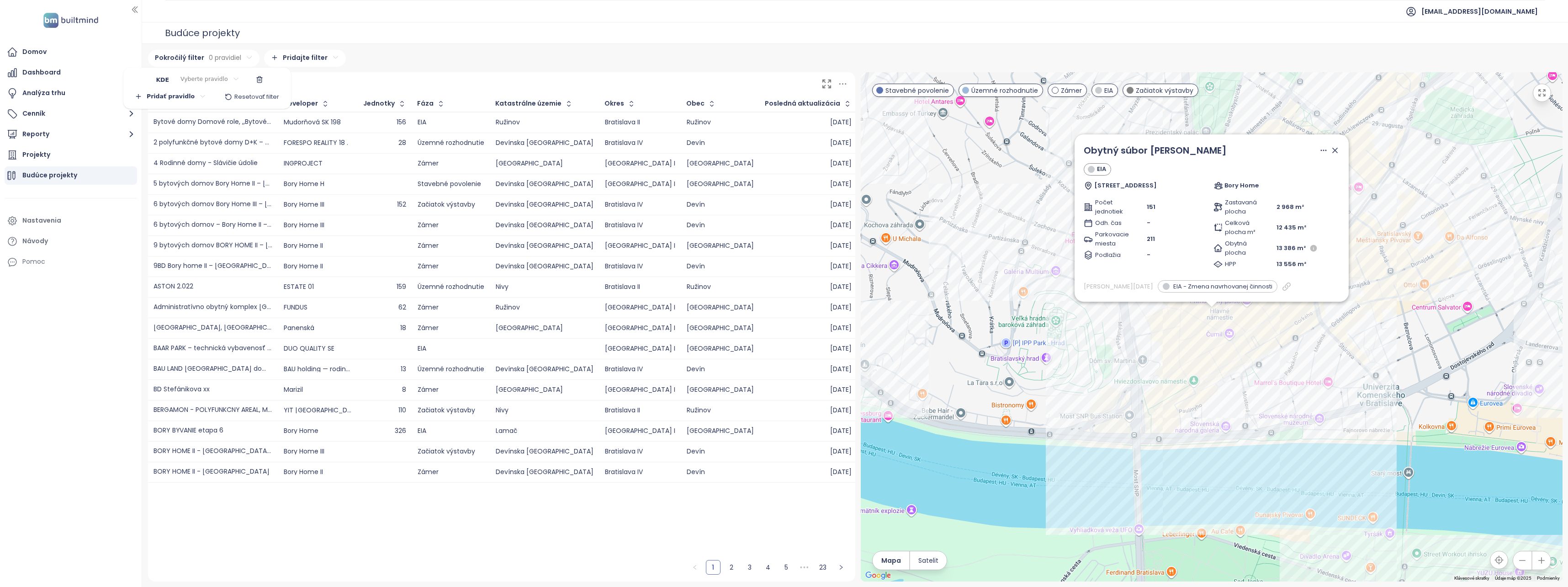
click at [217, 79] on html "Domov Dashboard Analýza trhu Cenník Reporty Projekty Budúce projekty Nastavenia…" at bounding box center [784, 294] width 1568 height 587
click at [219, 166] on span "Katastrálne územie" at bounding box center [205, 164] width 94 height 13
click at [219, 82] on html "Domov Dashboard Analýza trhu Cenník Reporty Projekty Budúce projekty Nastavenia…" at bounding box center [784, 294] width 1568 height 587
drag, startPoint x: 219, startPoint y: 94, endPoint x: 251, endPoint y: 91, distance: 32.1
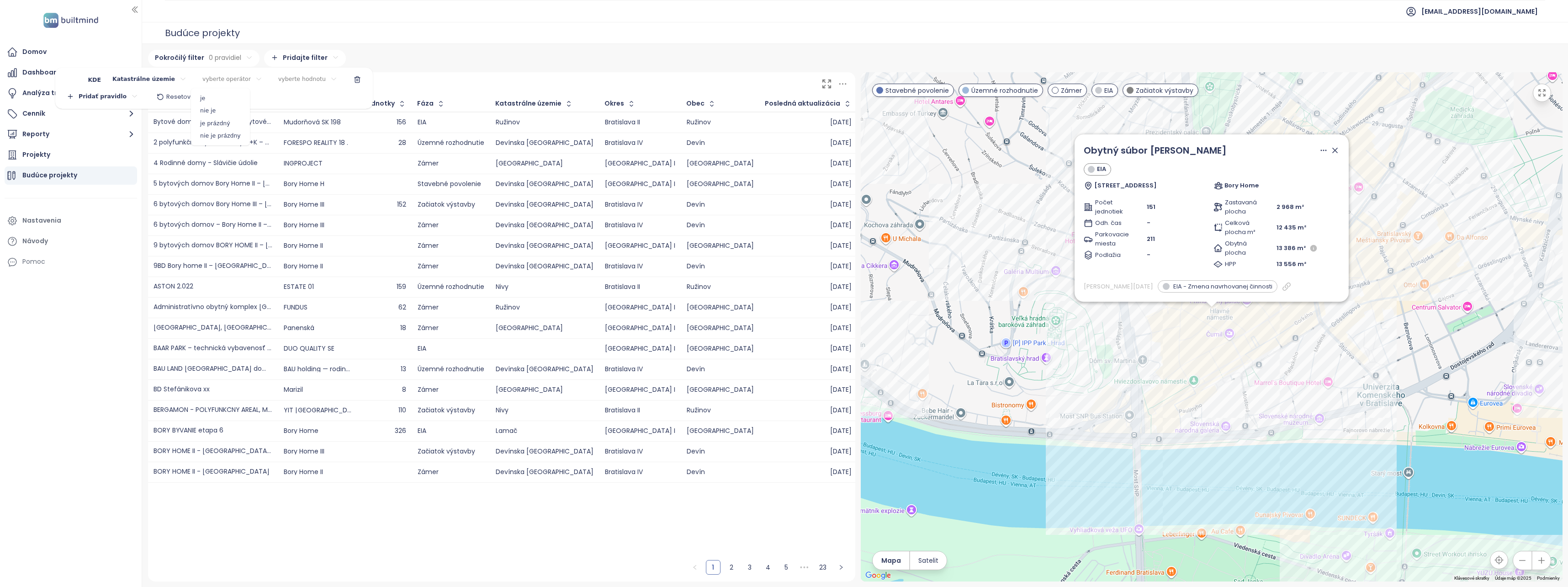
click at [219, 94] on span "je" at bounding box center [220, 98] width 54 height 13
click at [271, 84] on html "Domov Dashboard Analýza trhu Cenník Reporty Projekty Budúce projekty Nastavenia…" at bounding box center [784, 294] width 1568 height 587
click at [259, 135] on div "[GEOGRAPHIC_DATA]" at bounding box center [299, 137] width 181 height 12
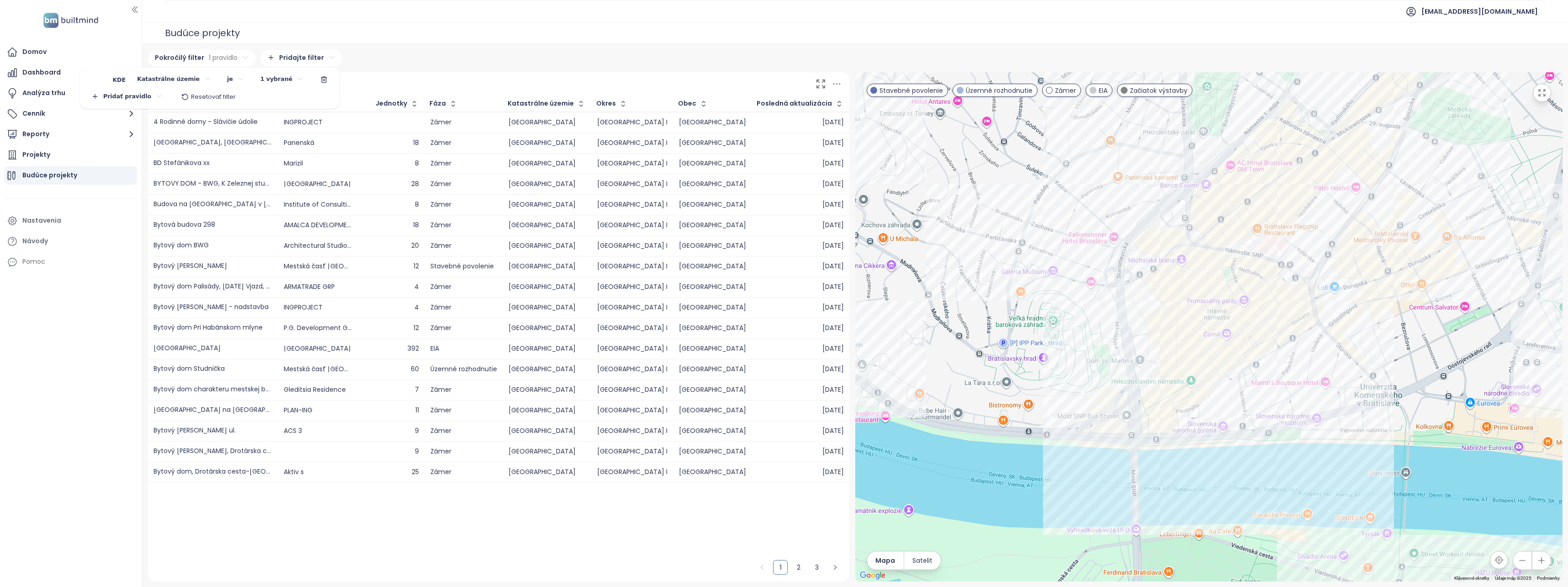
click at [516, 73] on html "Domov Dashboard Analýza trhu Cenník Reporty Projekty Budúce projekty Nastavenia…" at bounding box center [784, 294] width 1568 height 587
drag, startPoint x: 1266, startPoint y: 305, endPoint x: 1222, endPoint y: 322, distance: 47.2
click at [1222, 322] on html "Domov Dashboard Analýza trhu Cenník Reporty Projekty Budúce projekty Nastavenia…" at bounding box center [784, 294] width 1568 height 587
click at [1365, 404] on div at bounding box center [1209, 327] width 707 height 509
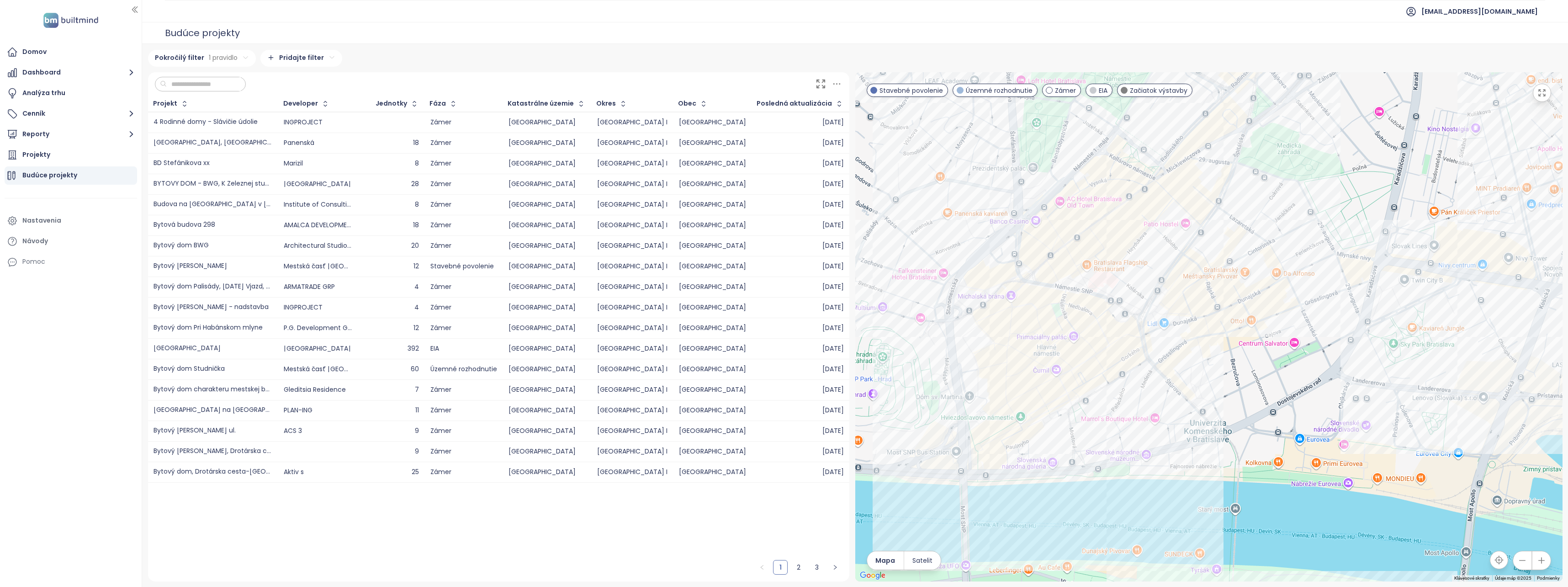
drag, startPoint x: 1267, startPoint y: 343, endPoint x: 1219, endPoint y: 353, distance: 49.0
click at [1219, 353] on div at bounding box center [1209, 327] width 707 height 509
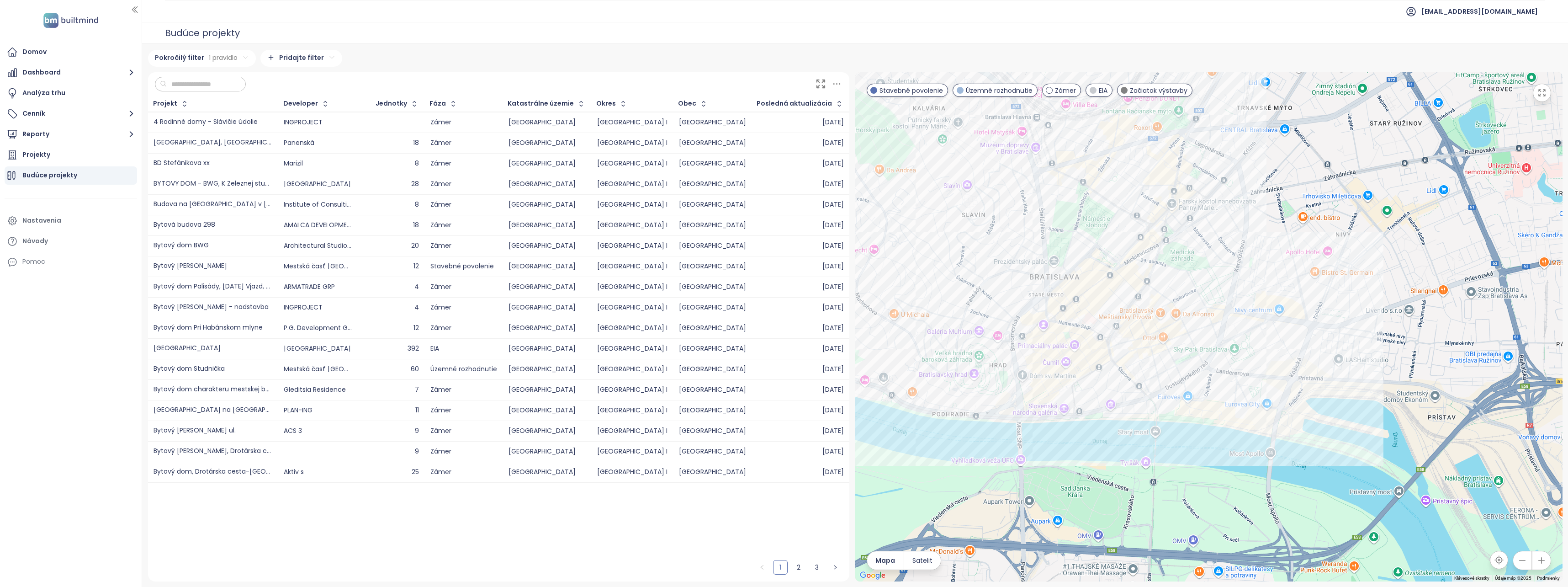
drag, startPoint x: 1357, startPoint y: 317, endPoint x: 1303, endPoint y: 320, distance: 54.1
click at [1303, 320] on div at bounding box center [1209, 327] width 707 height 509
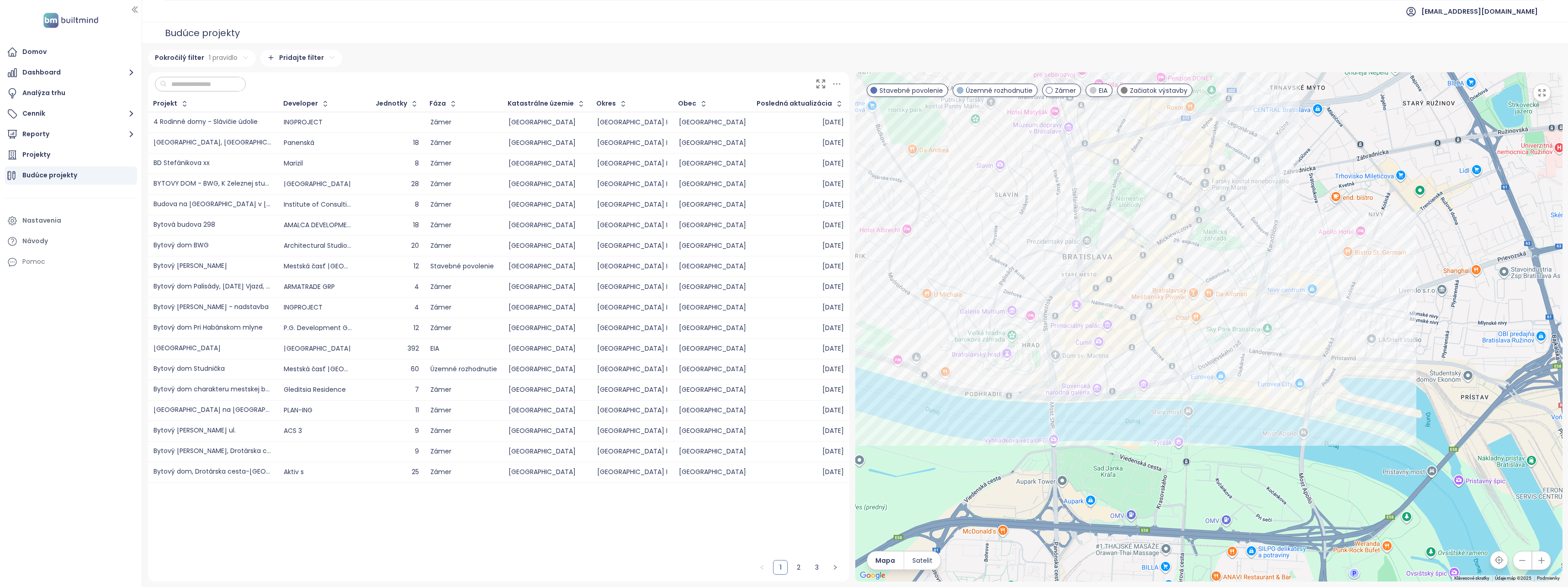
drag, startPoint x: 1247, startPoint y: 289, endPoint x: 1283, endPoint y: 269, distance: 41.2
click at [1283, 269] on div at bounding box center [1209, 327] width 707 height 509
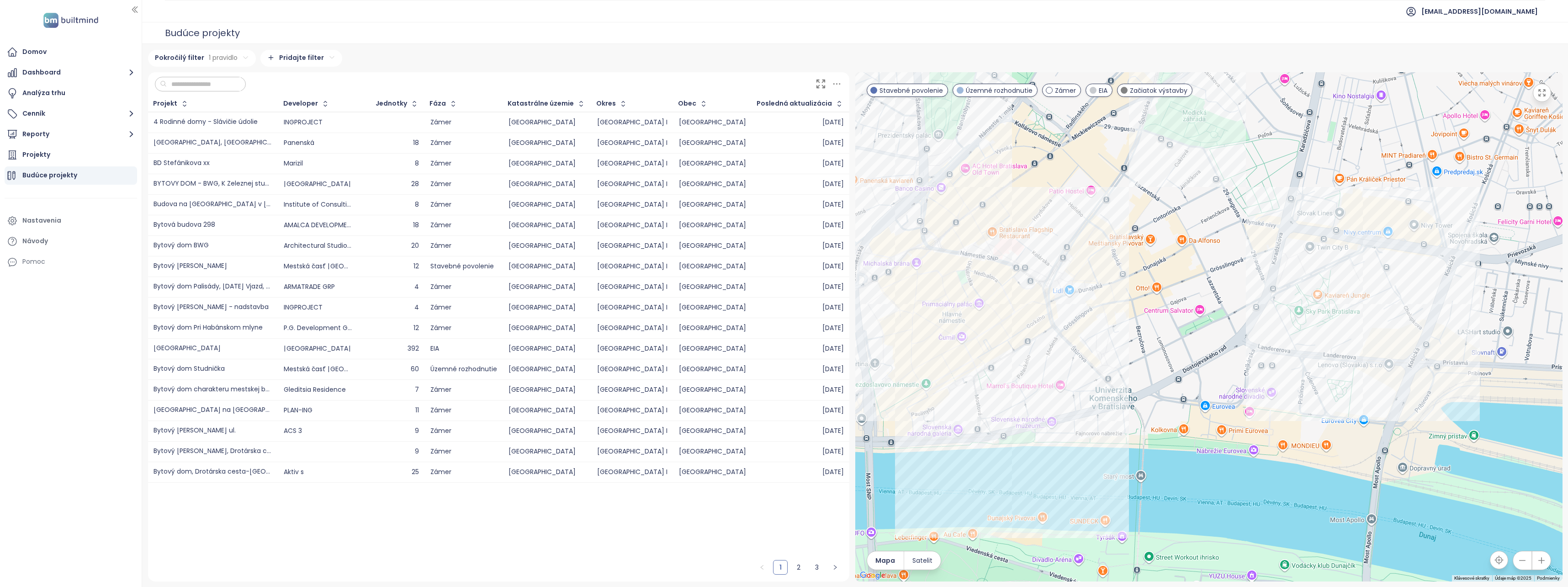
drag, startPoint x: 1271, startPoint y: 314, endPoint x: 1236, endPoint y: 306, distance: 35.9
click at [1236, 306] on div at bounding box center [1209, 327] width 707 height 509
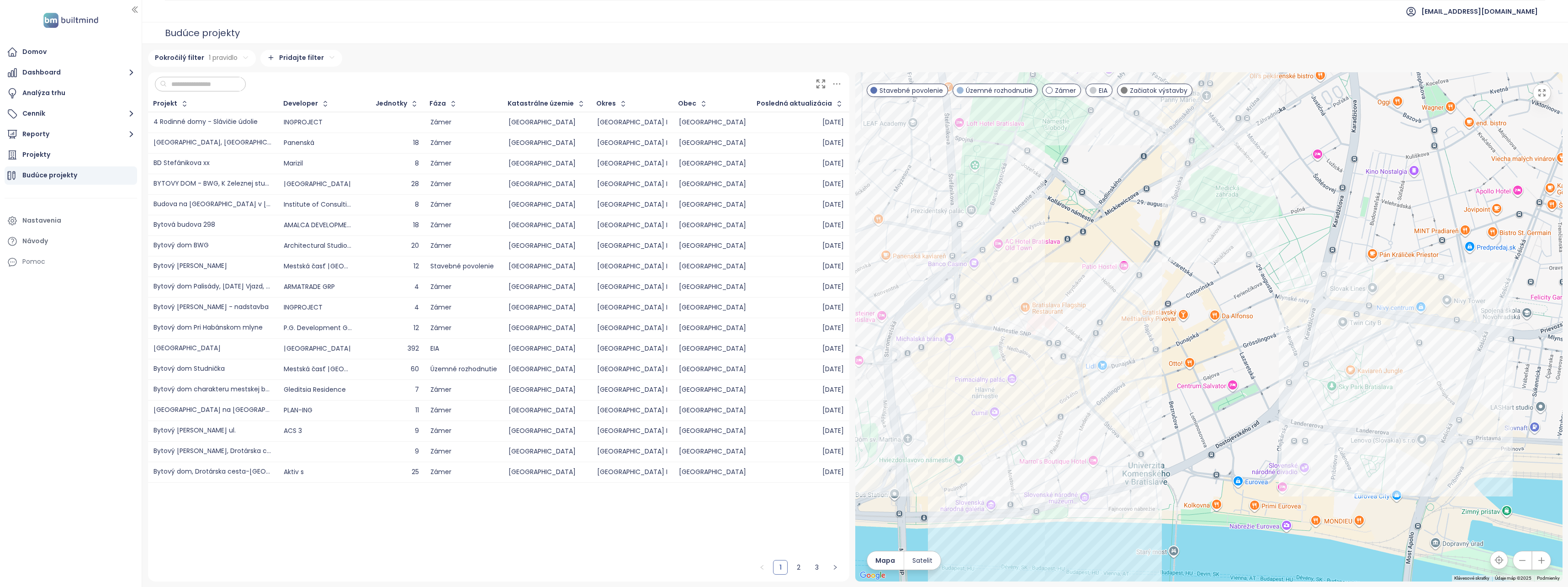
drag, startPoint x: 1210, startPoint y: 301, endPoint x: 1243, endPoint y: 371, distance: 77.4
click at [1243, 371] on div at bounding box center [1209, 327] width 707 height 509
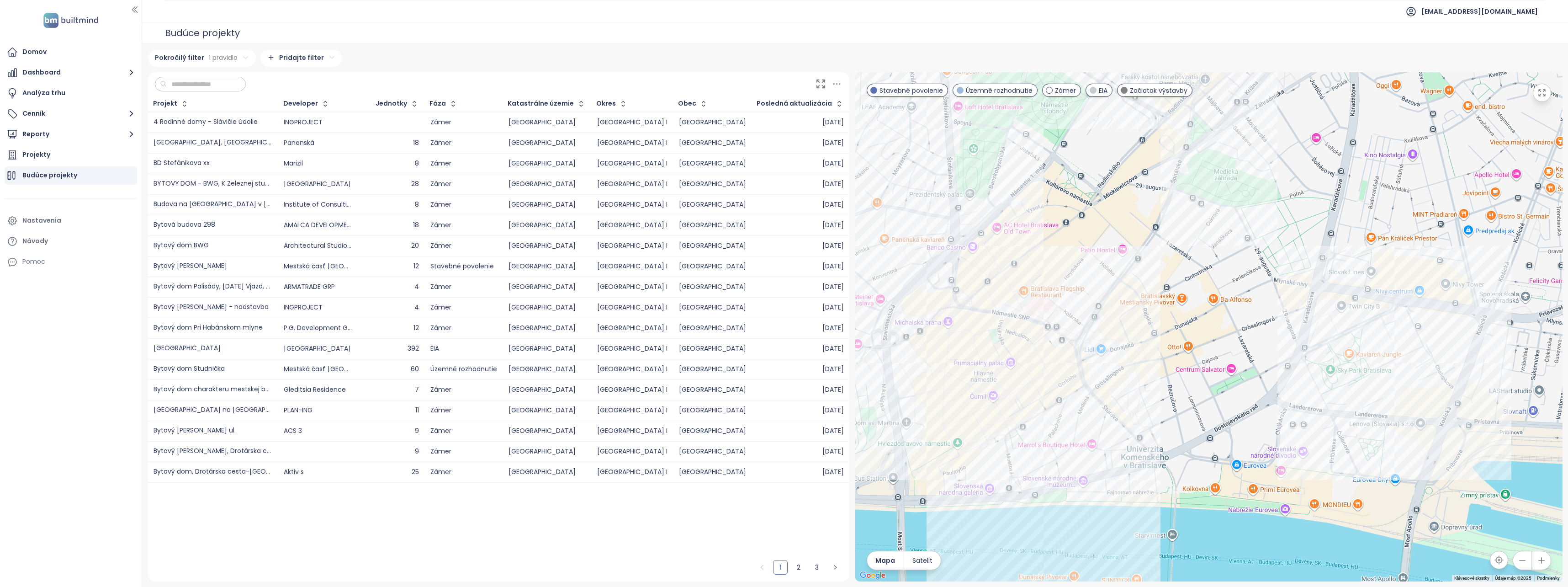
drag, startPoint x: 1013, startPoint y: 492, endPoint x: 1010, endPoint y: 479, distance: 13.3
click at [1010, 479] on div at bounding box center [1209, 327] width 707 height 509
click at [1055, 483] on div at bounding box center [1209, 327] width 707 height 509
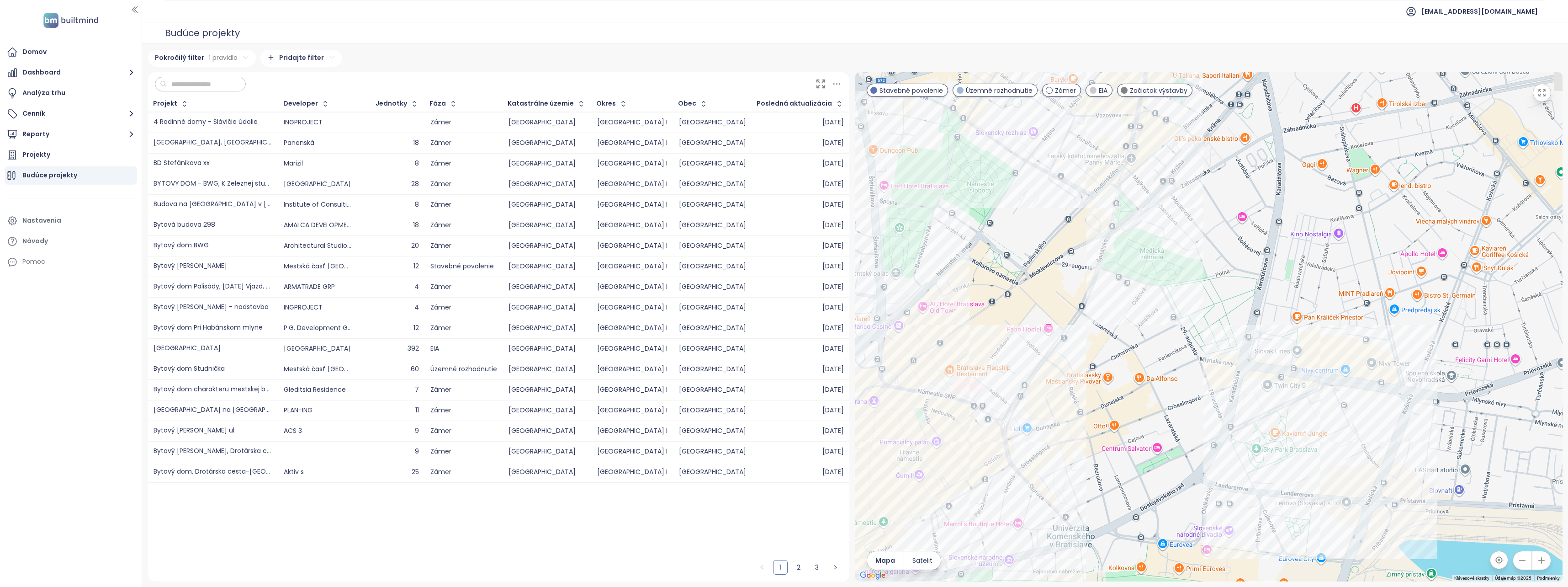
drag, startPoint x: 1293, startPoint y: 245, endPoint x: 1247, endPoint y: 299, distance: 70.9
click at [1225, 316] on div at bounding box center [1209, 327] width 707 height 509
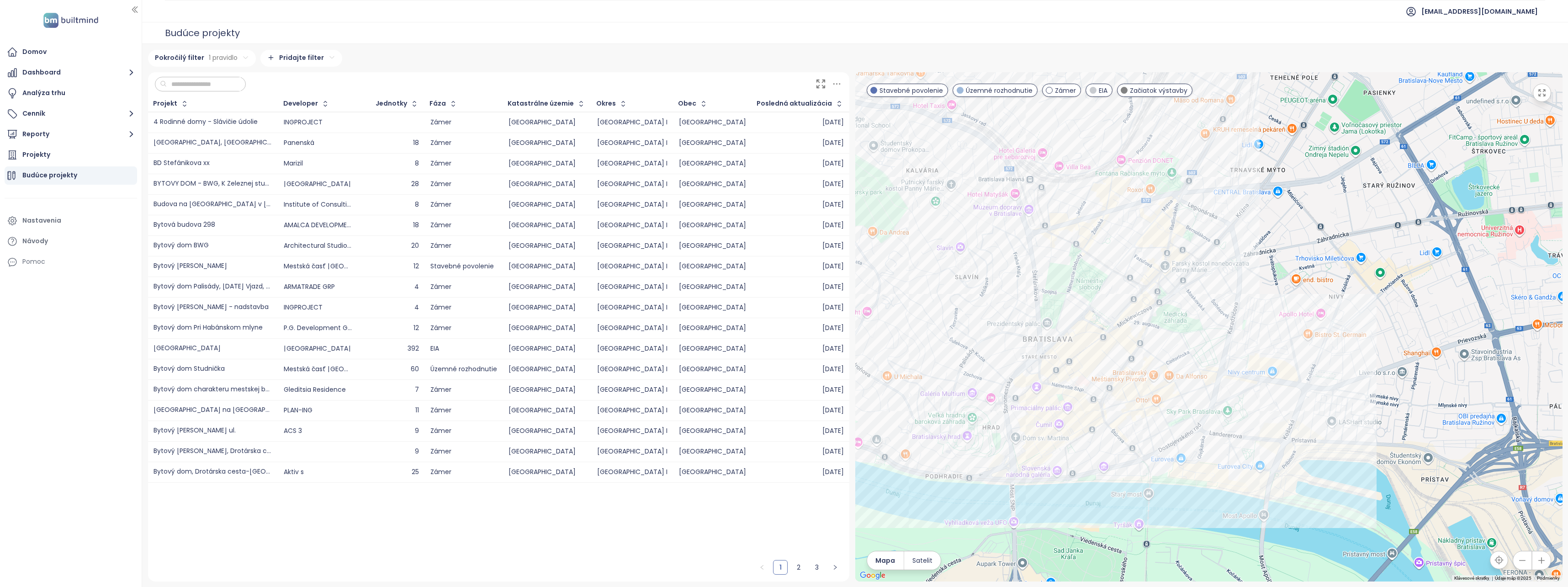
drag, startPoint x: 1369, startPoint y: 259, endPoint x: 1301, endPoint y: 318, distance: 90.0
click at [1301, 318] on div at bounding box center [1209, 327] width 707 height 509
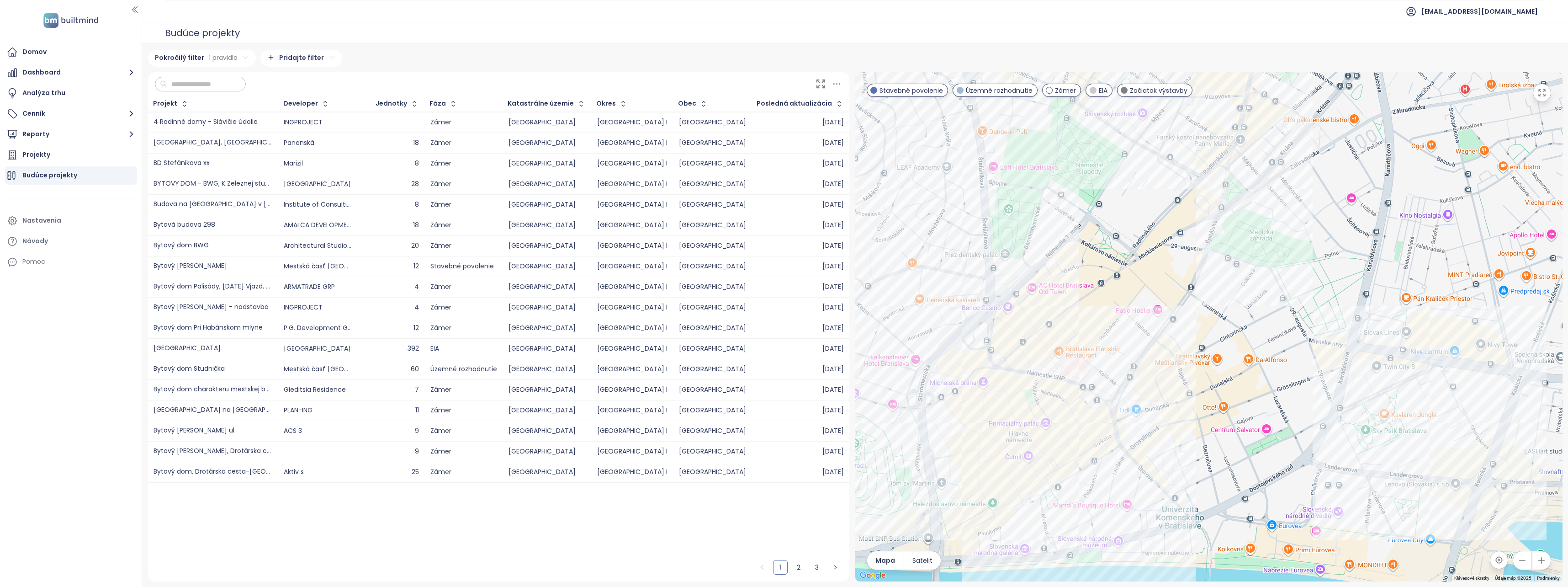
drag, startPoint x: 1114, startPoint y: 376, endPoint x: 1188, endPoint y: 363, distance: 75.1
click at [1188, 363] on div at bounding box center [1209, 327] width 707 height 509
click at [1003, 384] on div "Stavebná úprava objektu – Villa Sofia, Zámočnícka ul." at bounding box center [1209, 327] width 707 height 509
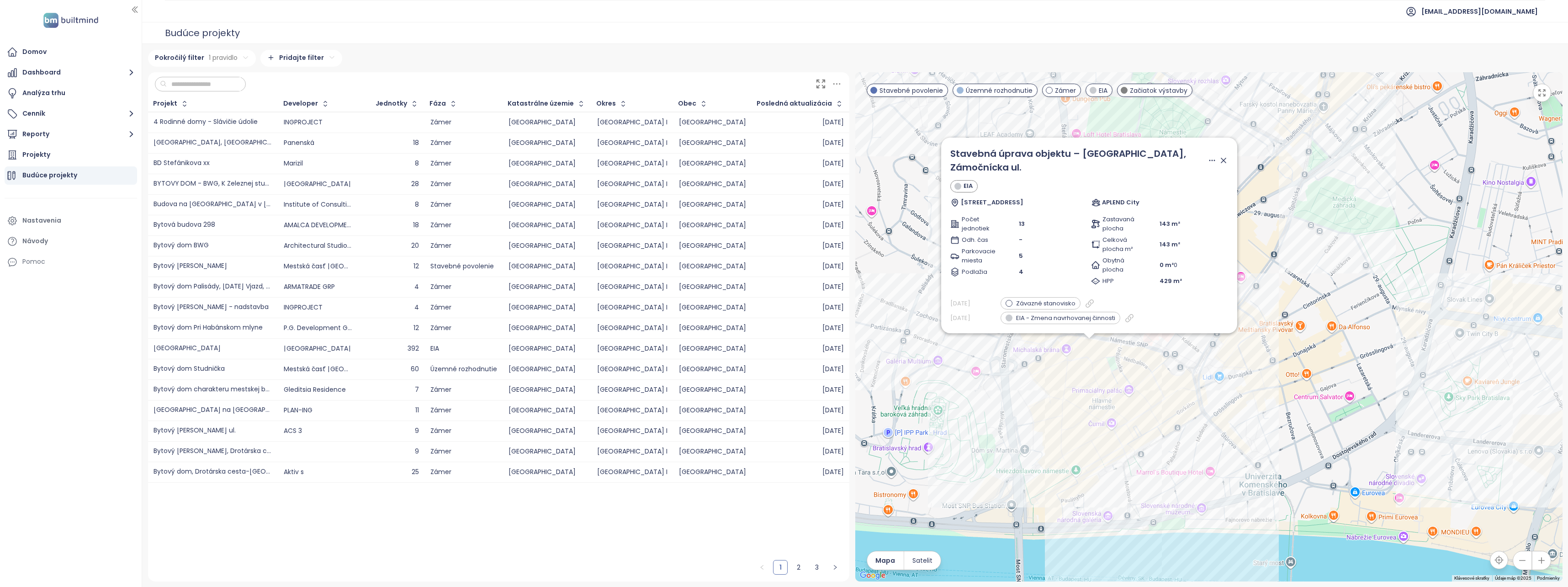
drag, startPoint x: 1272, startPoint y: 417, endPoint x: 1164, endPoint y: 437, distance: 109.8
click at [1164, 437] on div "Stavebná úprava objektu – Villa Sofia, Zámočnícka ul. EIA Zámočnícka 13, Bratis…" at bounding box center [1209, 327] width 707 height 509
click at [1222, 165] on icon at bounding box center [1223, 160] width 9 height 9
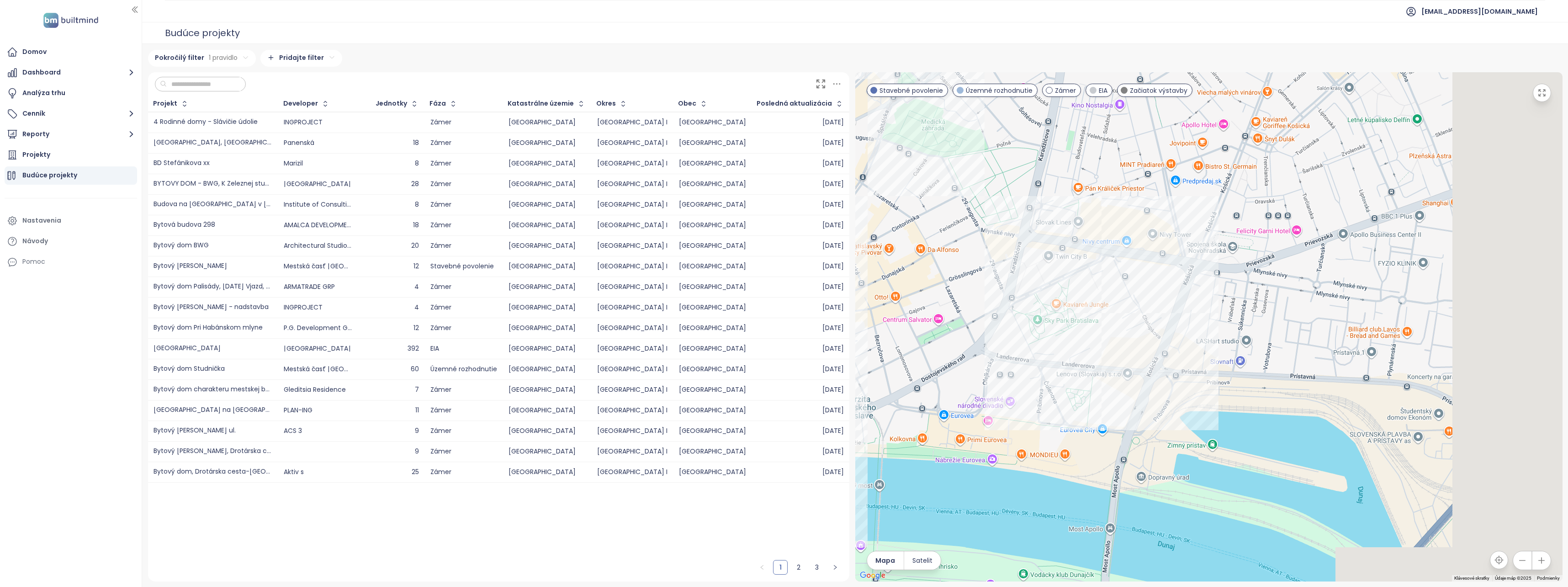
drag, startPoint x: 1319, startPoint y: 482, endPoint x: 891, endPoint y: 397, distance: 436.4
click at [887, 398] on div at bounding box center [1209, 327] width 707 height 509
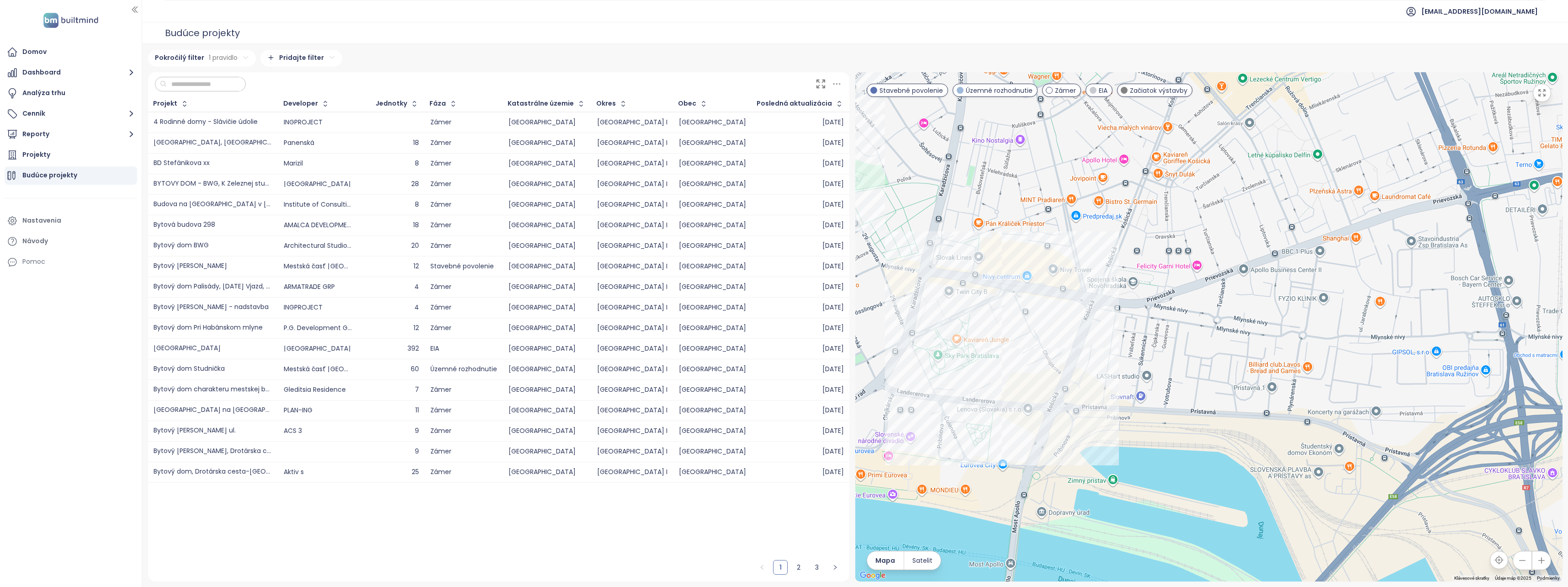
drag, startPoint x: 1292, startPoint y: 399, endPoint x: 1547, endPoint y: 463, distance: 262.9
click at [1529, 462] on div at bounding box center [1209, 327] width 707 height 509
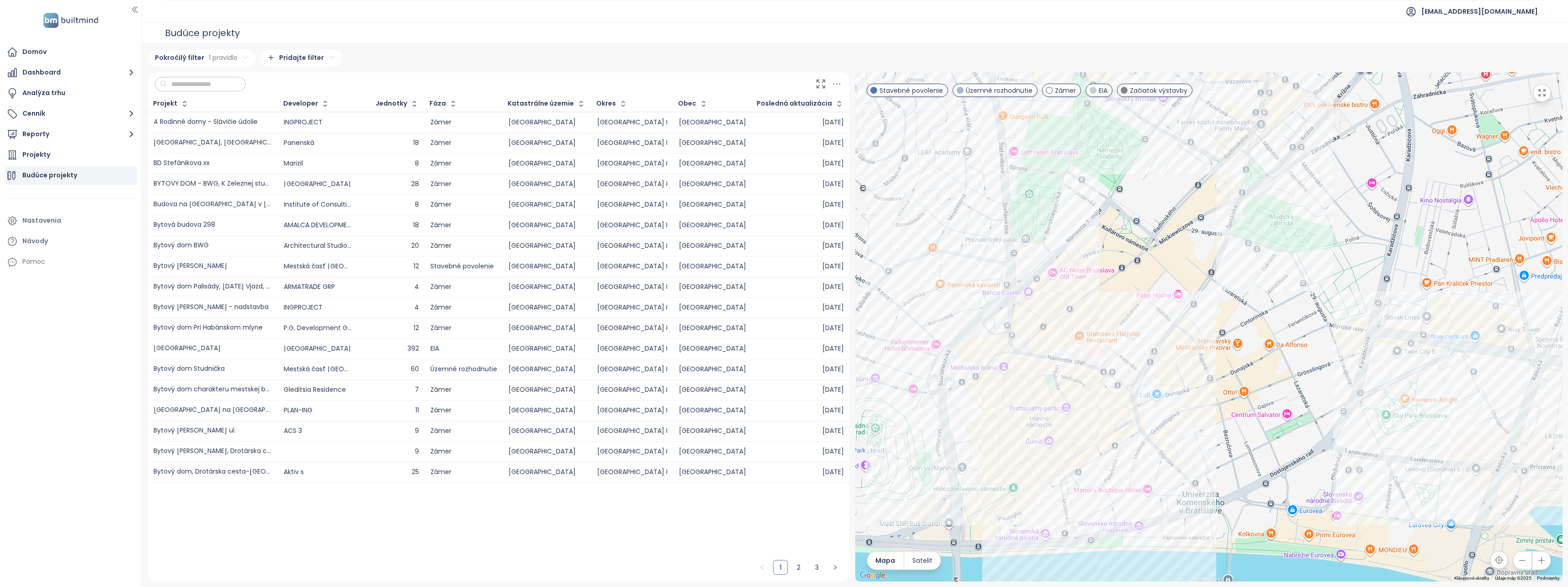
drag, startPoint x: 1468, startPoint y: 459, endPoint x: 1178, endPoint y: 507, distance: 293.9
click at [1183, 512] on div at bounding box center [1209, 327] width 707 height 509
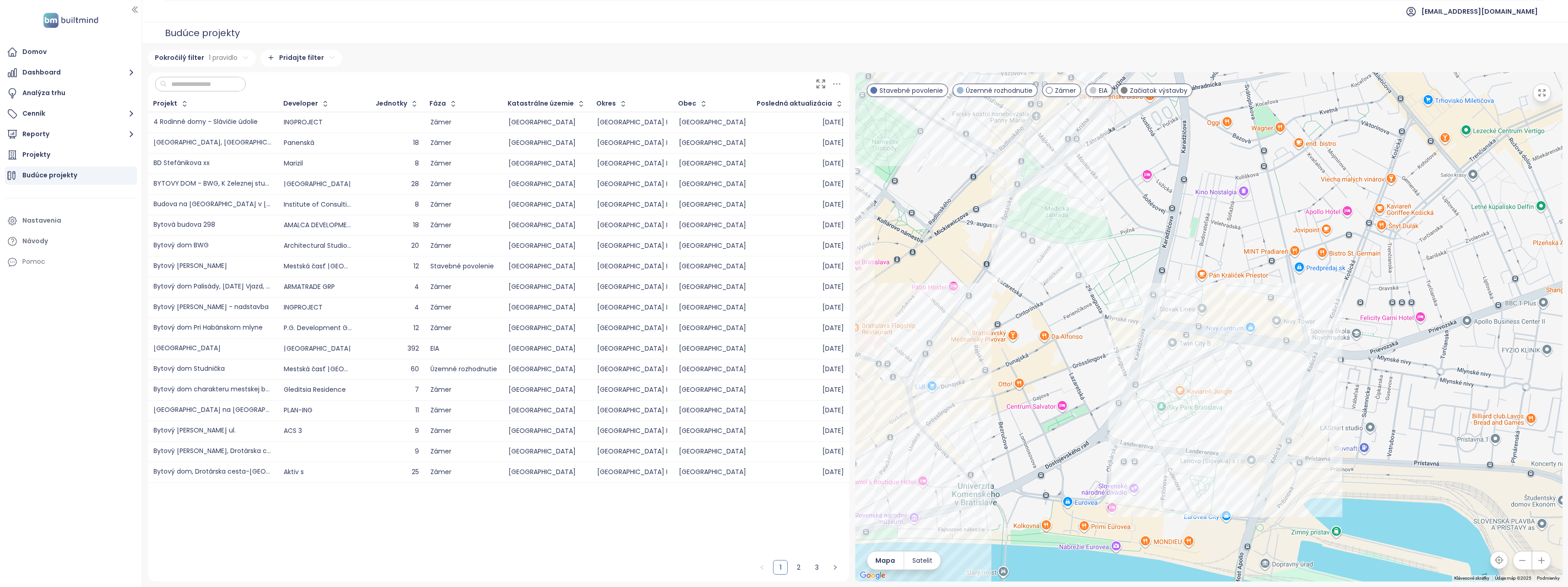
drag, startPoint x: 1360, startPoint y: 462, endPoint x: 1334, endPoint y: 476, distance: 29.5
click at [1334, 477] on div at bounding box center [1209, 327] width 707 height 509
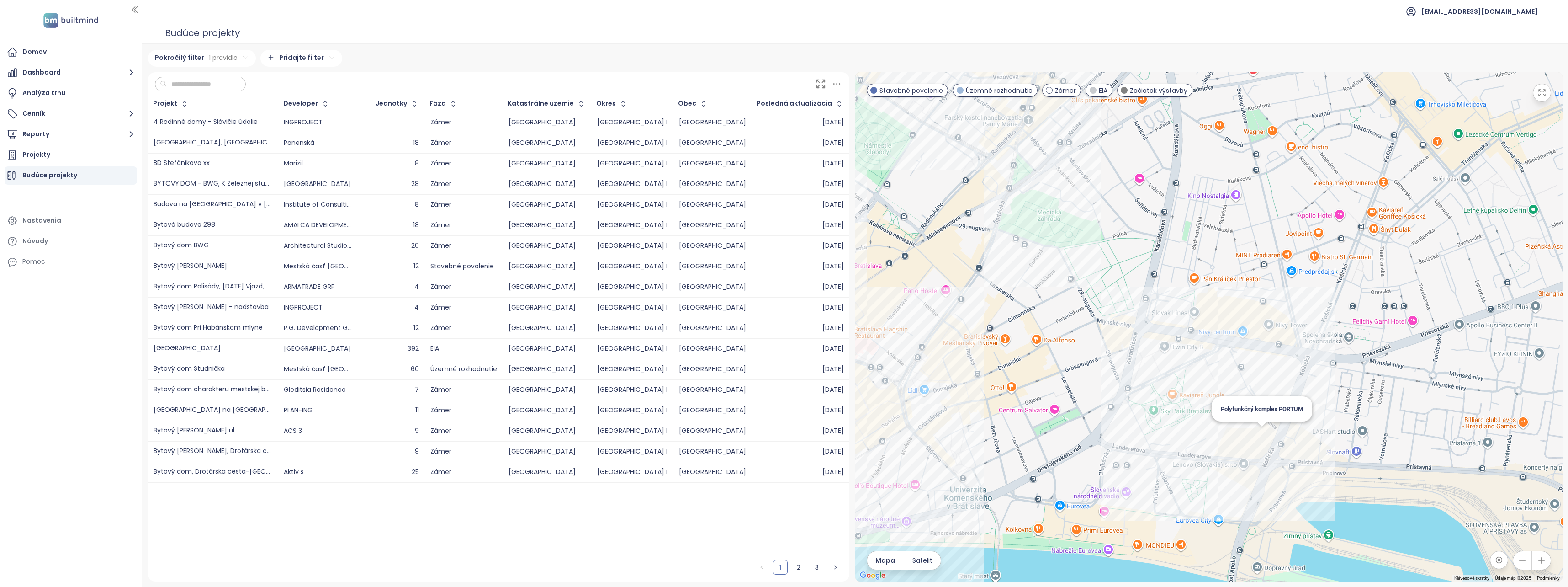
click at [1265, 442] on div "Polyfunkčný komplex PORTUM" at bounding box center [1209, 327] width 707 height 509
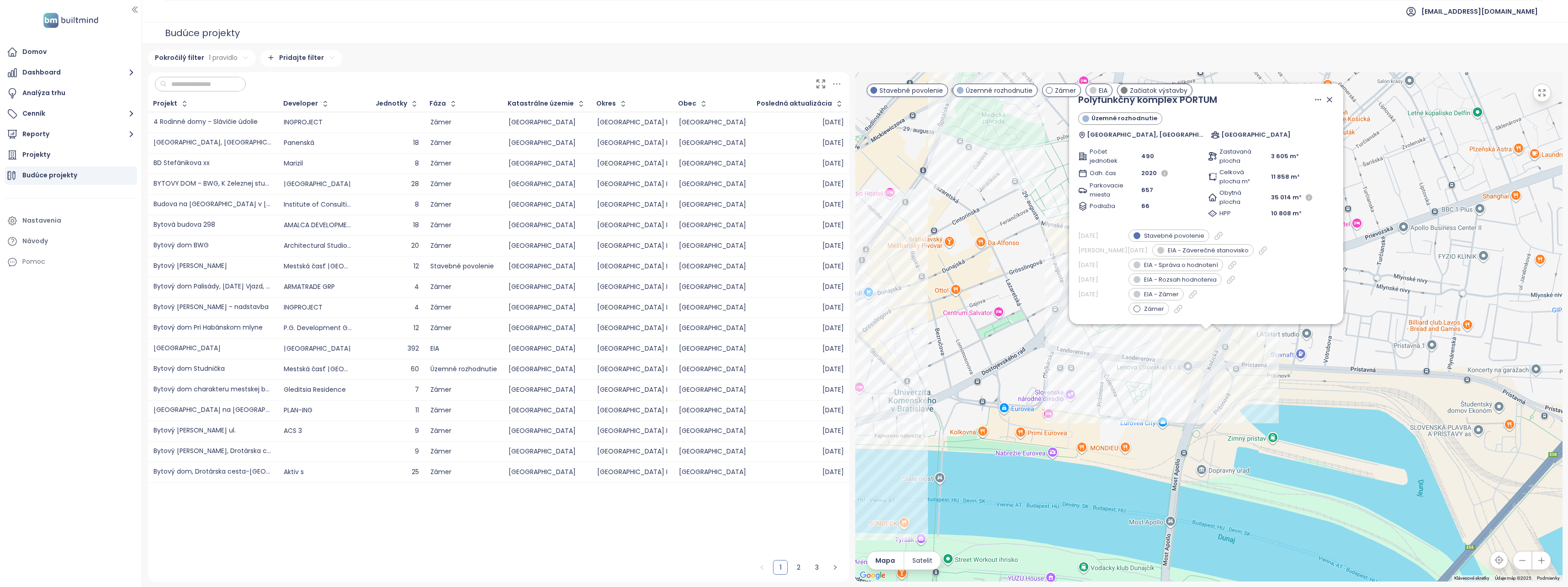
drag, startPoint x: 1285, startPoint y: 332, endPoint x: 1280, endPoint y: 390, distance: 58.2
click at [1280, 390] on div "Polyfunkčný komplex PORTUM Územné rozhodnutie Landererova ulica, Bratislava Por…" at bounding box center [1209, 327] width 707 height 509
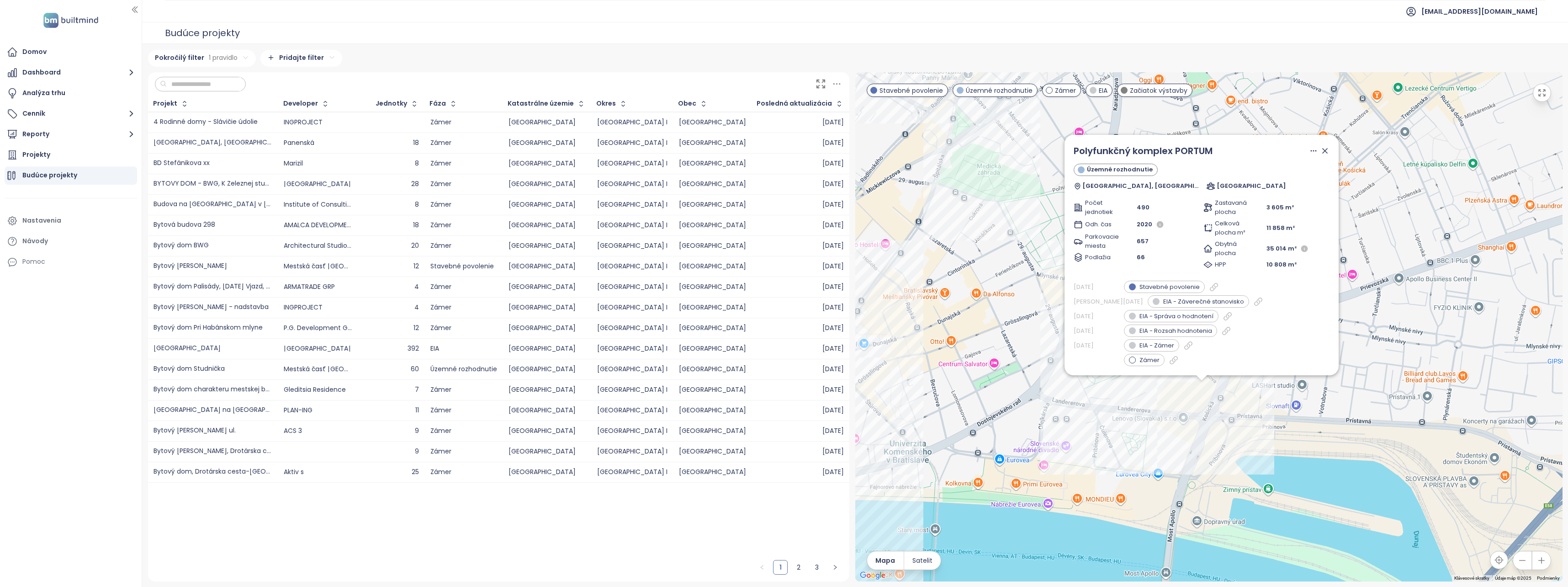
click at [1056, 421] on div "Polyfunkčný komplex PORTUM Územné rozhodnutie Landererova ulica, Bratislava Por…" at bounding box center [1209, 327] width 707 height 509
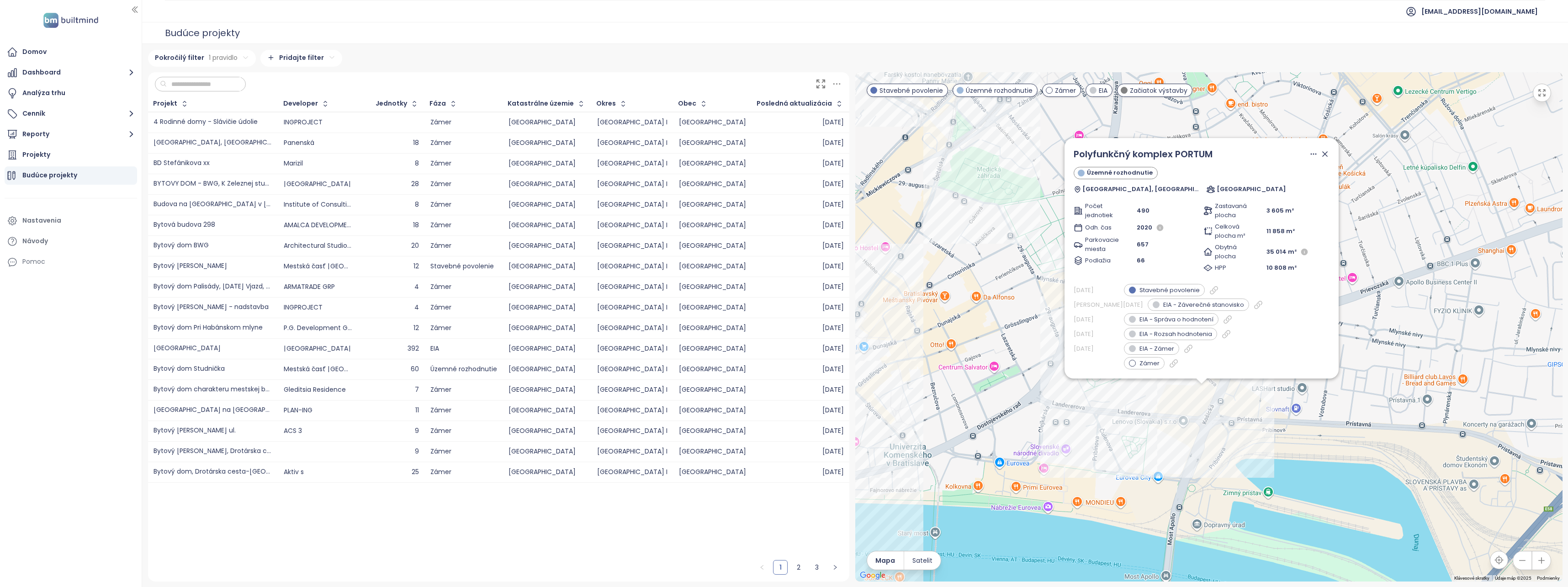
click at [1327, 153] on icon at bounding box center [1325, 153] width 9 height 9
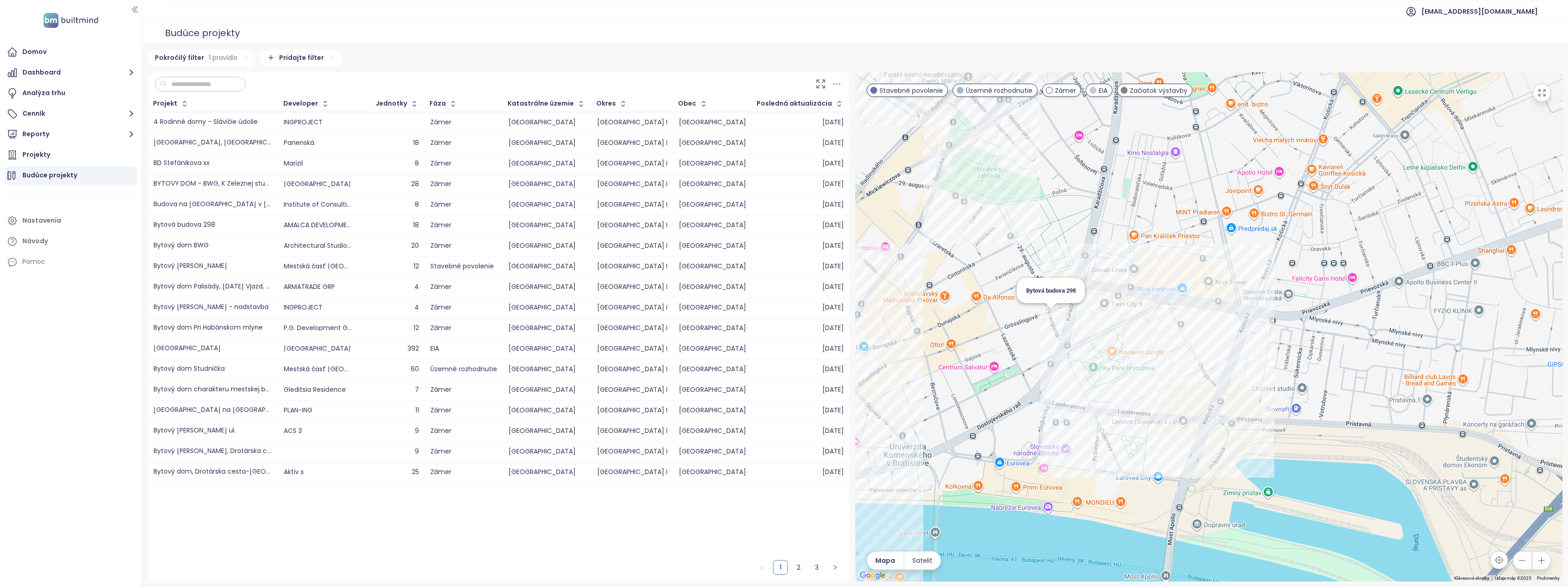
click at [1051, 323] on div "Bytová budova 298" at bounding box center [1209, 327] width 707 height 509
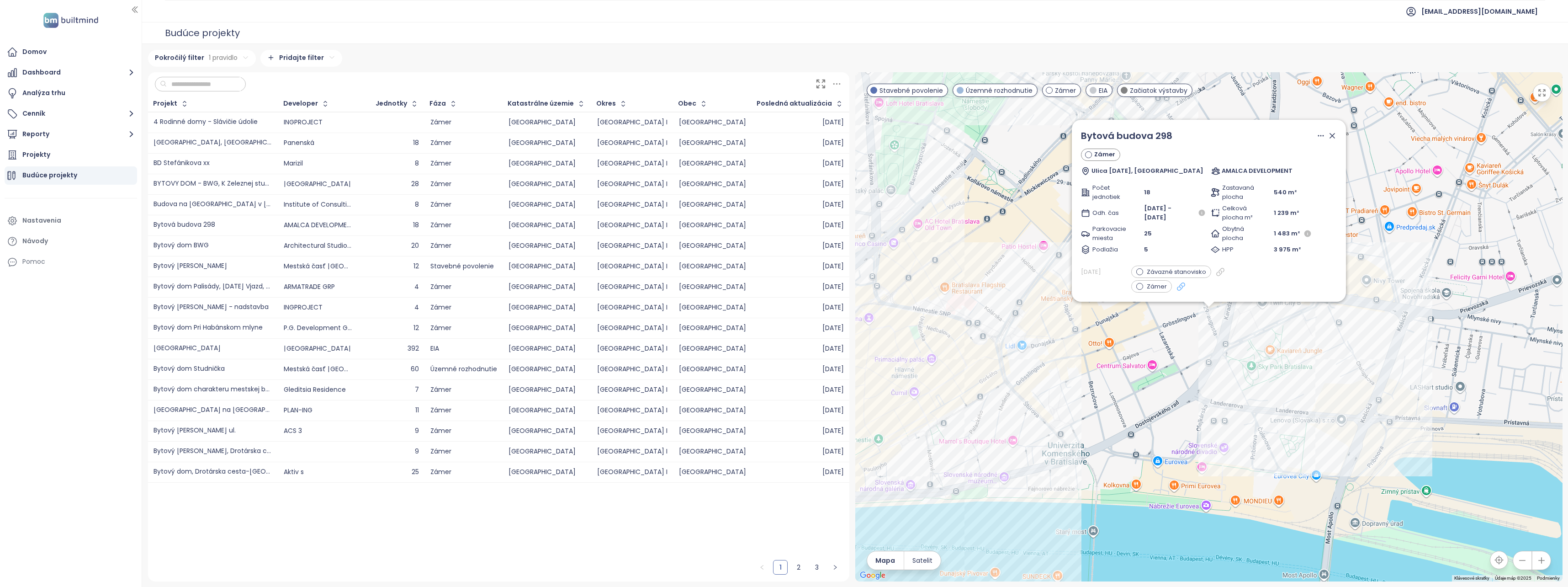
click at [1178, 287] on icon at bounding box center [1181, 286] width 7 height 7
click at [1332, 138] on icon at bounding box center [1332, 135] width 9 height 9
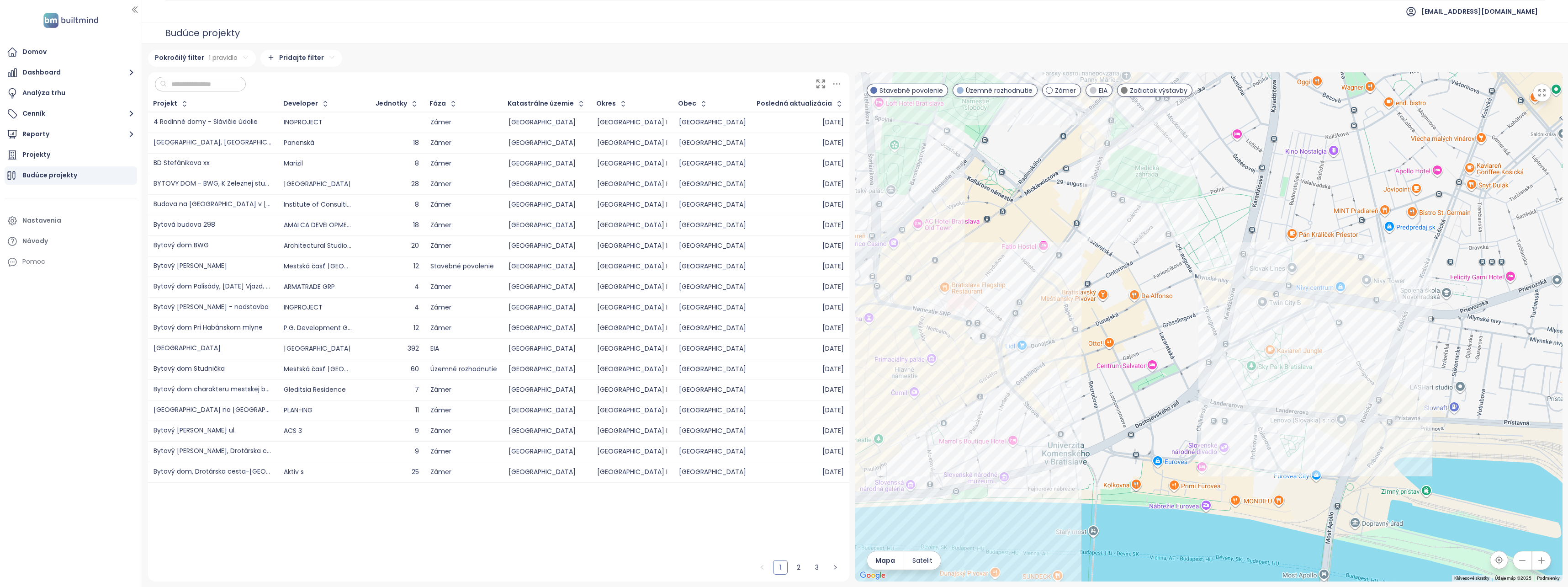
click at [1216, 314] on div at bounding box center [1209, 327] width 707 height 509
click at [1214, 312] on div at bounding box center [1209, 327] width 707 height 509
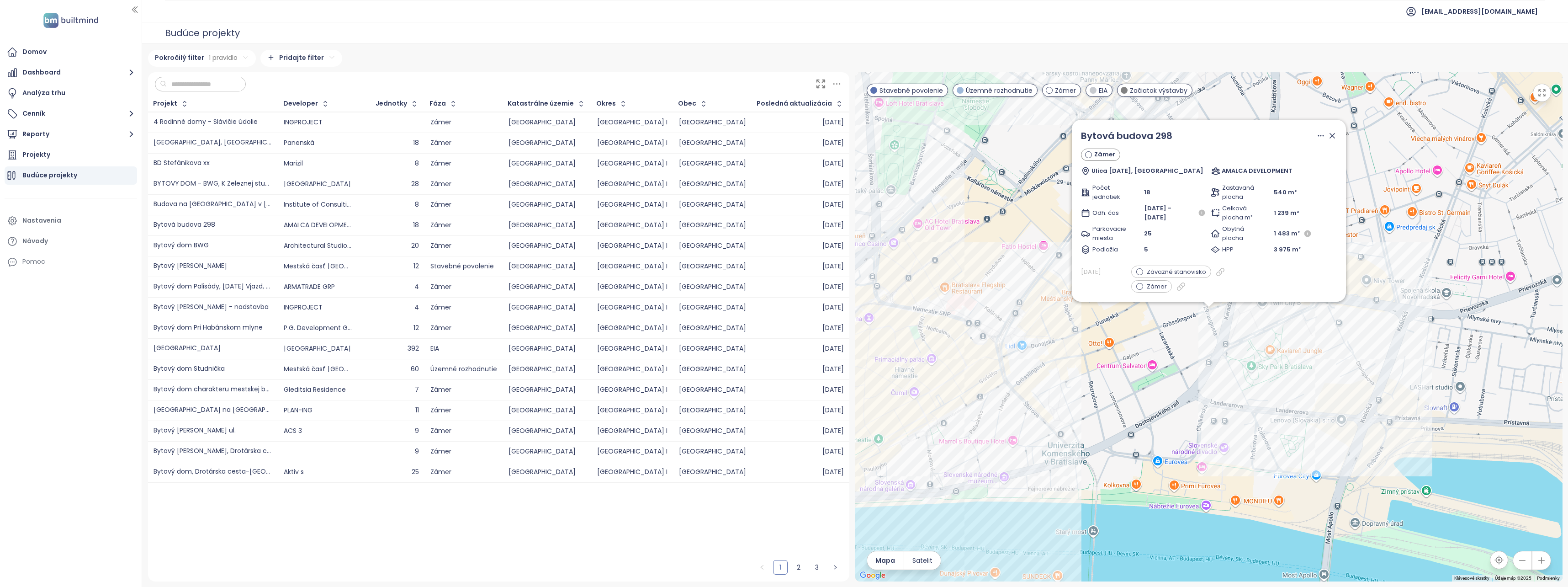
drag, startPoint x: 1174, startPoint y: 132, endPoint x: 1080, endPoint y: 135, distance: 94.0
click at [1088, 135] on span "Bytová budova 298" at bounding box center [1127, 135] width 91 height 13
drag, startPoint x: 1082, startPoint y: 135, endPoint x: 1171, endPoint y: 135, distance: 89.0
click at [1171, 135] on div "Bytová budova 298" at bounding box center [1209, 136] width 256 height 14
copy span "Bytová budova 298"
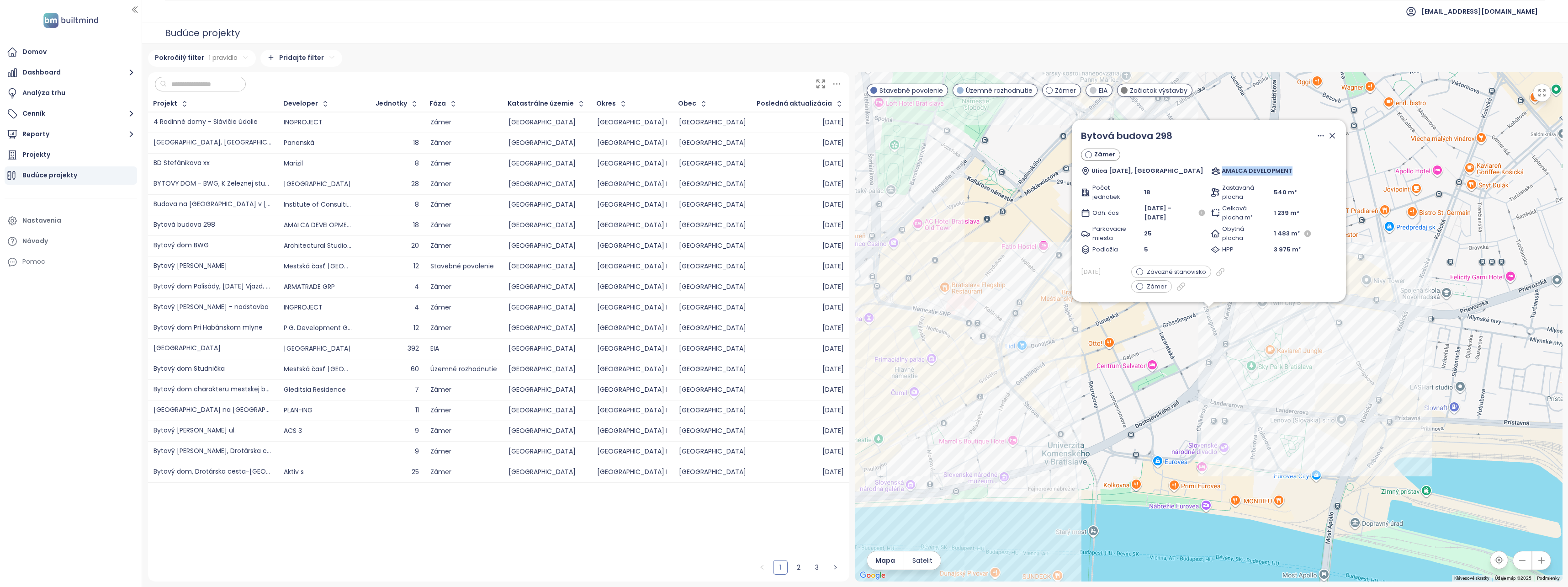
drag, startPoint x: 1298, startPoint y: 170, endPoint x: 1220, endPoint y: 178, distance: 78.4
click at [1220, 178] on div "Bytová budova 298 Zámer Ulica 29. augusta, Bratislava AMALCA DEVELOPMENT Počet …" at bounding box center [1209, 211] width 256 height 164
copy span "AMALCA DEVELOPMENT"
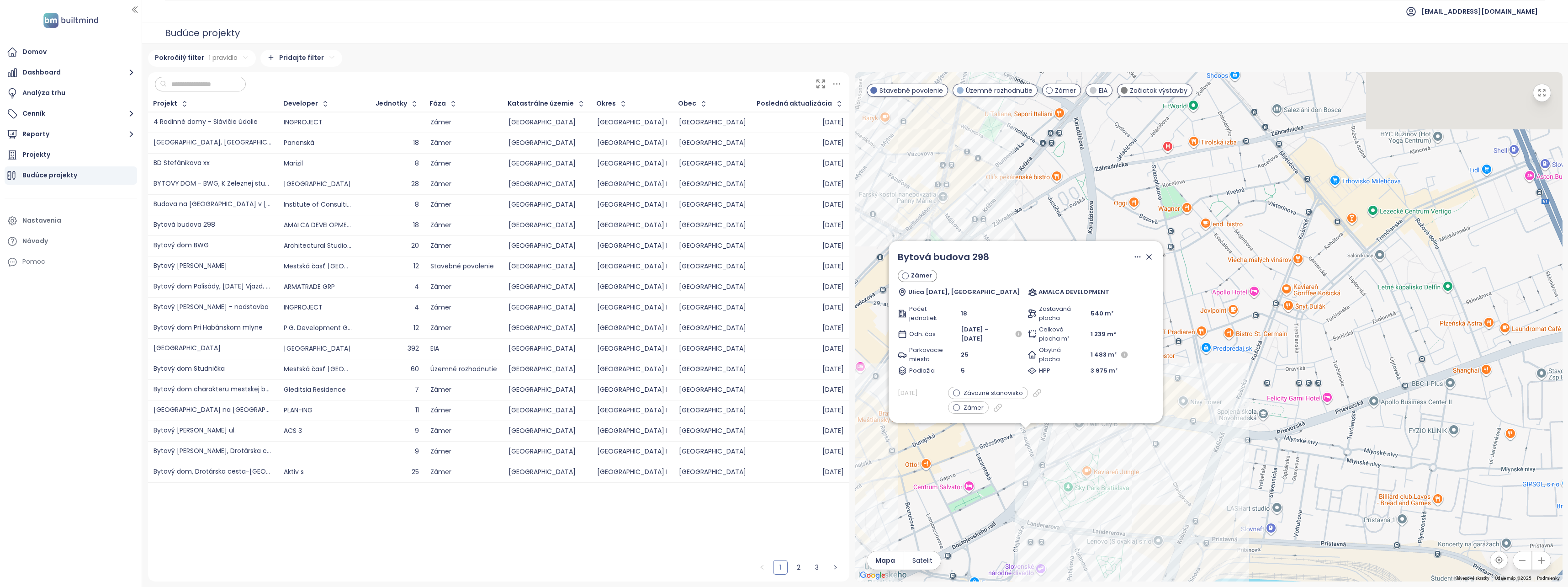
drag, startPoint x: 1309, startPoint y: 371, endPoint x: 1101, endPoint y: 500, distance: 244.8
click at [1101, 500] on div "Bytová budova 298 Zámer Ulica [DATE], [GEOGRAPHIC_DATA] AMALCA DEVELOPMENT Poče…" at bounding box center [1209, 327] width 707 height 509
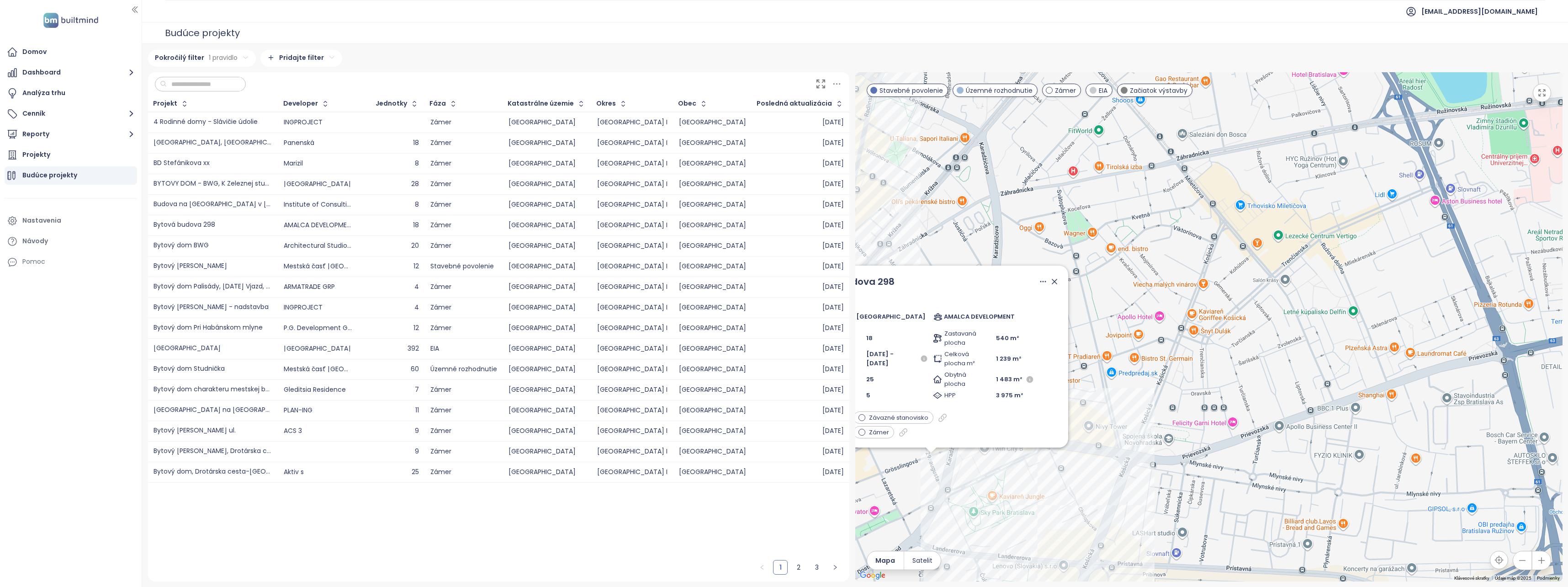
click at [1050, 279] on icon at bounding box center [1054, 281] width 9 height 9
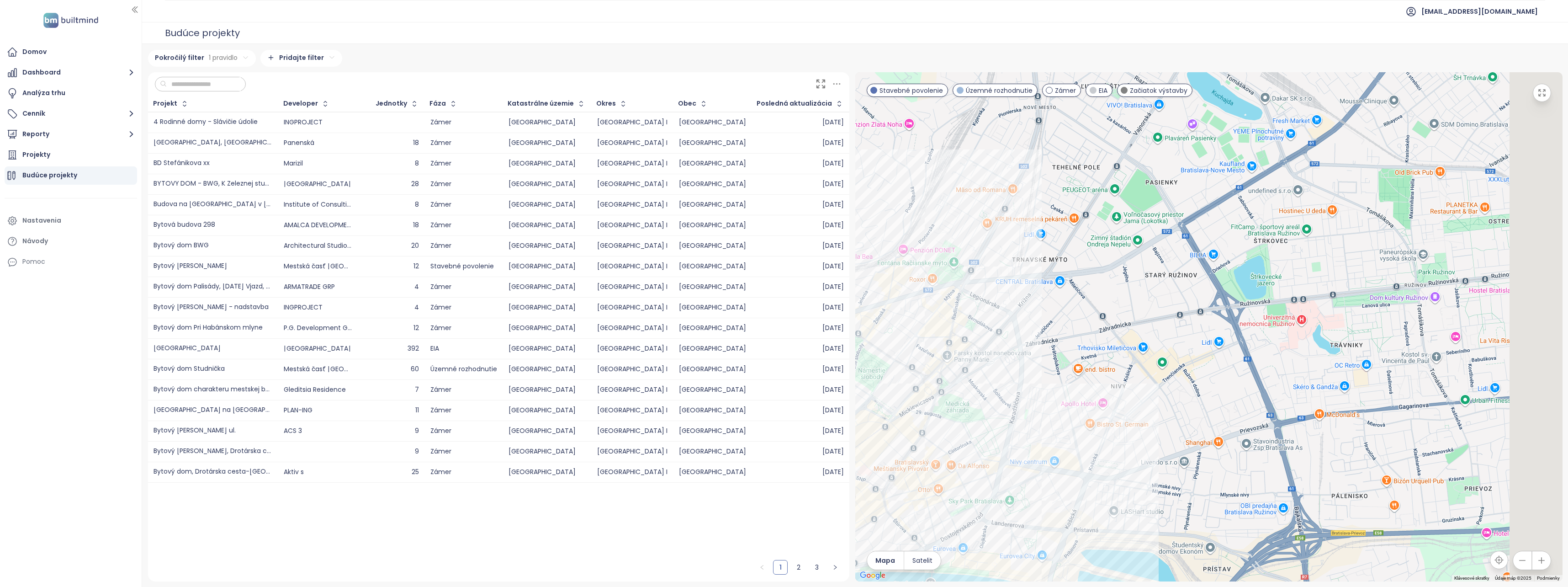
drag, startPoint x: 1377, startPoint y: 258, endPoint x: 1211, endPoint y: 381, distance: 206.6
click at [1211, 381] on div at bounding box center [1209, 327] width 707 height 509
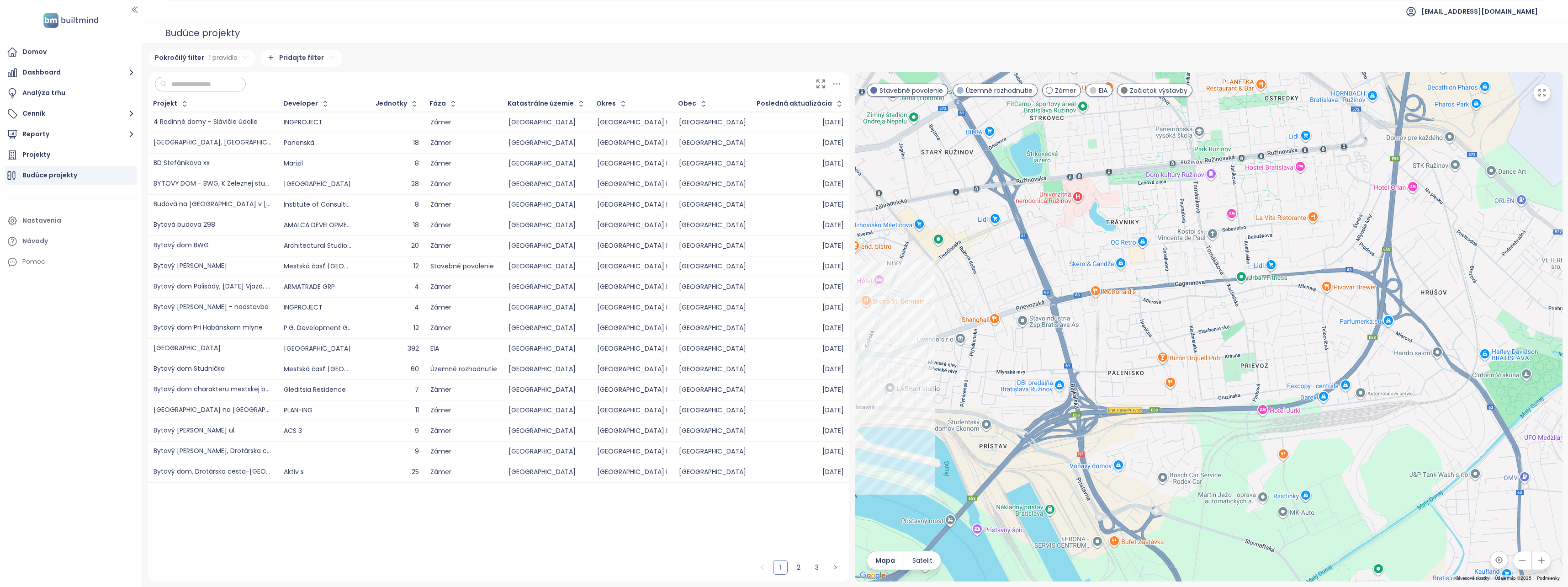
drag, startPoint x: 1433, startPoint y: 512, endPoint x: 1269, endPoint y: 360, distance: 223.6
click at [1270, 367] on div at bounding box center [1209, 327] width 707 height 509
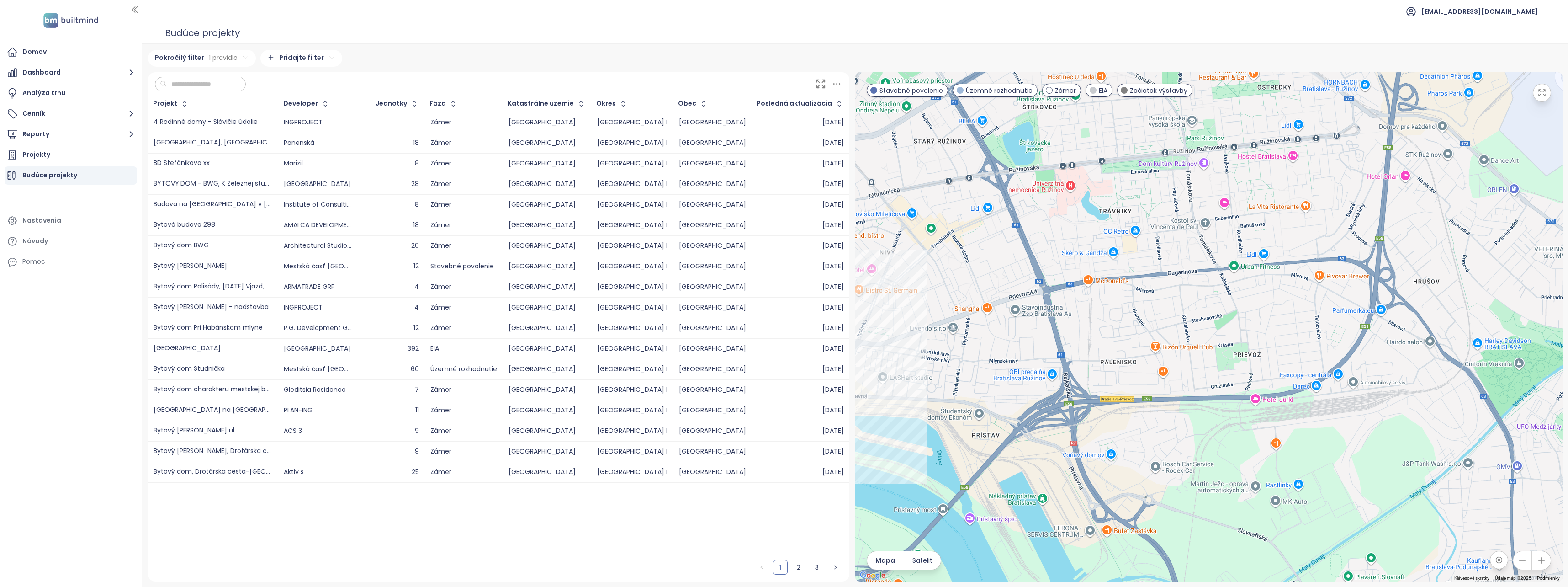
click at [1115, 456] on div at bounding box center [1209, 327] width 707 height 509
click at [1111, 456] on div at bounding box center [1209, 327] width 707 height 509
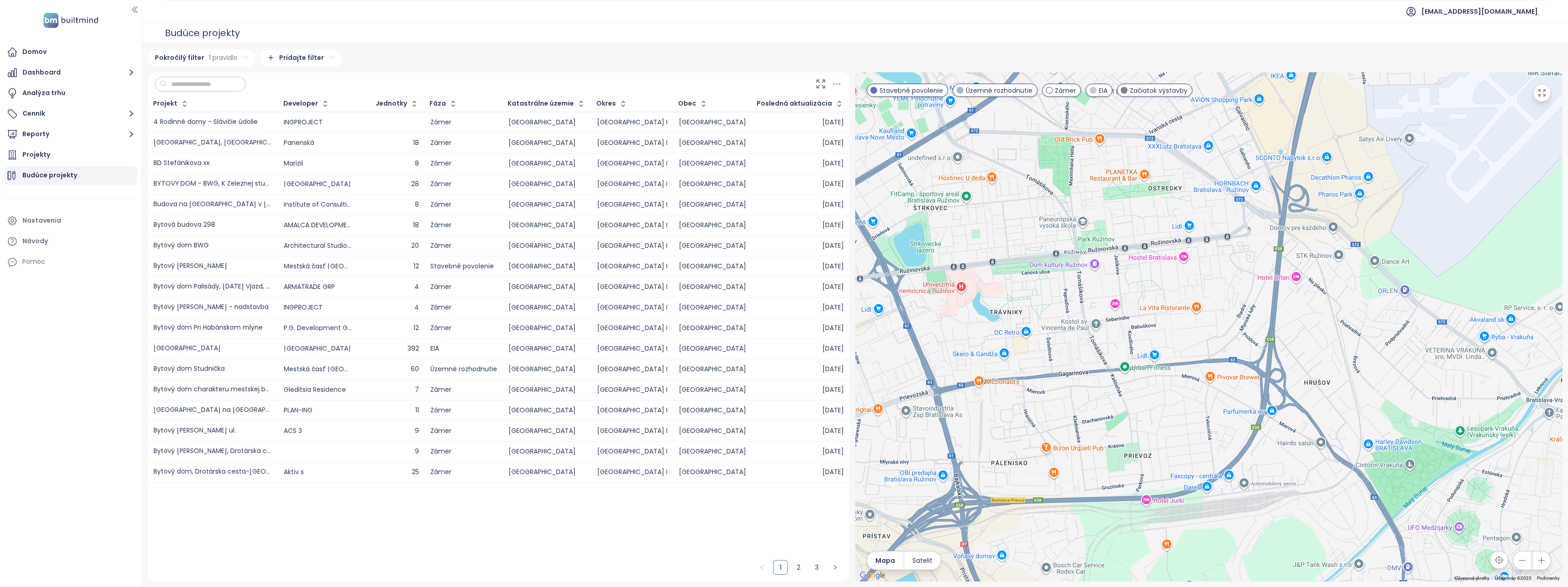
drag, startPoint x: 1306, startPoint y: 448, endPoint x: 1217, endPoint y: 539, distance: 127.3
click at [1217, 539] on div at bounding box center [1209, 327] width 707 height 509
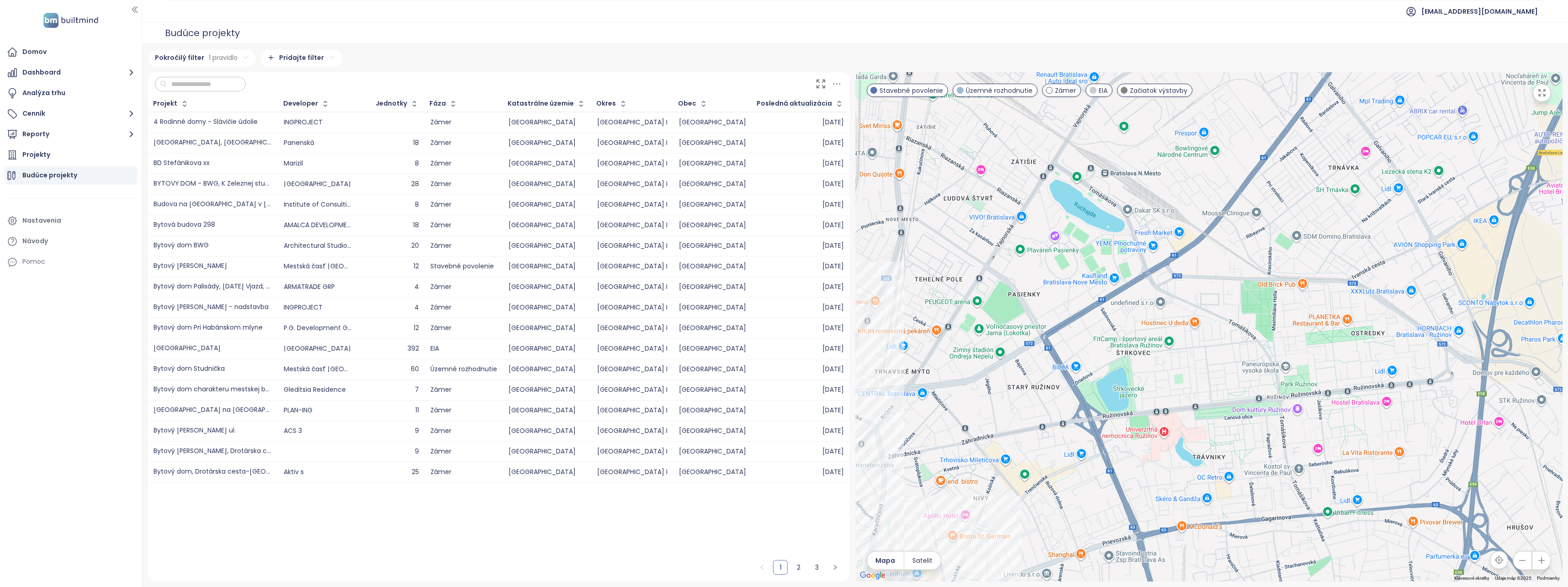
drag, startPoint x: 962, startPoint y: 312, endPoint x: 1167, endPoint y: 459, distance: 252.3
click at [1167, 459] on div at bounding box center [1209, 327] width 707 height 509
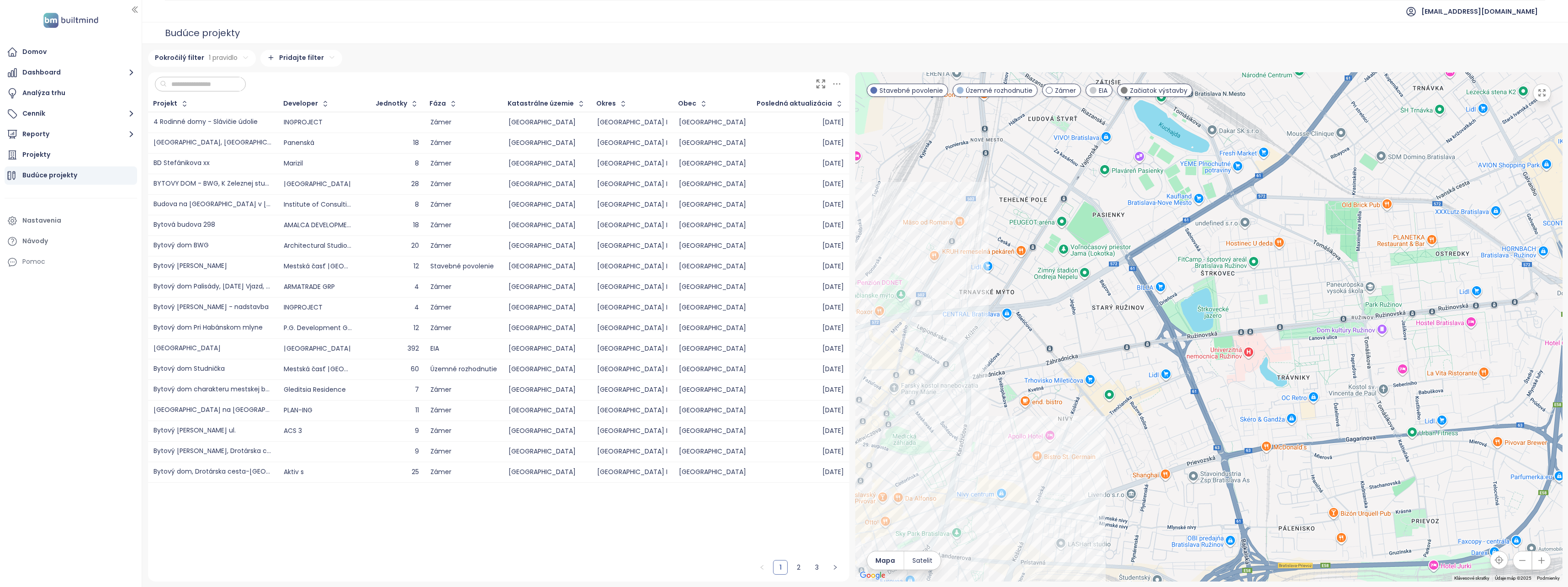
drag, startPoint x: 1062, startPoint y: 505, endPoint x: 1146, endPoint y: 424, distance: 116.7
click at [1146, 424] on div at bounding box center [1209, 327] width 707 height 509
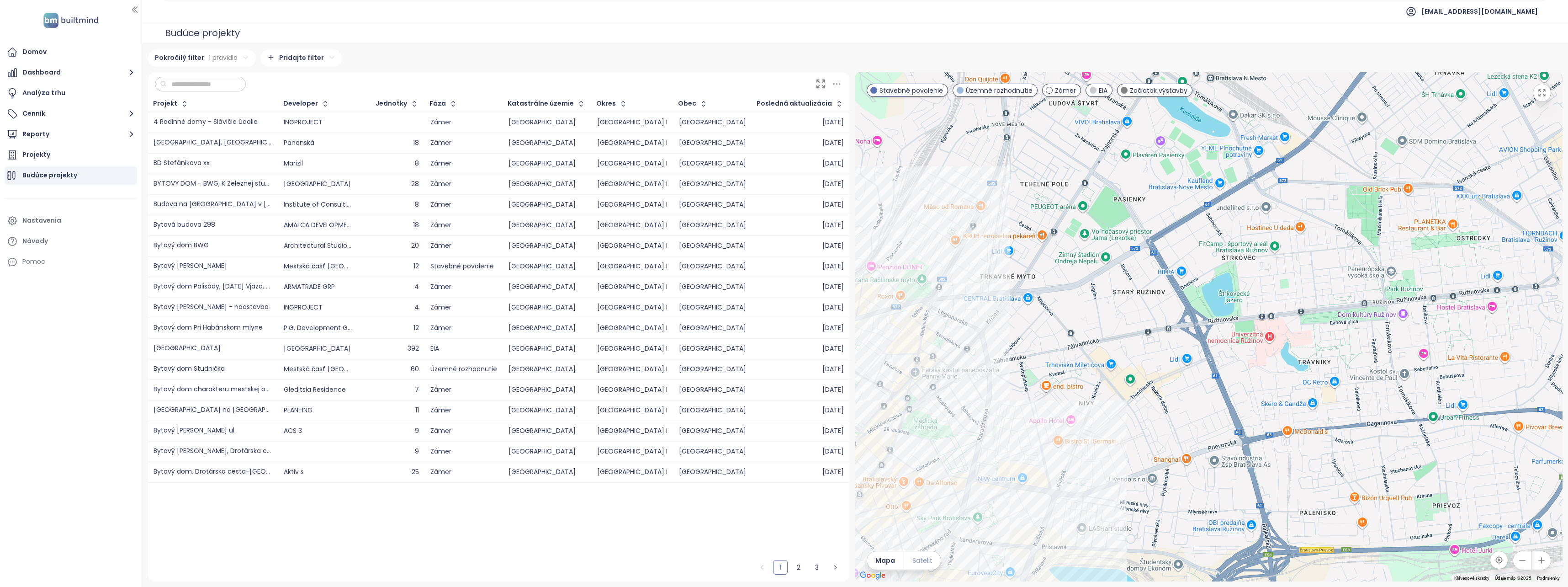
click at [922, 565] on span "Satelit" at bounding box center [922, 560] width 20 height 10
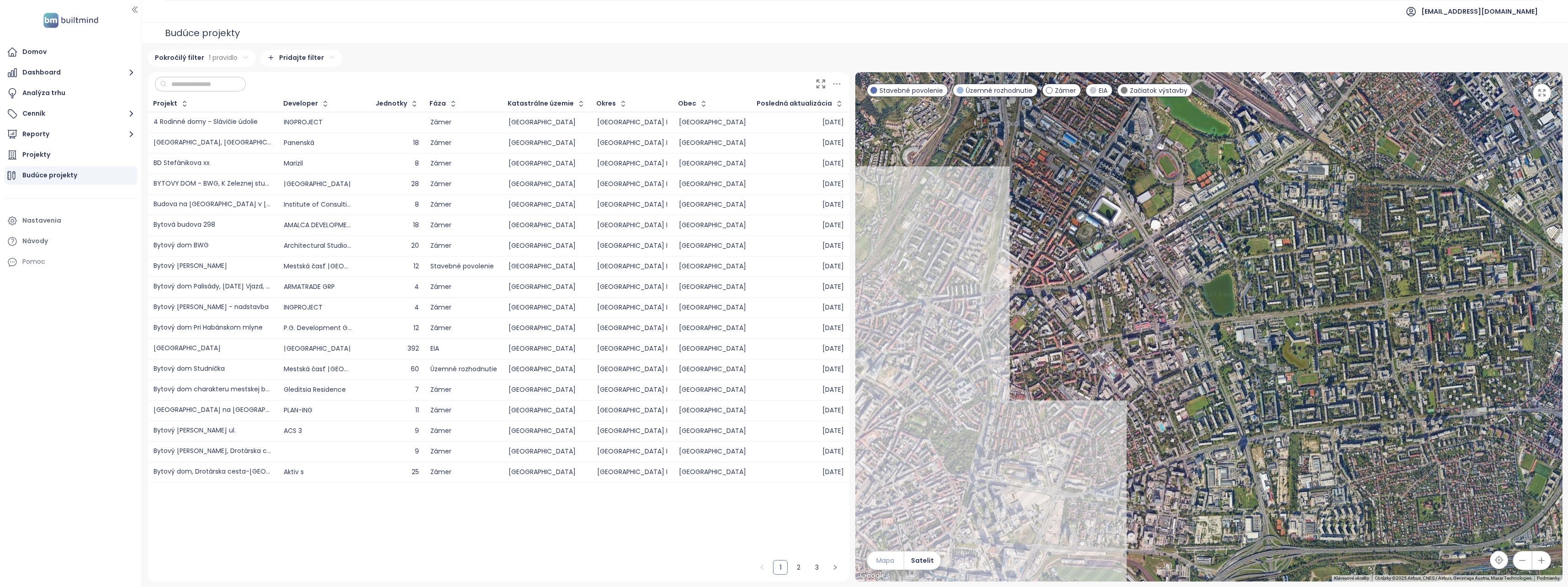
click at [892, 562] on span "Mapa" at bounding box center [885, 560] width 18 height 10
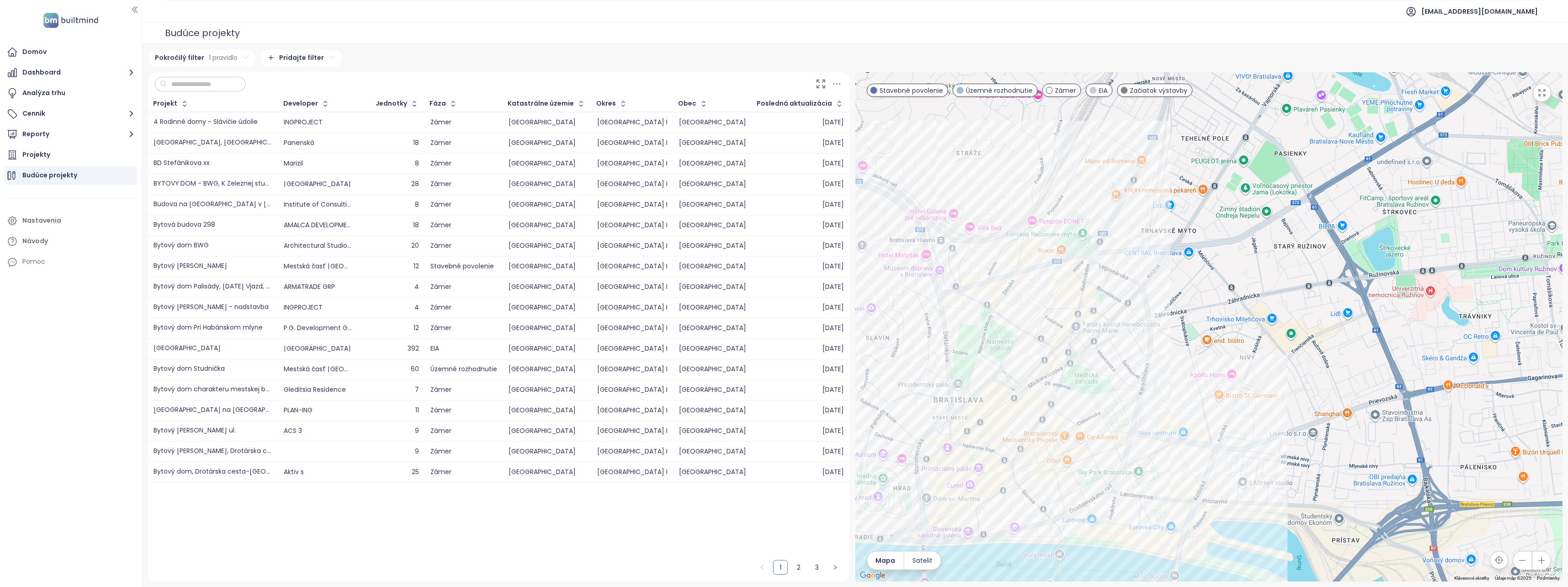
drag, startPoint x: 1115, startPoint y: 334, endPoint x: 1265, endPoint y: 294, distance: 155.2
click at [1265, 294] on div at bounding box center [1209, 327] width 707 height 509
click at [243, 57] on html "Domov Dashboard Analýza trhu Cenník Reporty Projekty Budúce projekty Nastavenia…" at bounding box center [784, 294] width 1568 height 587
click at [285, 37] on html "Domov Dashboard Analýza trhu Cenník Reporty Projekty Budúce projekty Nastavenia…" at bounding box center [784, 294] width 1568 height 587
click at [235, 60] on html "Domov Dashboard Analýza trhu Cenník Reporty Projekty Budúce projekty Nastavenia…" at bounding box center [784, 294] width 1568 height 587
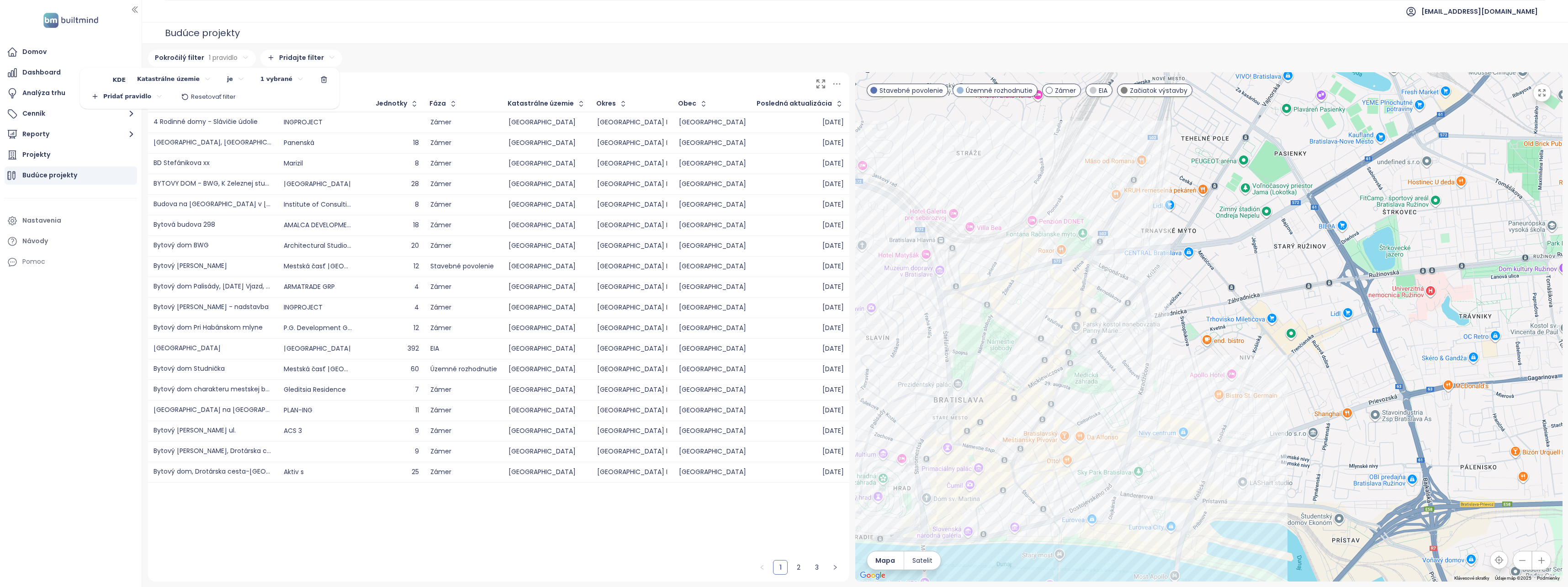
click at [361, 49] on html "Domov Dashboard Analýza trhu Cenník Reporty Projekty Budúce projekty Nastavenia…" at bounding box center [784, 294] width 1568 height 587
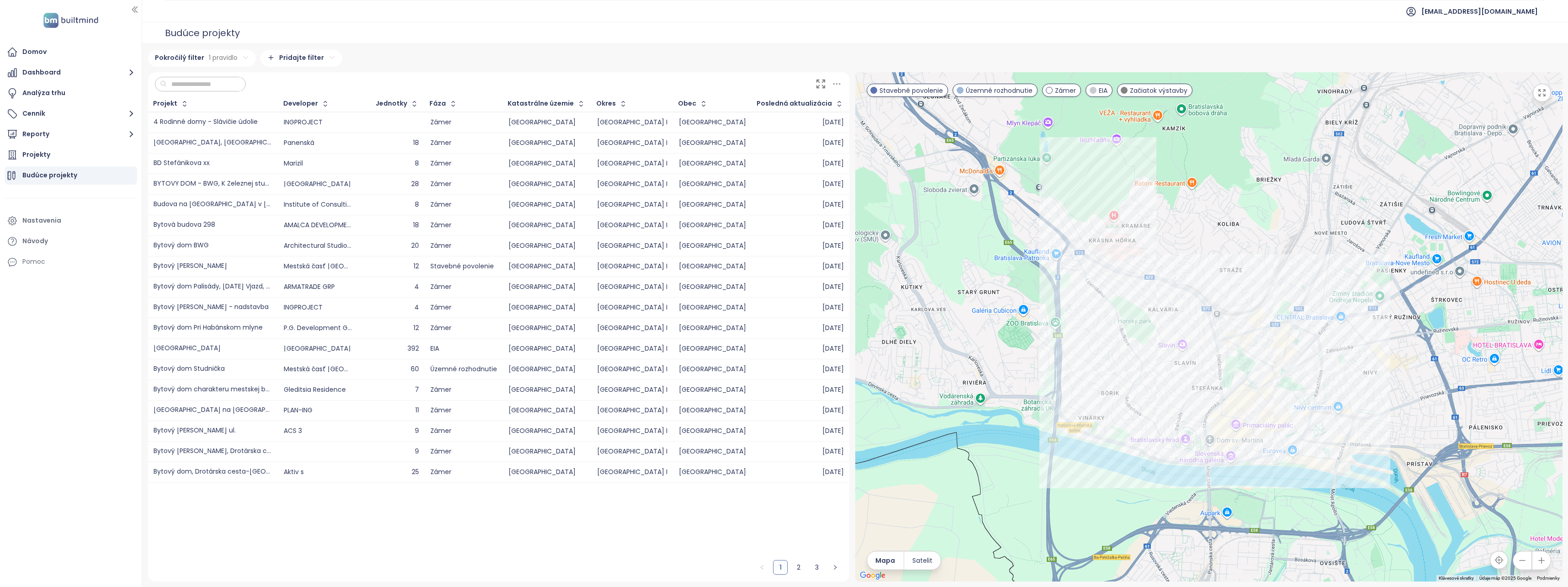
drag, startPoint x: 1462, startPoint y: 433, endPoint x: 1382, endPoint y: 379, distance: 96.5
click at [1382, 383] on div at bounding box center [1209, 327] width 707 height 509
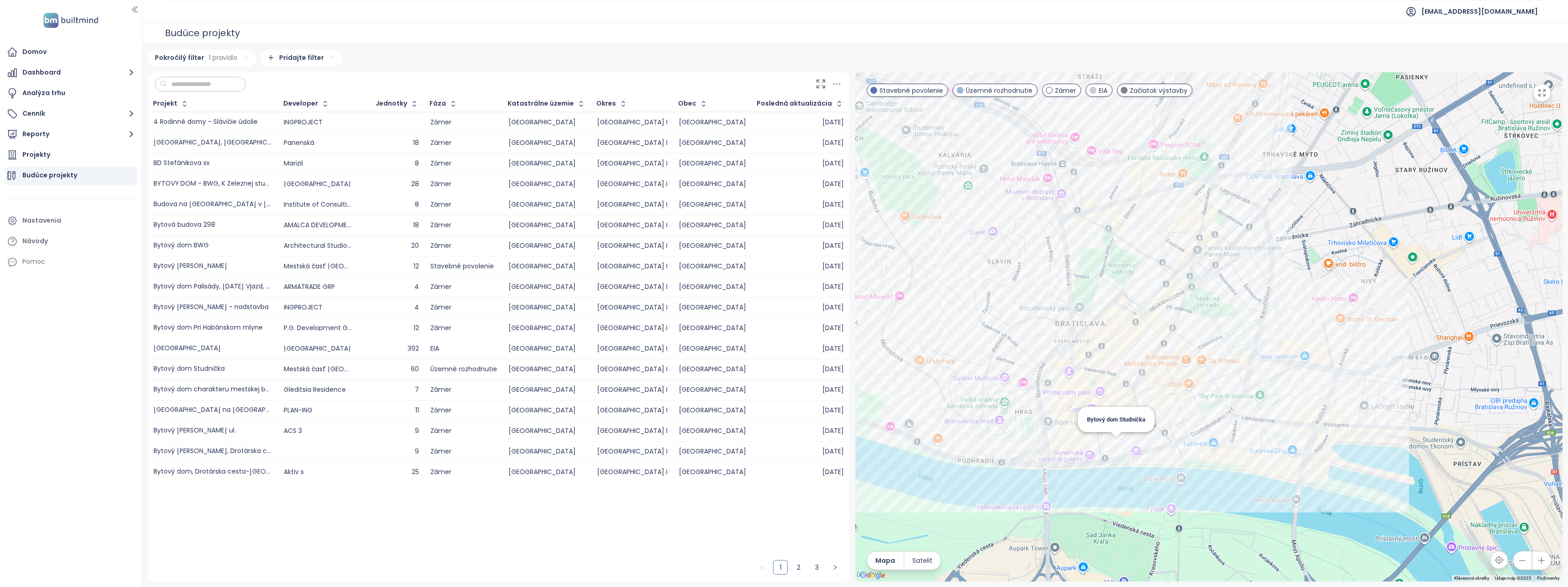
click at [1116, 443] on div "Bytový dom Studnička" at bounding box center [1209, 327] width 707 height 509
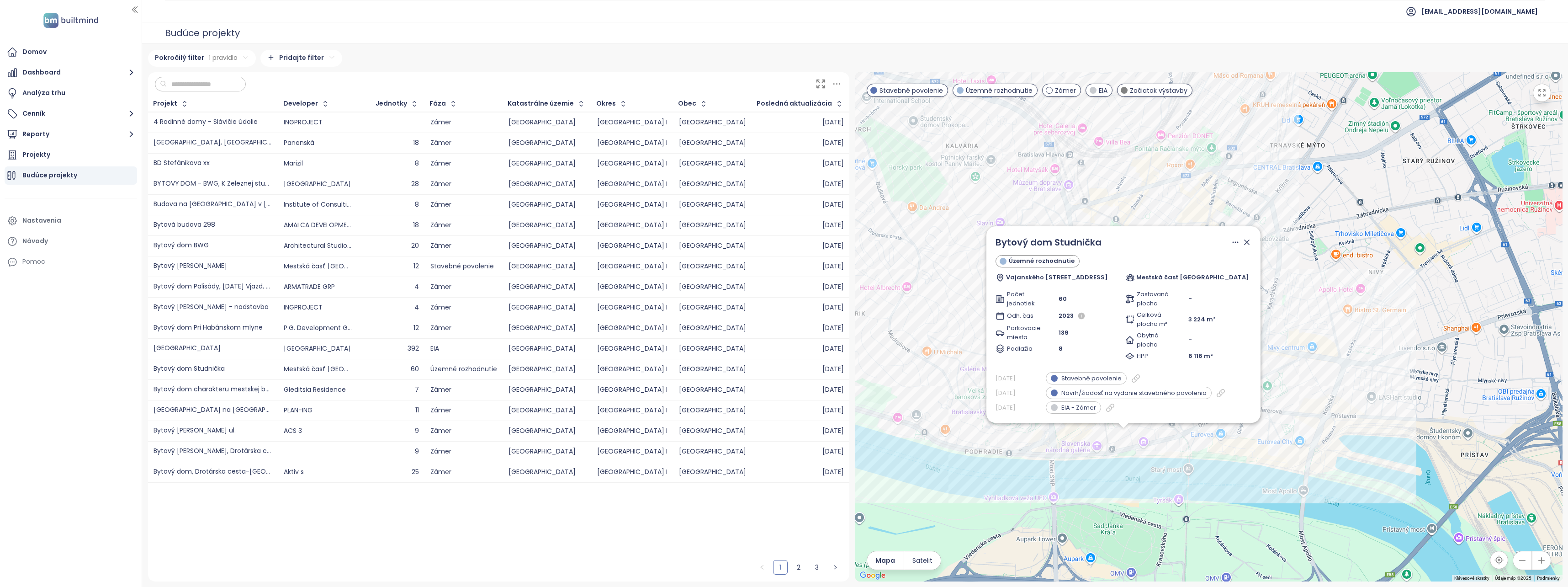
drag, startPoint x: 1166, startPoint y: 389, endPoint x: 1069, endPoint y: 519, distance: 162.2
click at [1069, 519] on div "Bytový dom Studnička Územné rozhodnutie Vajanského nábrežie 3, 814 21 Bratislav…" at bounding box center [1209, 327] width 707 height 509
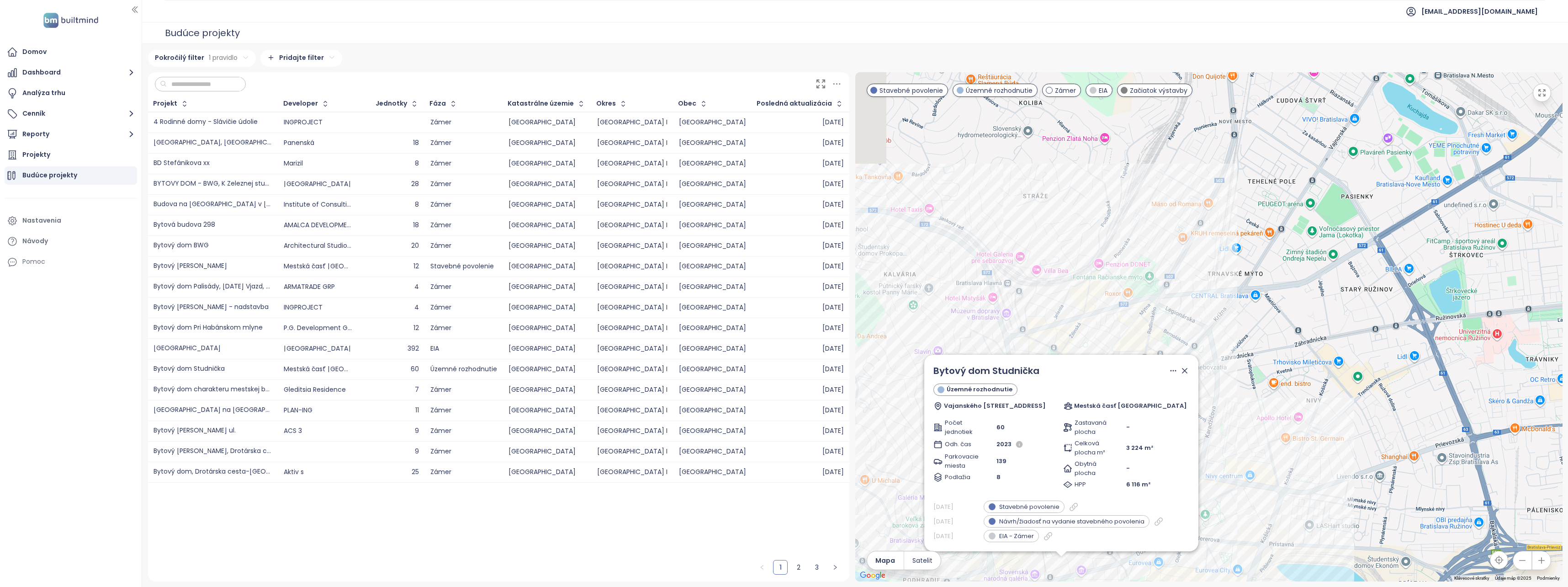
drag, startPoint x: 1088, startPoint y: 183, endPoint x: 1037, endPoint y: 305, distance: 132.2
click at [1035, 307] on div "Bytový dom Studnička Územné rozhodnutie Vajanského nábrežie 3, 814 21 Bratislav…" at bounding box center [1209, 327] width 707 height 509
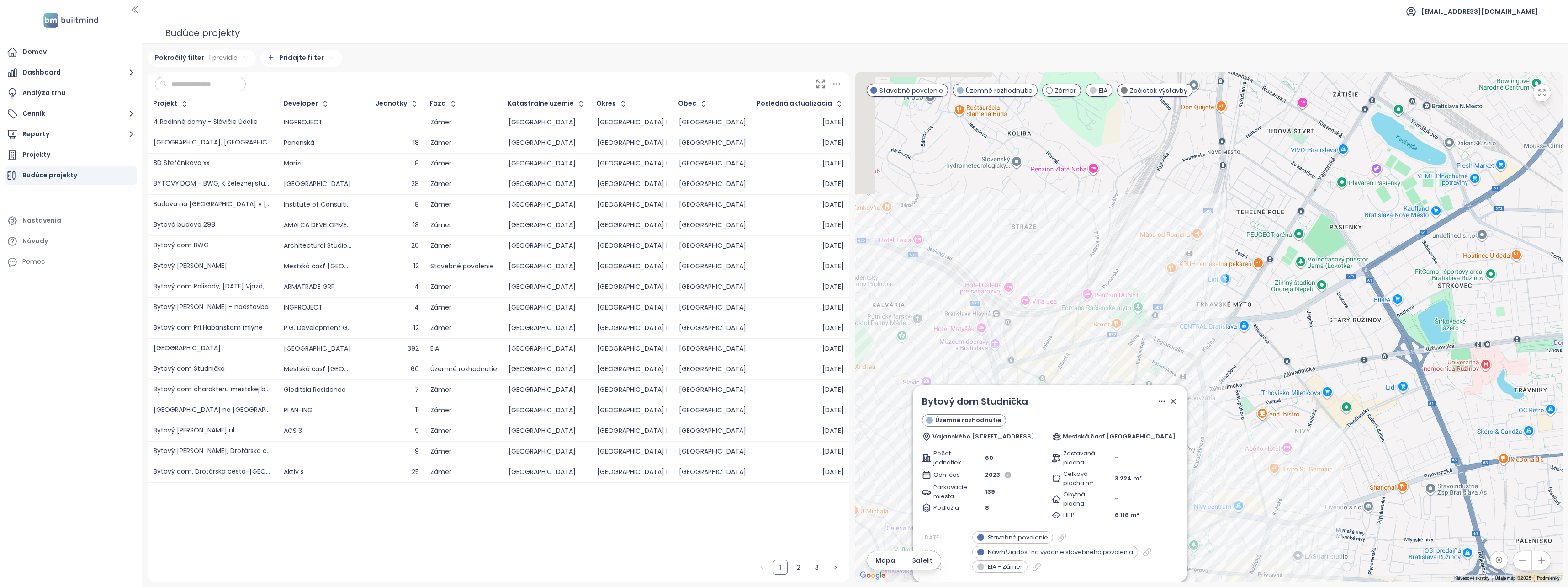
click at [1038, 305] on div "Bytový dom Studnička Územné rozhodnutie Vajanského nábrežie 3, 814 21 Bratislav…" at bounding box center [1209, 327] width 707 height 509
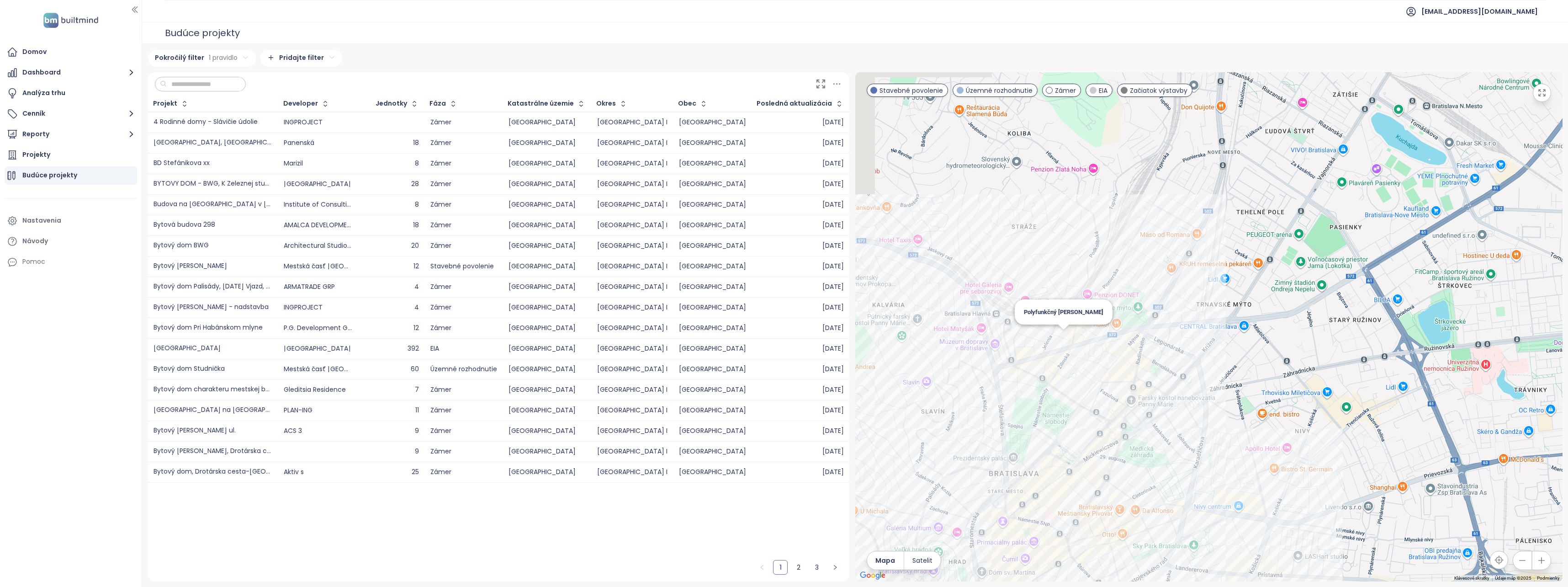
click at [1063, 336] on div "Polyfunkčný [PERSON_NAME]" at bounding box center [1209, 327] width 707 height 509
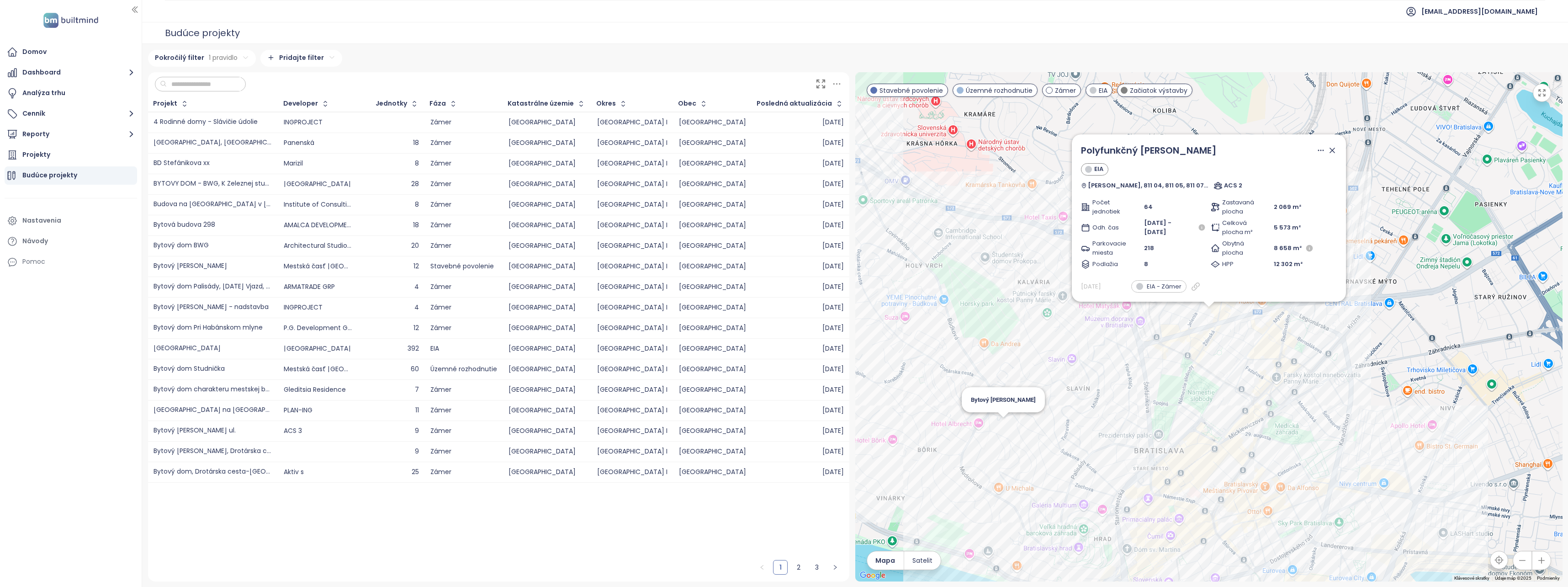
click at [998, 428] on div "Polyfunkčný [PERSON_NAME] [PERSON_NAME], 811 04, 811 05, 811 07 [GEOGRAPHIC_DAT…" at bounding box center [1209, 327] width 707 height 509
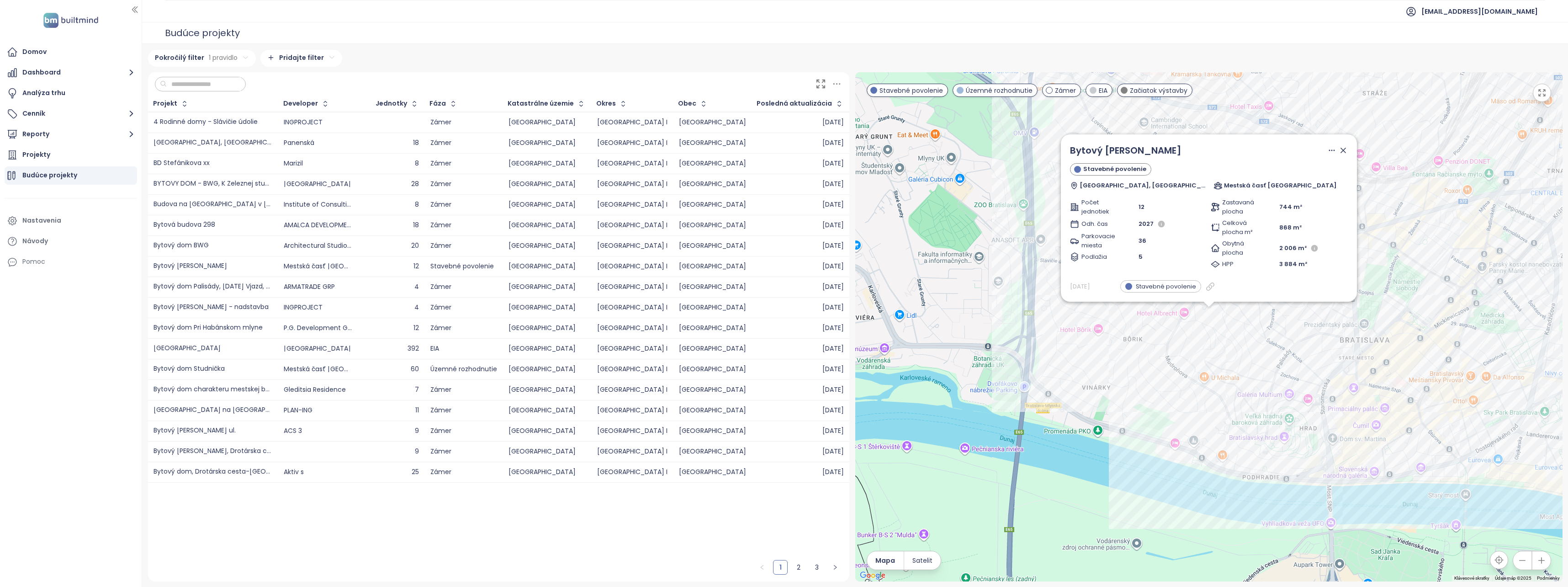
click at [1243, 349] on div "[GEOGRAPHIC_DATA] GAŠTANOVÁ II Stavebné povolenie [GEOGRAPHIC_DATA], [GEOGRAPHI…" at bounding box center [1209, 327] width 707 height 509
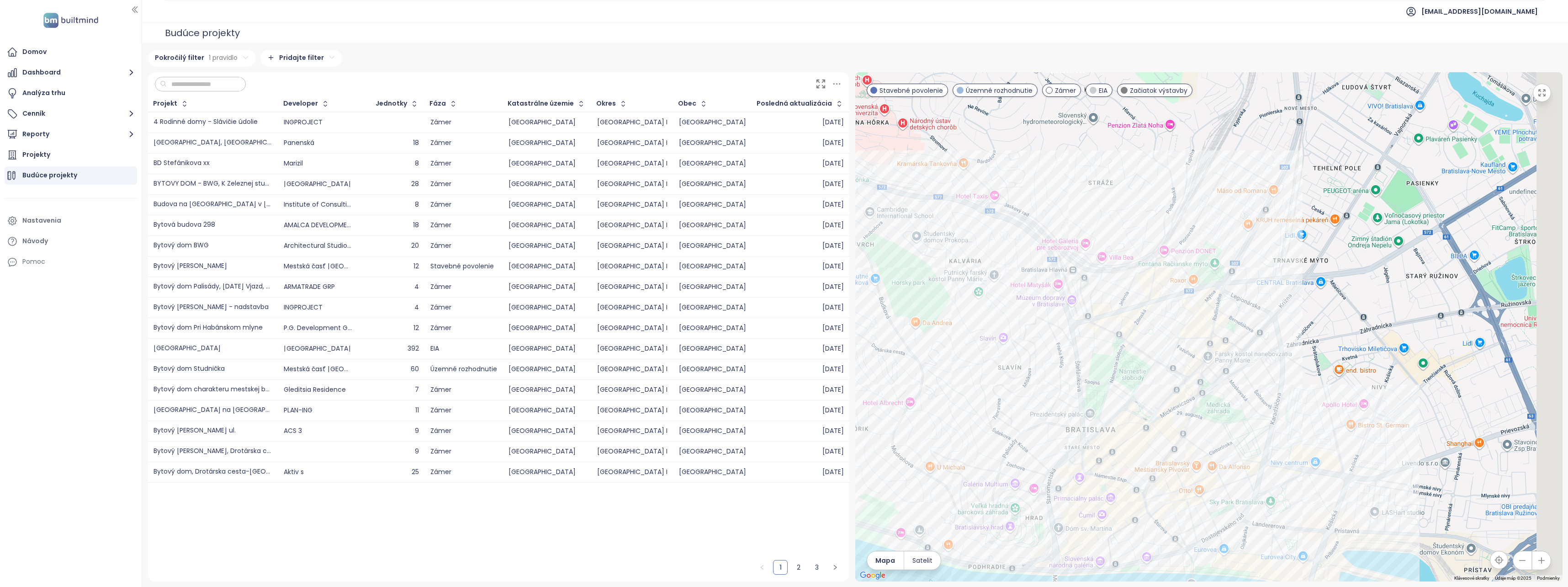
drag, startPoint x: 1410, startPoint y: 312, endPoint x: 1049, endPoint y: 441, distance: 383.4
click at [1049, 441] on div at bounding box center [1209, 327] width 707 height 509
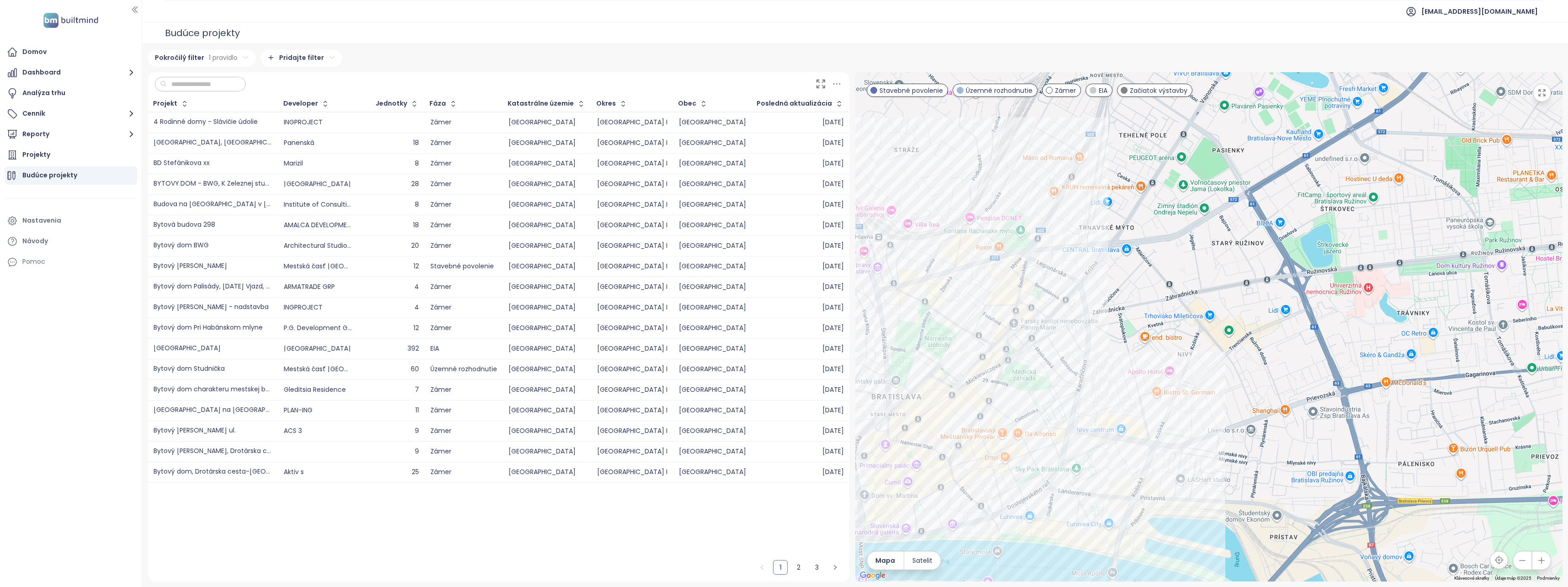
drag, startPoint x: 1393, startPoint y: 426, endPoint x: 1309, endPoint y: 323, distance: 132.9
click at [1309, 323] on div at bounding box center [1209, 327] width 707 height 509
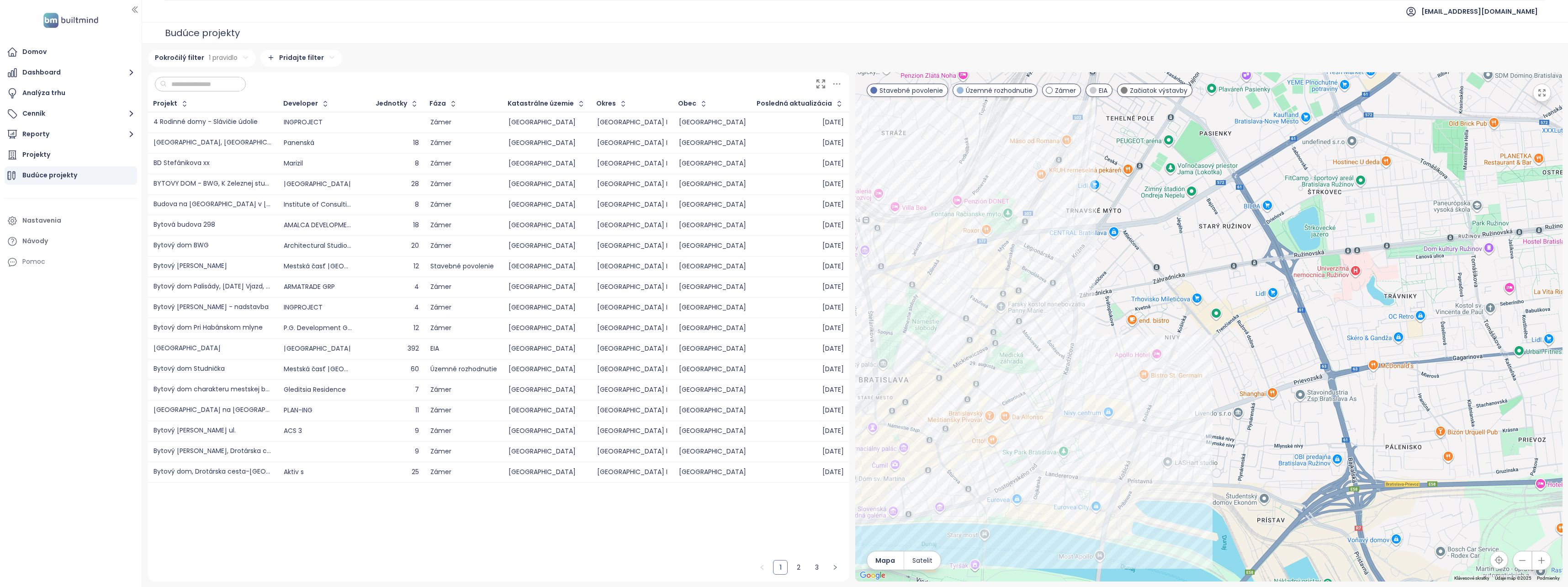
click at [1058, 410] on div at bounding box center [1209, 327] width 707 height 509
click at [1055, 410] on div "Rezidencia Nivy" at bounding box center [1209, 327] width 707 height 509
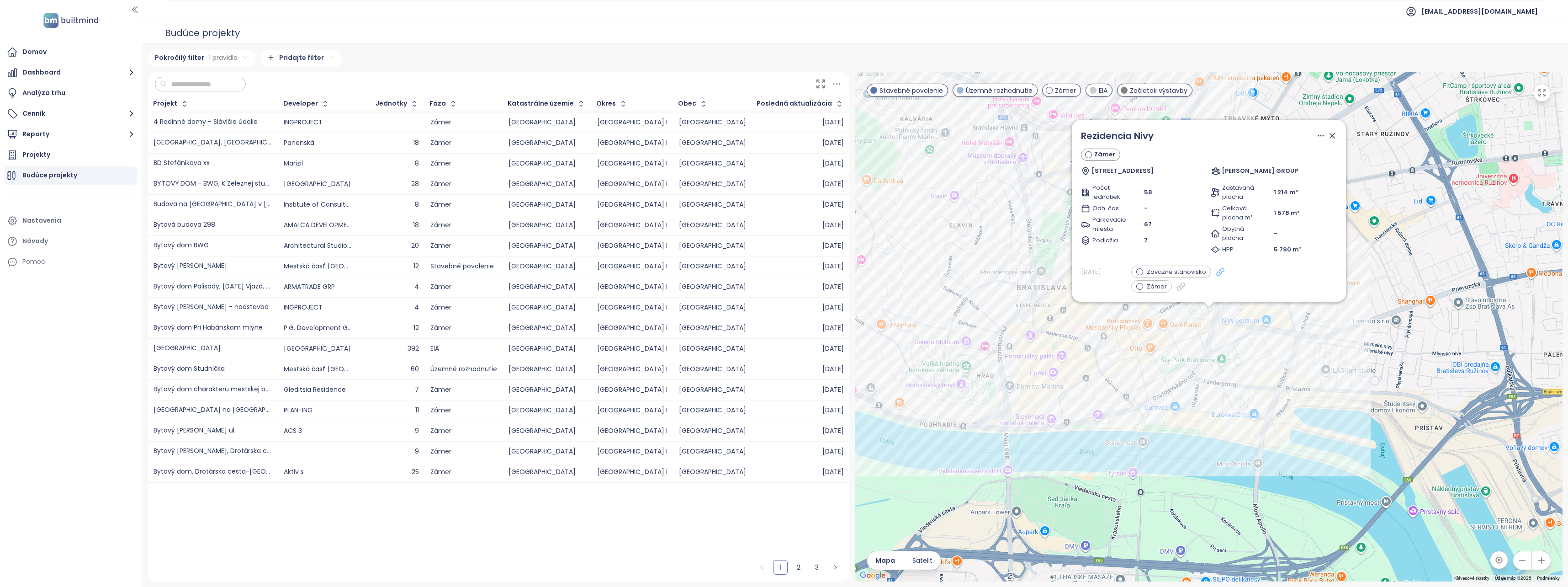
click at [1217, 271] on icon at bounding box center [1220, 271] width 9 height 9
click at [1180, 286] on icon at bounding box center [1180, 286] width 9 height 9
click at [1342, 340] on div "Rezidencia [PERSON_NAME] 17 a Grösslingová 77, Bratislava [PERSON_NAME] GROUP P…" at bounding box center [1209, 327] width 707 height 509
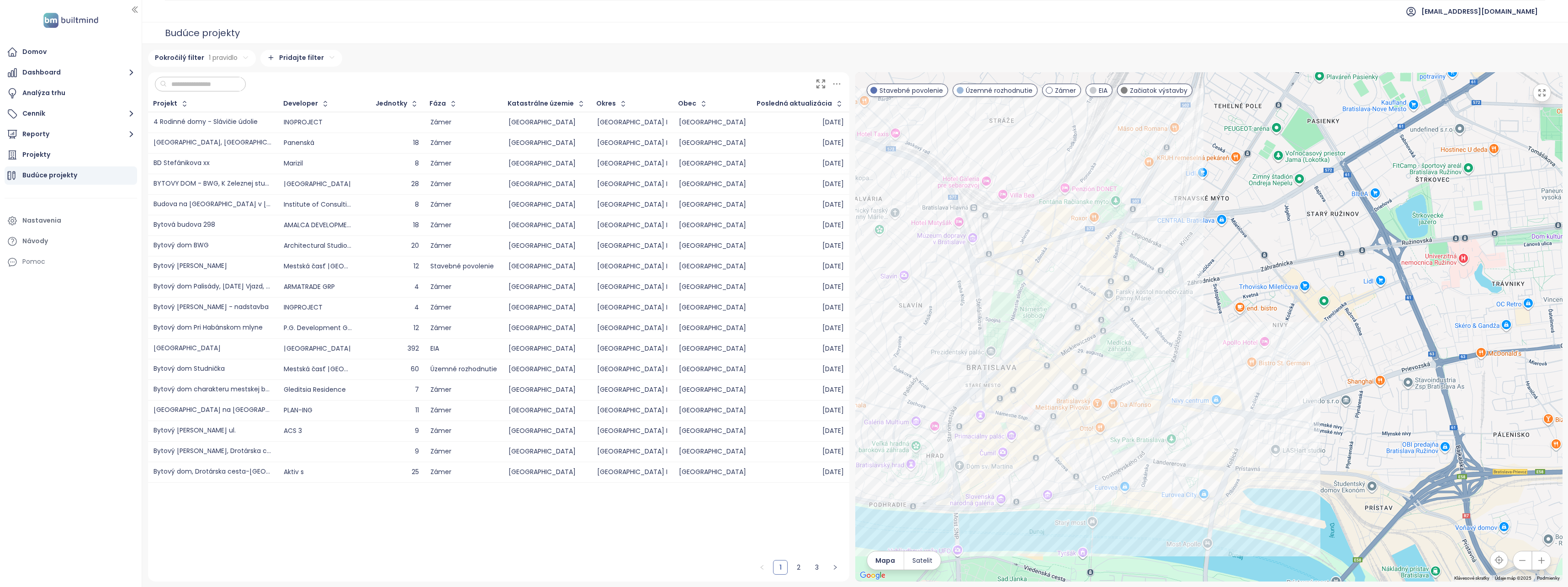
drag, startPoint x: 1267, startPoint y: 244, endPoint x: 1217, endPoint y: 325, distance: 95.2
click at [1217, 325] on div at bounding box center [1209, 327] width 707 height 509
